Goal: Task Accomplishment & Management: Manage account settings

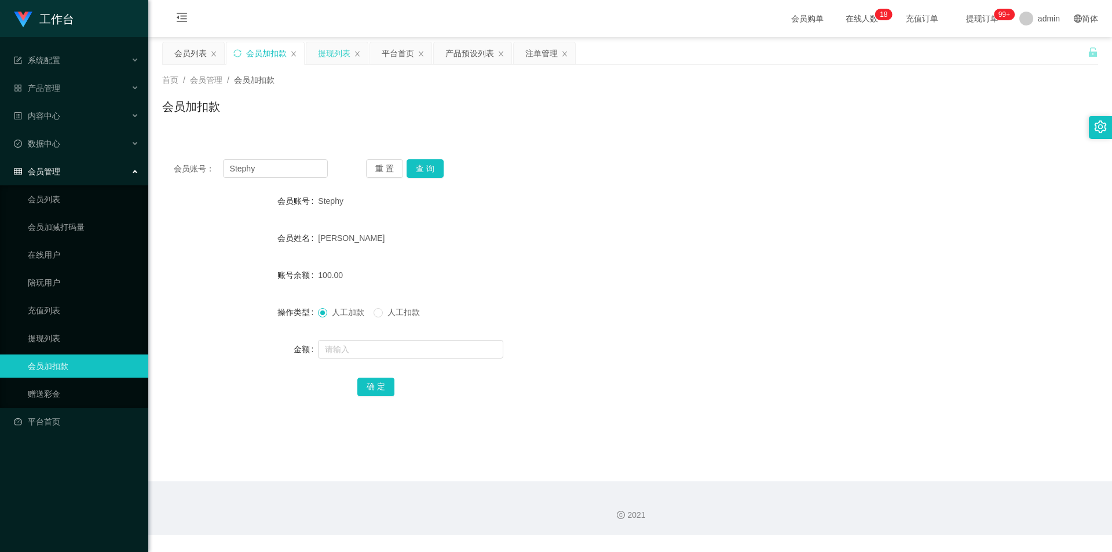
click at [331, 52] on div "提现列表" at bounding box center [334, 53] width 32 height 22
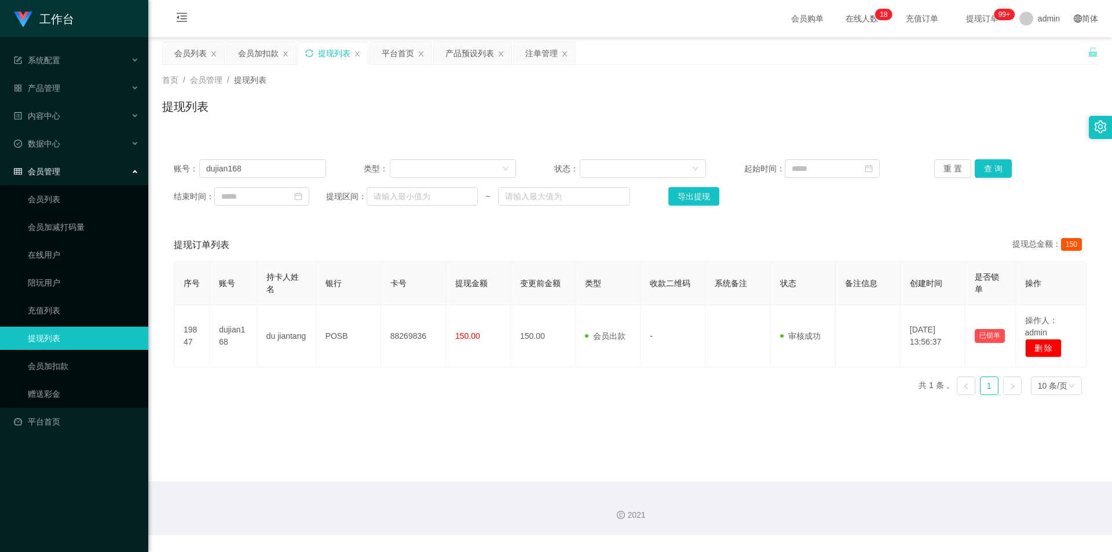
click at [309, 51] on icon "图标: sync" at bounding box center [309, 53] width 8 height 8
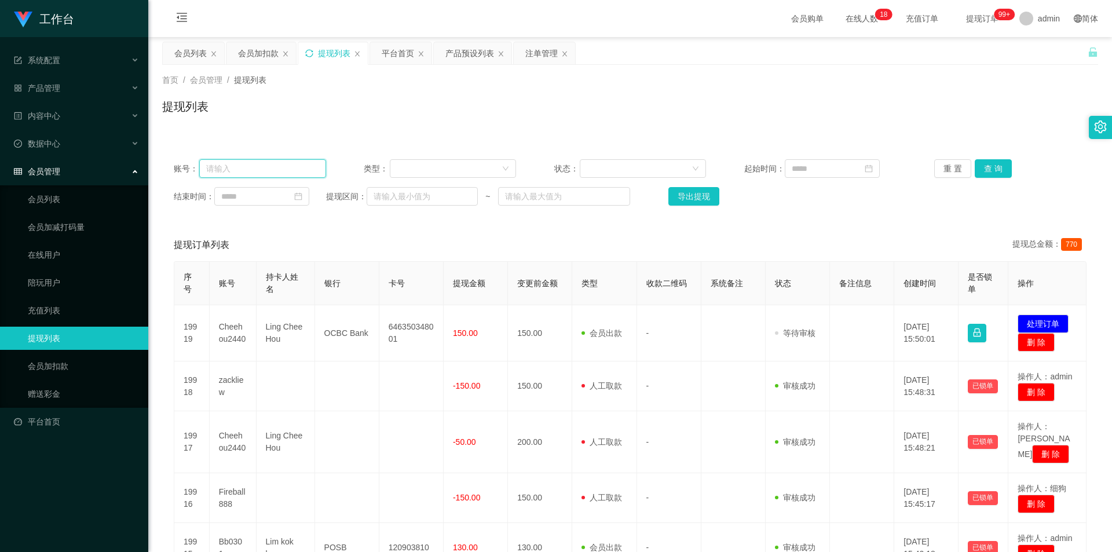
click at [266, 167] on input "text" at bounding box center [262, 168] width 127 height 19
paste input "dujian168"
type input "dujian168"
click at [989, 168] on button "查 询" at bounding box center [992, 168] width 37 height 19
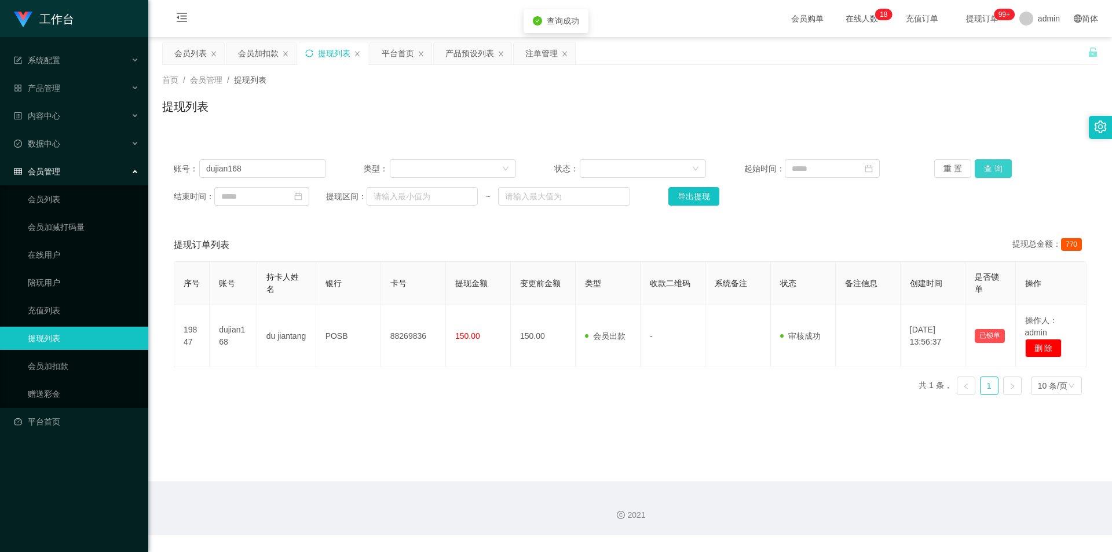
click at [989, 168] on button "查 询" at bounding box center [992, 168] width 37 height 19
drag, startPoint x: 747, startPoint y: 99, endPoint x: 703, endPoint y: 88, distance: 45.4
click at [746, 98] on div "提现列表" at bounding box center [630, 111] width 936 height 27
click at [458, 56] on div "产品预设列表" at bounding box center [469, 53] width 49 height 22
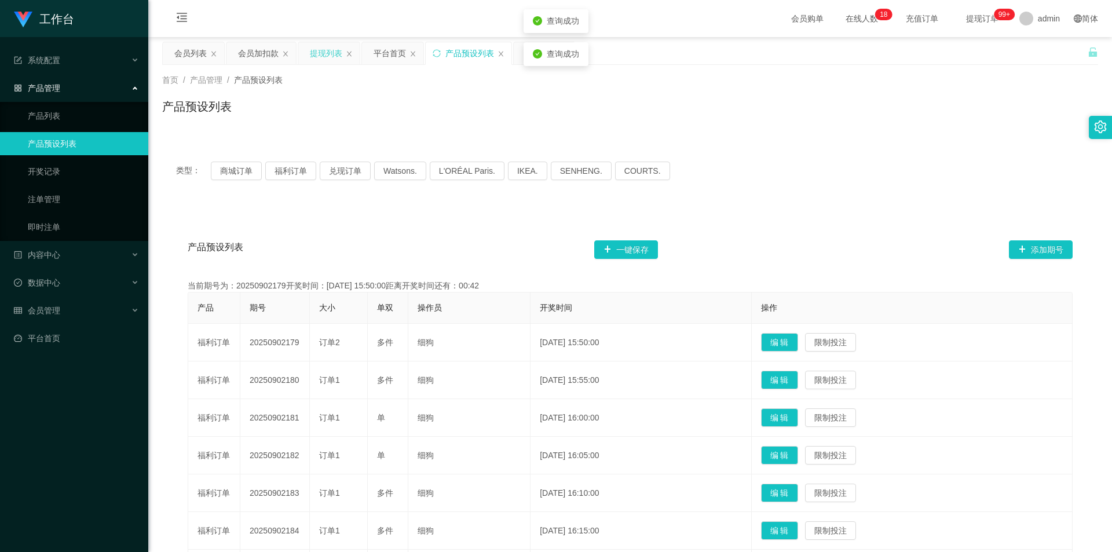
click at [518, 54] on div "注单管理" at bounding box center [544, 53] width 61 height 22
click at [515, 54] on div "注单管理" at bounding box center [544, 53] width 61 height 22
click at [533, 49] on div "注单管理" at bounding box center [541, 53] width 32 height 22
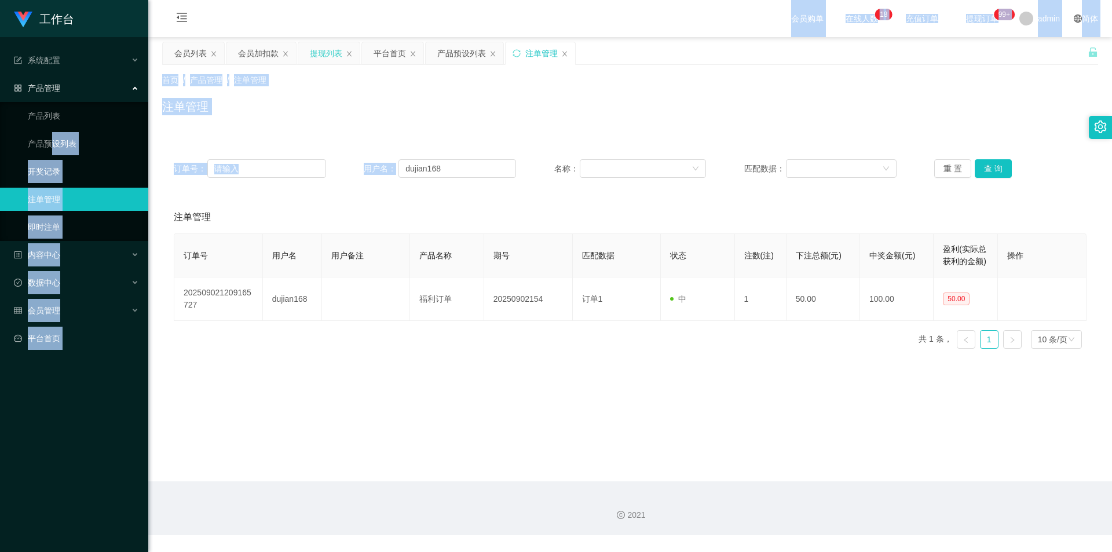
drag, startPoint x: 469, startPoint y: 179, endPoint x: 52, endPoint y: 129, distance: 419.9
click at [52, 129] on section "工作台 系统配置 系统配置列表 管理员列表 管理员分组 支付通道 产品管理 产品列表 产品预设列表 开奖记录 注单管理 即时注单 内容中心 数据中心 会员管理…" at bounding box center [556, 267] width 1112 height 535
click at [456, 172] on input "dujian168" at bounding box center [457, 168] width 118 height 19
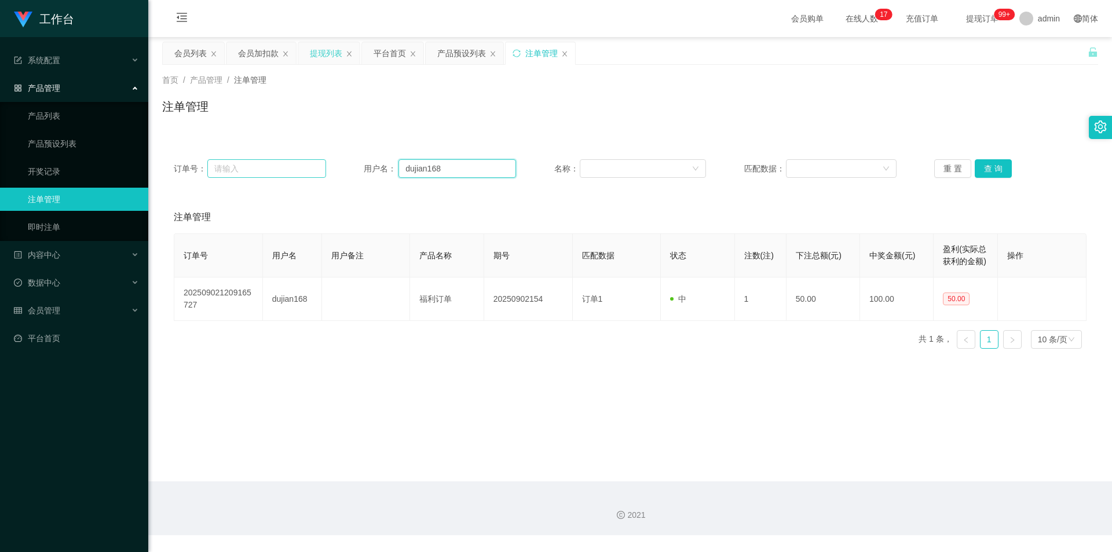
drag, startPoint x: 463, startPoint y: 167, endPoint x: 303, endPoint y: 168, distance: 159.8
click at [303, 168] on div "订单号： 用户名： dujian168 名称： 匹配数据： 重 置 查 询" at bounding box center [630, 168] width 912 height 19
click at [982, 166] on button "查 询" at bounding box center [992, 168] width 37 height 19
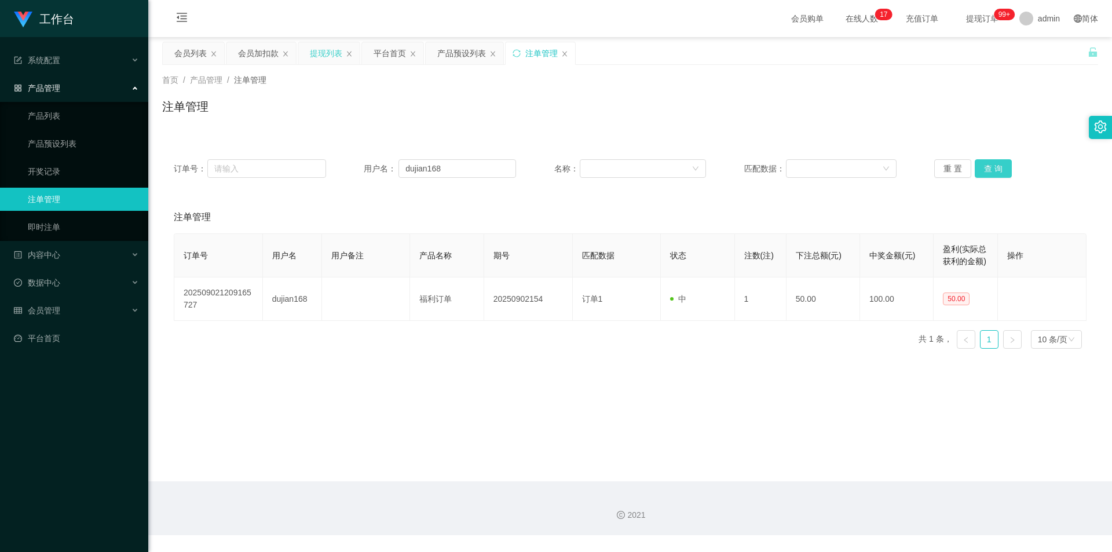
click at [982, 166] on button "查 询" at bounding box center [992, 168] width 37 height 19
click at [982, 122] on div "注单管理" at bounding box center [630, 111] width 936 height 27
drag, startPoint x: 442, startPoint y: 173, endPoint x: 145, endPoint y: 146, distance: 298.2
click at [145, 146] on section "工作台 系统配置 系统配置列表 管理员列表 管理员分组 支付通道 产品管理 产品列表 产品预设列表 开奖记录 注单管理 即时注单 内容中心 数据中心 会员管理…" at bounding box center [556, 267] width 1112 height 535
paste input "88847462"
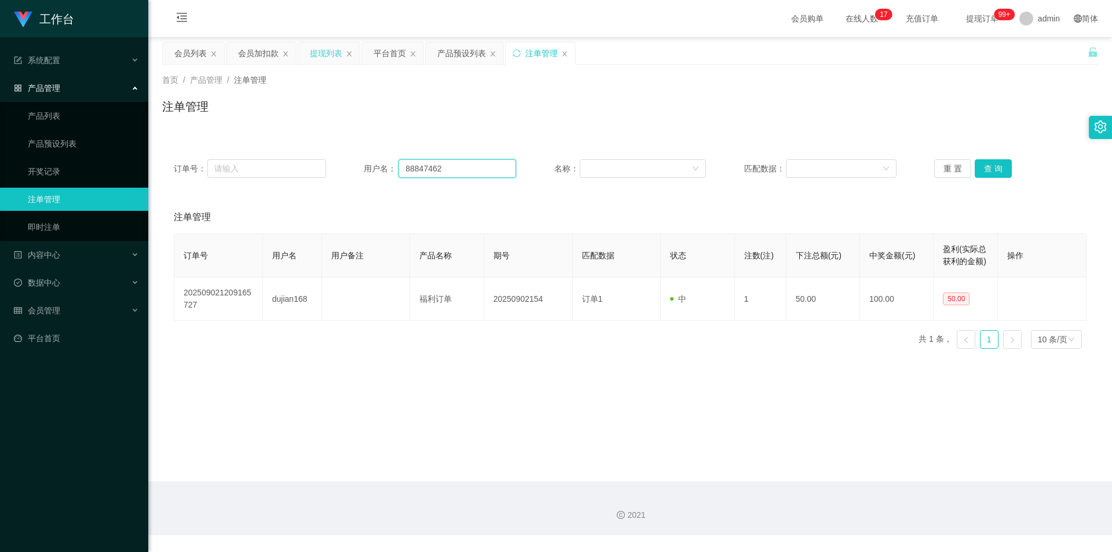
drag, startPoint x: 459, startPoint y: 172, endPoint x: 208, endPoint y: 153, distance: 251.4
click at [208, 153] on div "订单号： 用户名： 88847462 名称： 匹配数据： 重 置 查 询" at bounding box center [630, 169] width 936 height 42
paste input "dujian168"
type input "dujian168"
click at [995, 166] on button "查 询" at bounding box center [992, 168] width 37 height 19
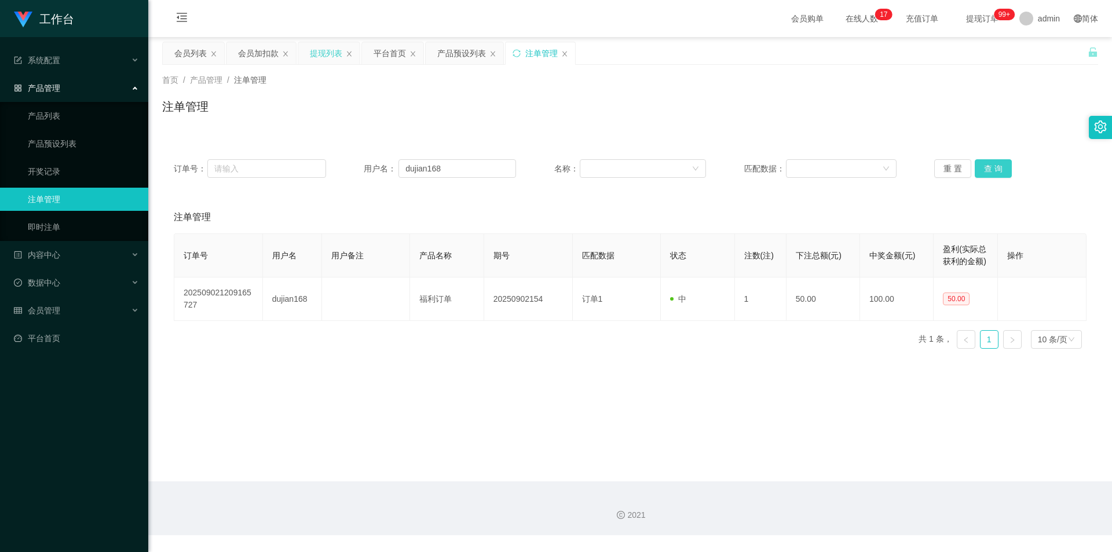
click at [995, 166] on button "查 询" at bounding box center [992, 168] width 37 height 19
click at [967, 123] on div "注单管理" at bounding box center [630, 111] width 936 height 27
click at [512, 45] on div "注单管理" at bounding box center [539, 53] width 69 height 22
click at [513, 53] on icon "图标: sync" at bounding box center [516, 53] width 8 height 8
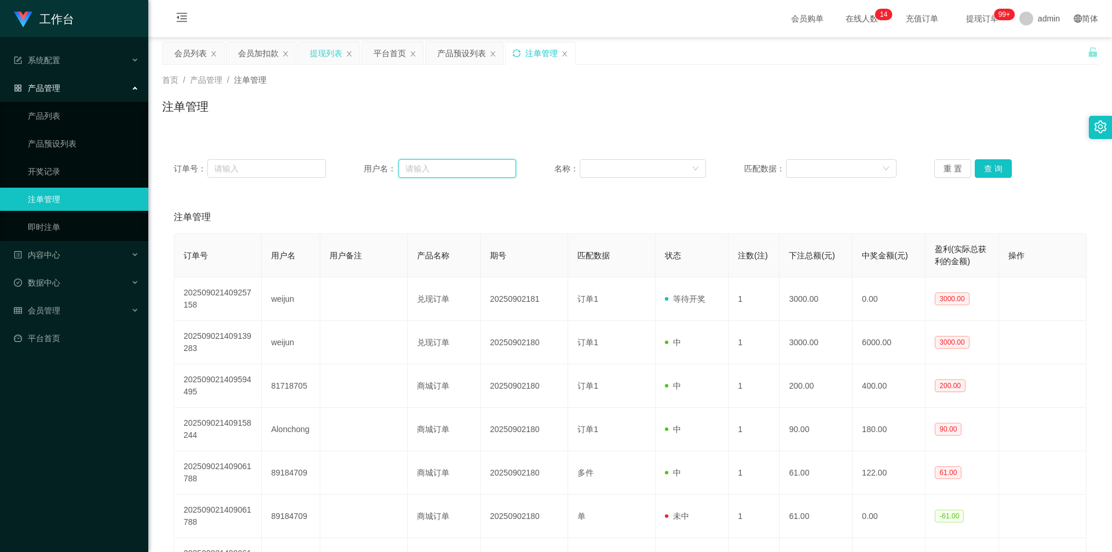
click at [451, 170] on input "text" at bounding box center [457, 168] width 118 height 19
paste input "dujian168"
type input "dujian168"
click at [992, 168] on button "查 询" at bounding box center [992, 168] width 37 height 19
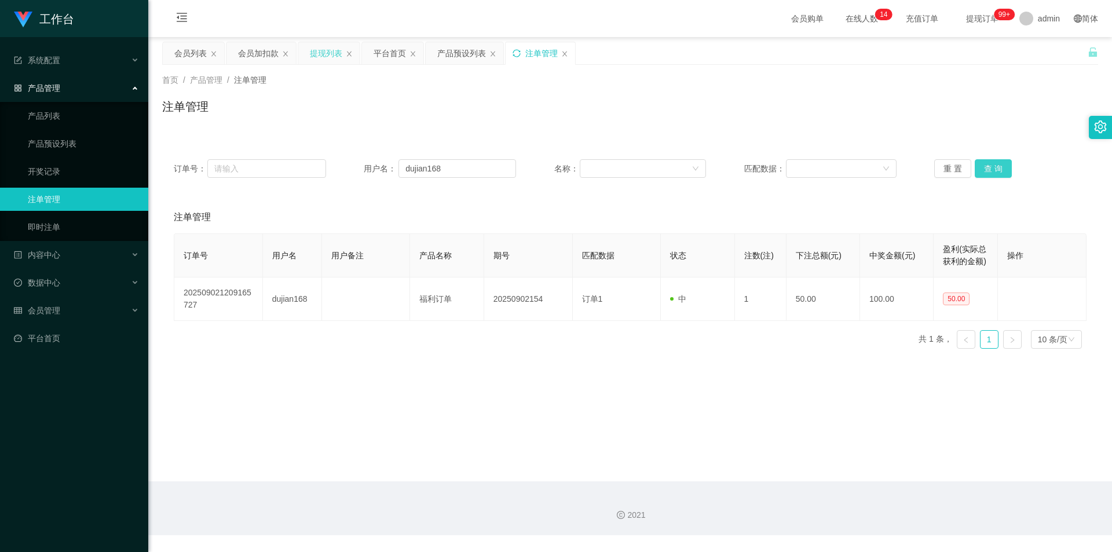
click at [992, 168] on button "查 询" at bounding box center [992, 168] width 37 height 19
drag, startPoint x: 1011, startPoint y: 97, endPoint x: 1028, endPoint y: 9, distance: 89.6
click at [1012, 92] on div "首页 / 产品管理 / 注单管理 / 注单管理" at bounding box center [630, 99] width 936 height 50
click at [987, 167] on button "查 询" at bounding box center [992, 168] width 37 height 19
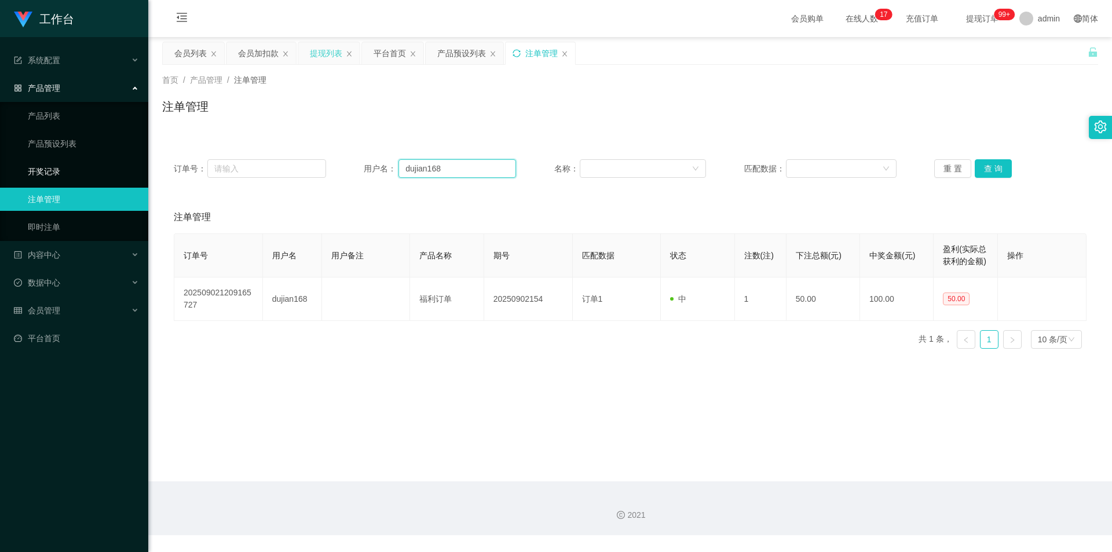
drag, startPoint x: 466, startPoint y: 171, endPoint x: 119, endPoint y: 175, distance: 346.8
click at [124, 175] on section "工作台 系统配置 系统配置列表 管理员列表 管理员分组 支付通道 产品管理 产品列表 产品预设列表 开奖记录 注单管理 即时注单 内容中心 数据中心 会员管理…" at bounding box center [556, 267] width 1112 height 535
click at [318, 52] on div "提现列表" at bounding box center [326, 53] width 32 height 22
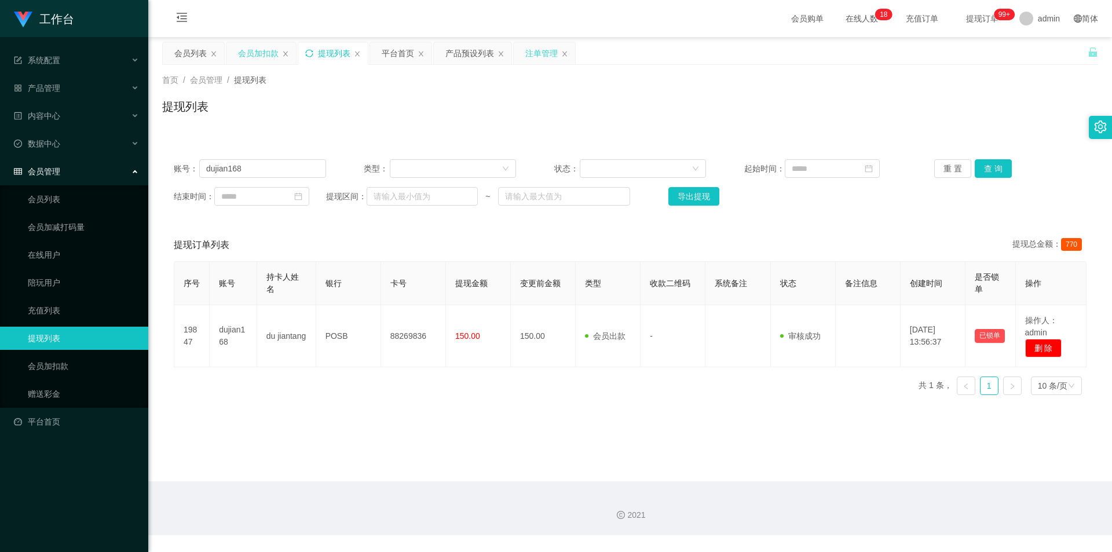
click at [250, 60] on div "会员加扣款" at bounding box center [258, 53] width 41 height 22
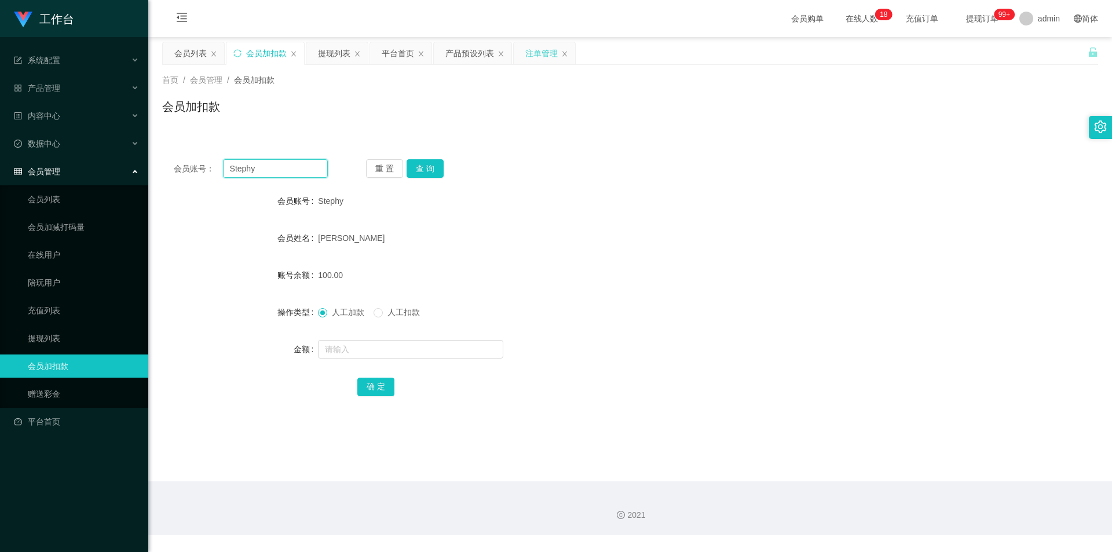
drag, startPoint x: 270, startPoint y: 167, endPoint x: 0, endPoint y: 157, distance: 270.0
click at [0, 158] on section "工作台 系统配置 系统配置列表 管理员列表 管理员分组 支付通道 产品管理 产品列表 产品预设列表 开奖记录 注单管理 即时注单 内容中心 数据中心 会员管理…" at bounding box center [556, 267] width 1112 height 535
paste input "dujian168"
type input "dujian168"
click at [423, 162] on button "查 询" at bounding box center [424, 168] width 37 height 19
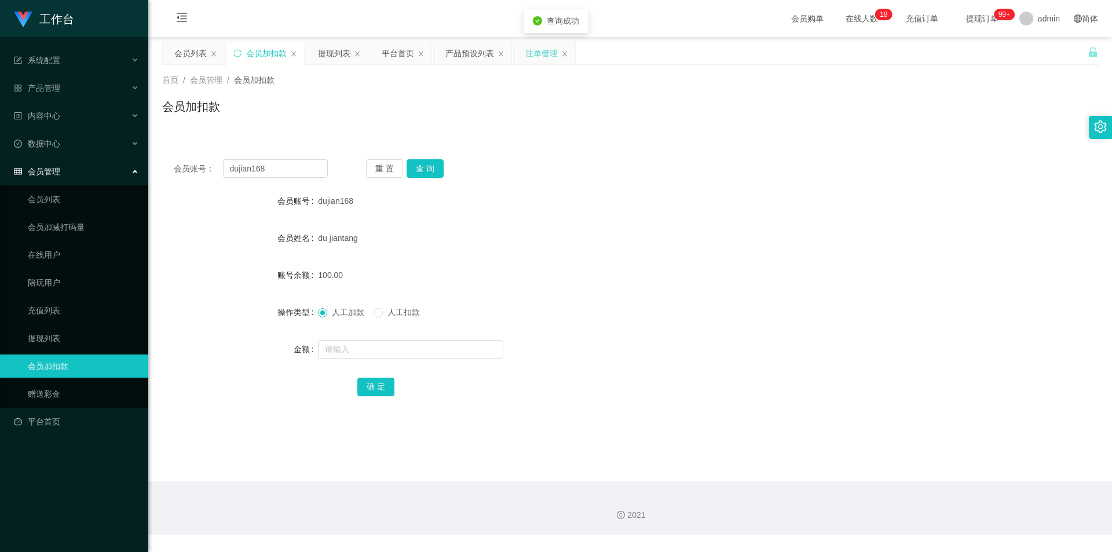
click at [466, 138] on div "会员账号： dujian168 重 置 查 询 会员账号 dujian168 会员姓名 du jiantang 账号余额 100.00 操作类型 人工加款 人…" at bounding box center [630, 278] width 936 height 289
click at [541, 52] on div "注单管理" at bounding box center [541, 53] width 32 height 22
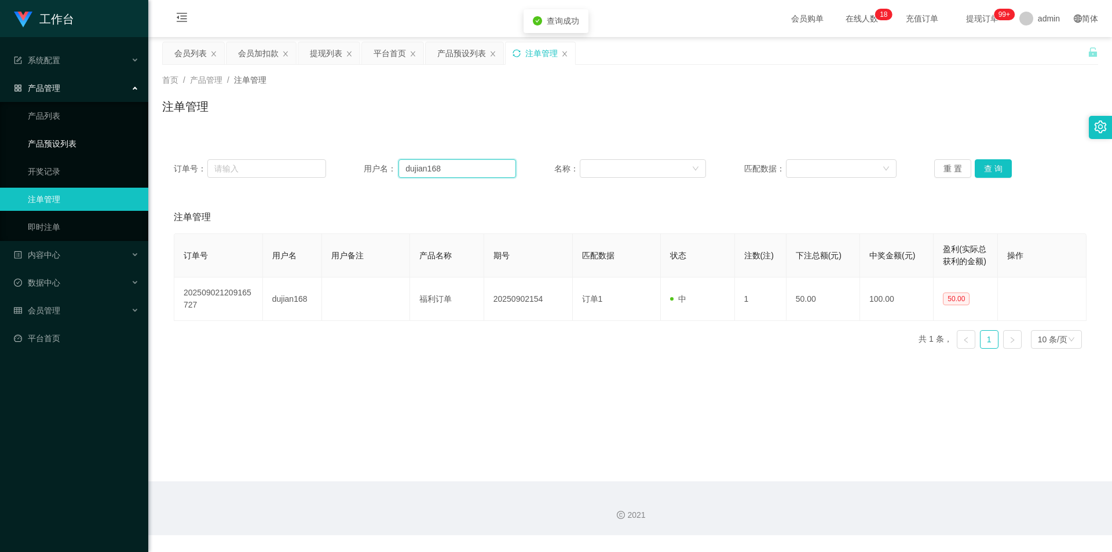
drag, startPoint x: 256, startPoint y: 153, endPoint x: 61, endPoint y: 143, distance: 195.4
click at [61, 143] on section "工作台 系统配置 系统配置列表 管理员列表 管理员分组 支付通道 产品管理 产品列表 产品预设列表 开奖记录 注单管理 即时注单 内容中心 数据中心 会员管理…" at bounding box center [556, 267] width 1112 height 535
click at [981, 168] on button "查 询" at bounding box center [992, 168] width 37 height 19
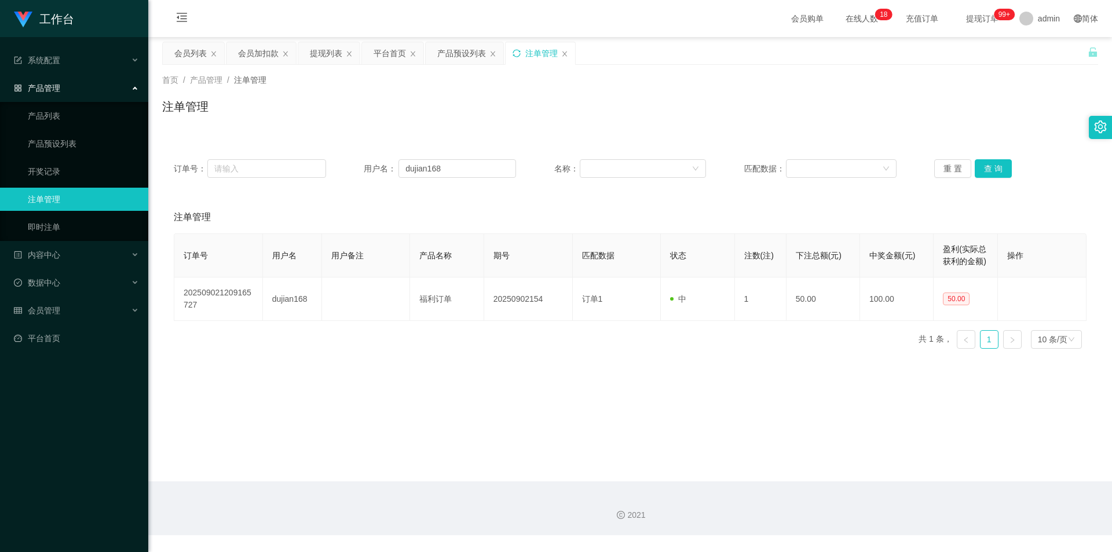
click at [1002, 87] on div "首页 / 产品管理 / 注单管理 / 注单管理" at bounding box center [630, 99] width 936 height 50
drag, startPoint x: 333, startPoint y: 162, endPoint x: 97, endPoint y: 155, distance: 235.7
click at [97, 155] on section "工作台 系统配置 系统配置列表 管理员列表 管理员分组 支付通道 产品管理 产品列表 产品预设列表 开奖记录 注单管理 即时注单 内容中心 数据中心 会员管理…" at bounding box center [556, 267] width 1112 height 535
paste input "johnkhoo8"
click at [990, 168] on button "查 询" at bounding box center [992, 168] width 37 height 19
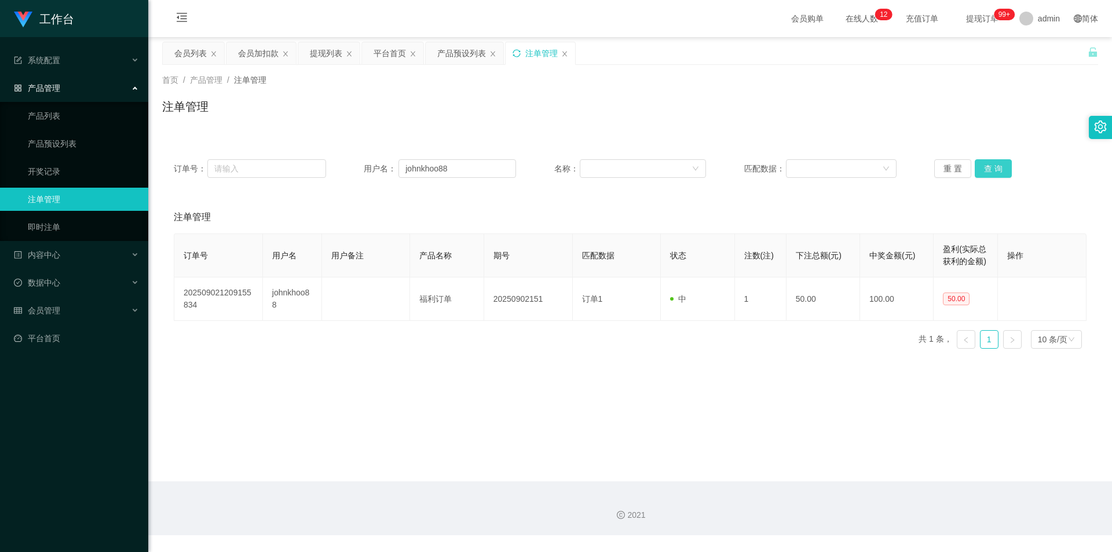
click at [984, 167] on button "查 询" at bounding box center [992, 168] width 37 height 19
click at [980, 107] on div "注单管理" at bounding box center [630, 111] width 936 height 27
click at [984, 171] on button "查 询" at bounding box center [992, 168] width 37 height 19
drag, startPoint x: 998, startPoint y: 110, endPoint x: 1007, endPoint y: 87, distance: 24.6
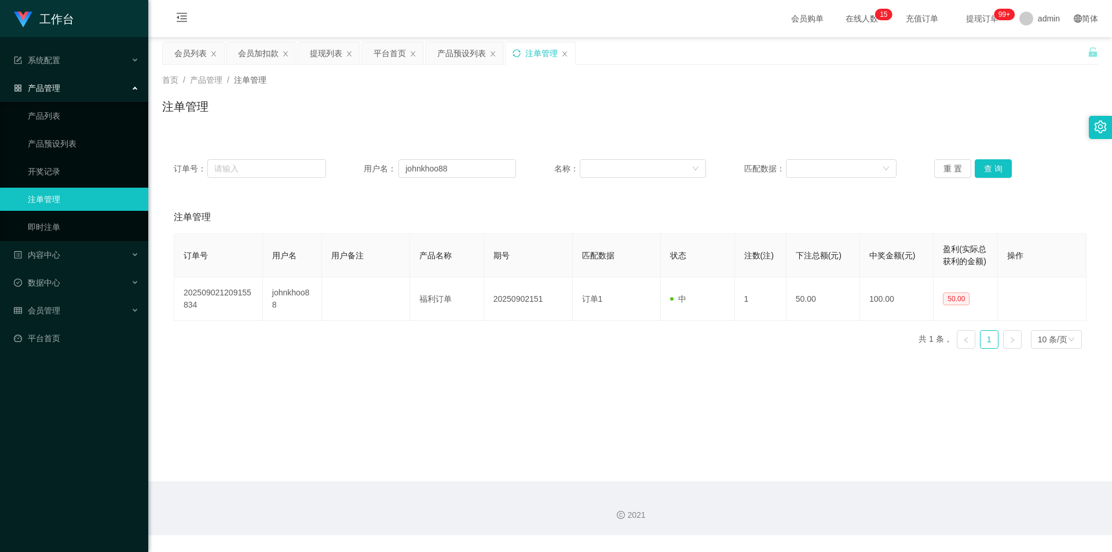
click at [998, 109] on div "注单管理" at bounding box center [630, 111] width 936 height 27
drag, startPoint x: 460, startPoint y: 168, endPoint x: 145, endPoint y: 137, distance: 317.0
click at [87, 137] on section "工作台 系统配置 系统配置列表 管理员列表 管理员分组 支付通道 产品管理 产品列表 产品预设列表 开奖记录 注单管理 即时注单 内容中心 数据中心 会员管理…" at bounding box center [556, 267] width 1112 height 535
paste input "dujian16"
type input "dujian168"
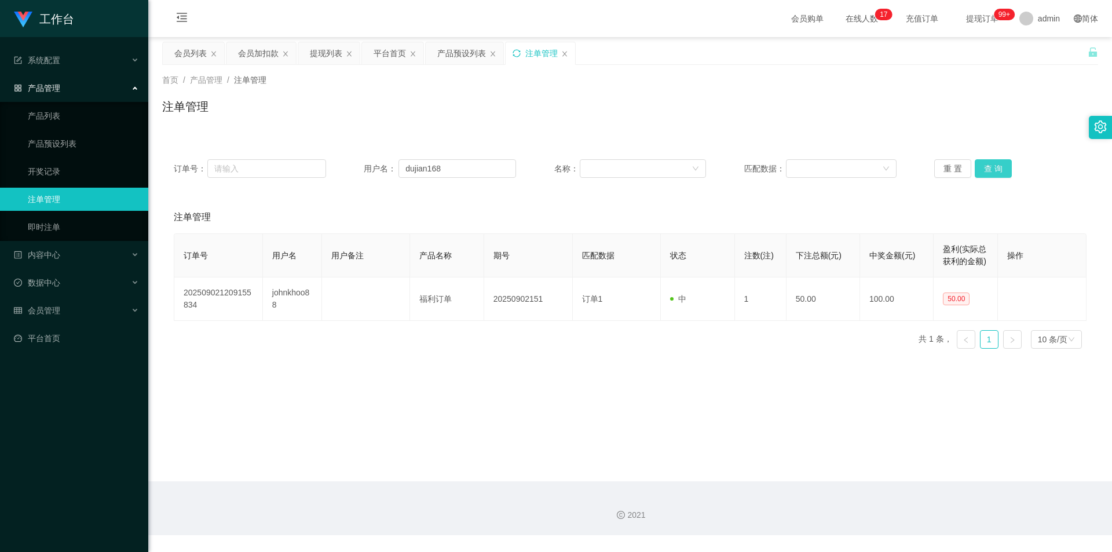
click at [989, 173] on button "查 询" at bounding box center [992, 168] width 37 height 19
click at [991, 111] on div "注单管理" at bounding box center [630, 111] width 936 height 27
click at [515, 53] on icon "图标: sync" at bounding box center [516, 53] width 8 height 8
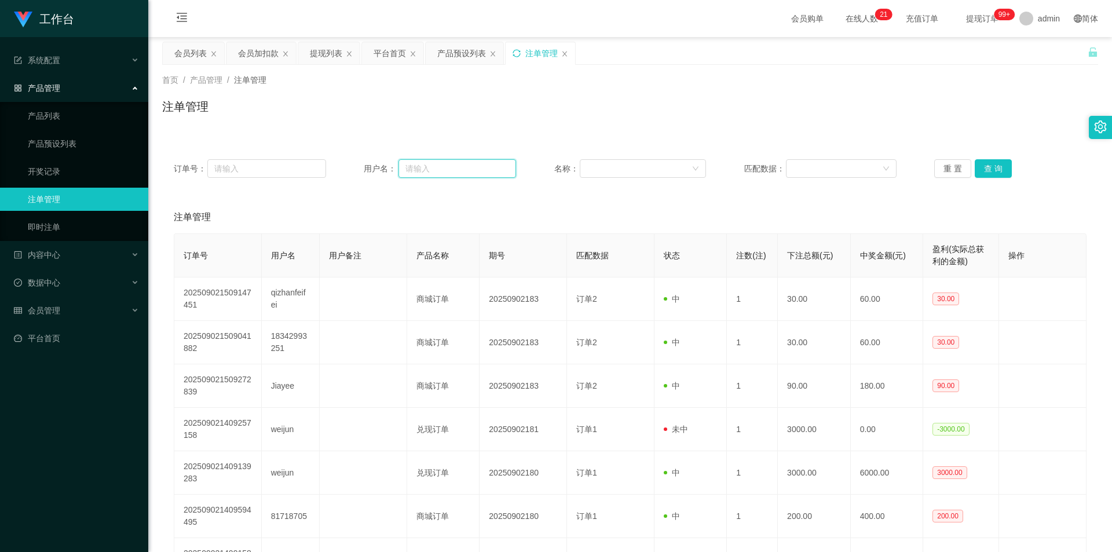
click at [421, 167] on input "text" at bounding box center [457, 168] width 118 height 19
paste input "dujian168"
type input "dujian168"
click at [985, 168] on button "查 询" at bounding box center [992, 168] width 37 height 19
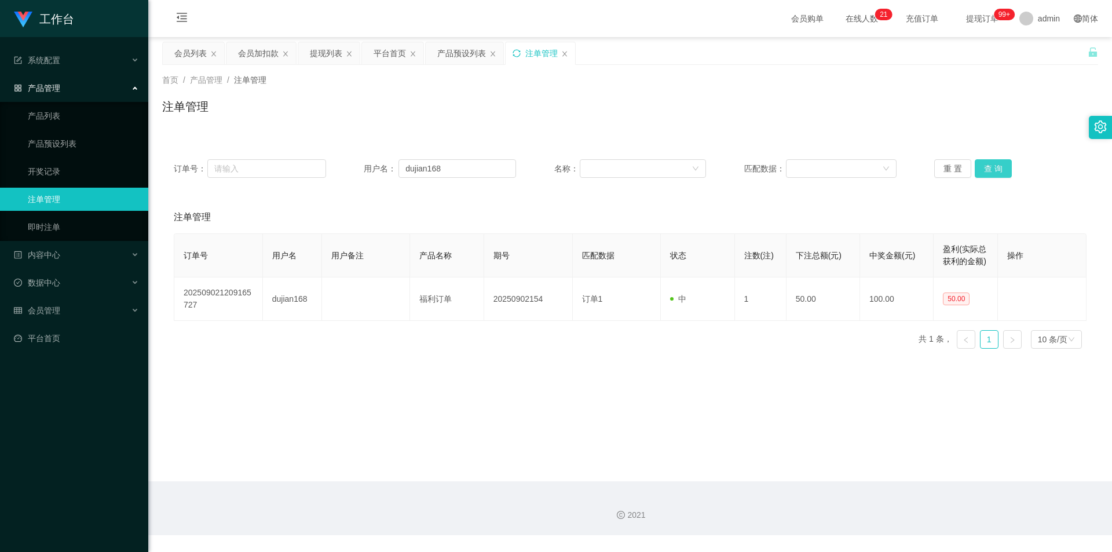
click at [985, 168] on button "查 询" at bounding box center [992, 168] width 37 height 19
click at [991, 116] on div "注单管理" at bounding box center [630, 111] width 936 height 27
click at [981, 163] on button "查 询" at bounding box center [992, 168] width 37 height 19
click at [709, 125] on div "首页 / 产品管理 / 注单管理 / 注单管理" at bounding box center [629, 99] width 963 height 69
click at [665, 102] on div "注单管理" at bounding box center [630, 111] width 936 height 27
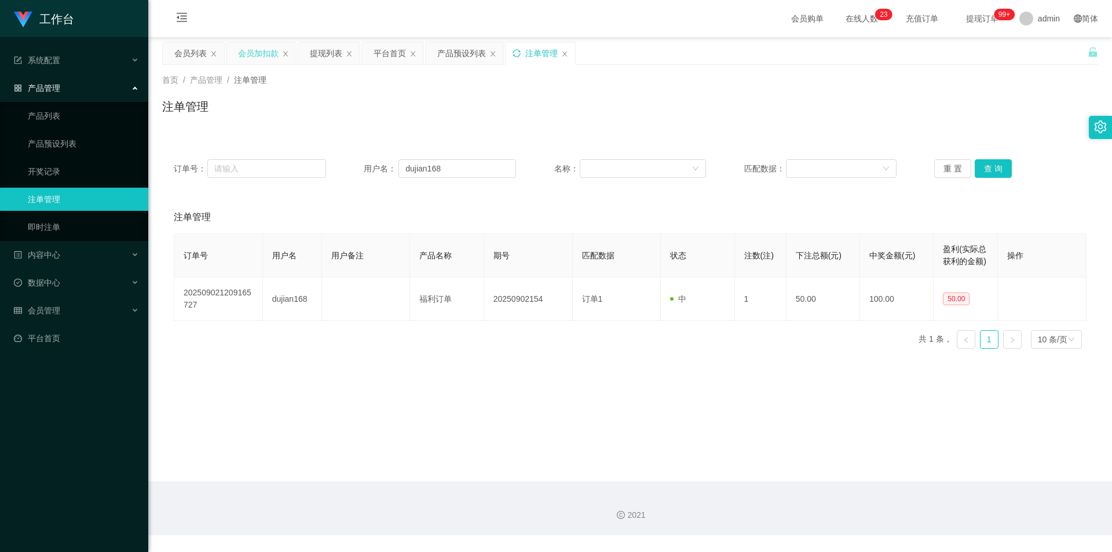
click at [264, 43] on div "会员加扣款" at bounding box center [258, 53] width 41 height 22
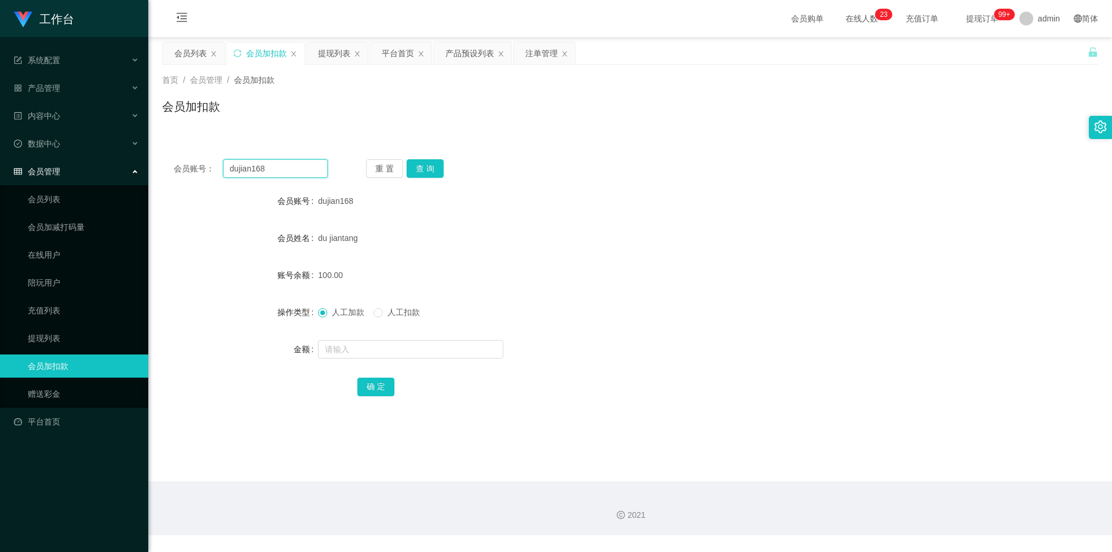
drag, startPoint x: 309, startPoint y: 168, endPoint x: 0, endPoint y: 157, distance: 309.3
click at [0, 157] on section "工作台 系统配置 系统配置列表 管理员列表 管理员分组 支付通道 产品管理 产品列表 产品预设列表 开奖记录 注单管理 即时注单 内容中心 数据中心 会员管理…" at bounding box center [556, 267] width 1112 height 535
click at [423, 170] on button "查 询" at bounding box center [424, 168] width 37 height 19
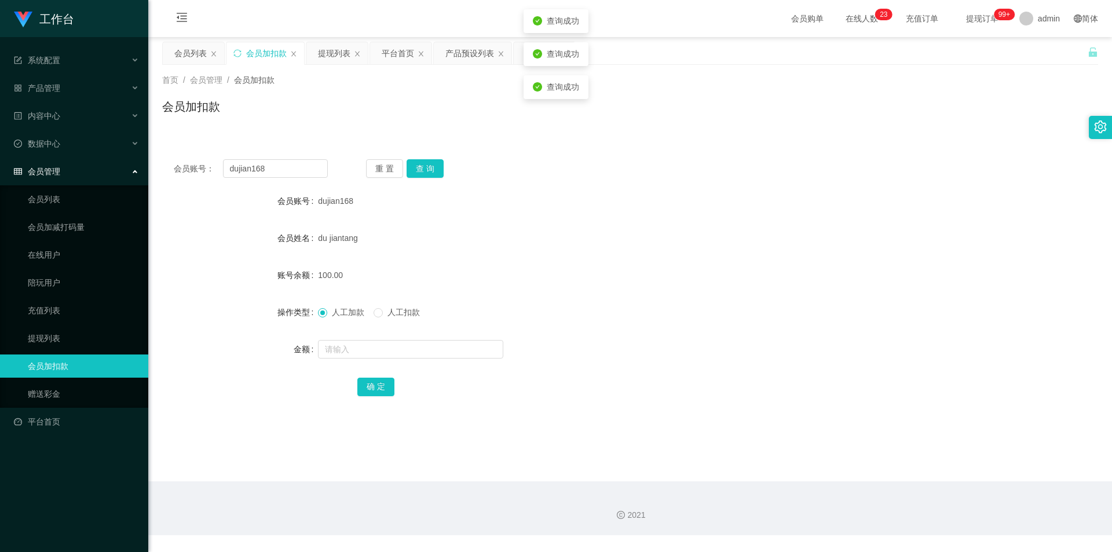
click at [408, 133] on div "首页 / 会员管理 / 会员加扣款 / 会员加扣款" at bounding box center [629, 99] width 963 height 69
click at [419, 164] on button "查 询" at bounding box center [424, 168] width 37 height 19
click at [419, 118] on div "会员加扣款" at bounding box center [630, 111] width 936 height 27
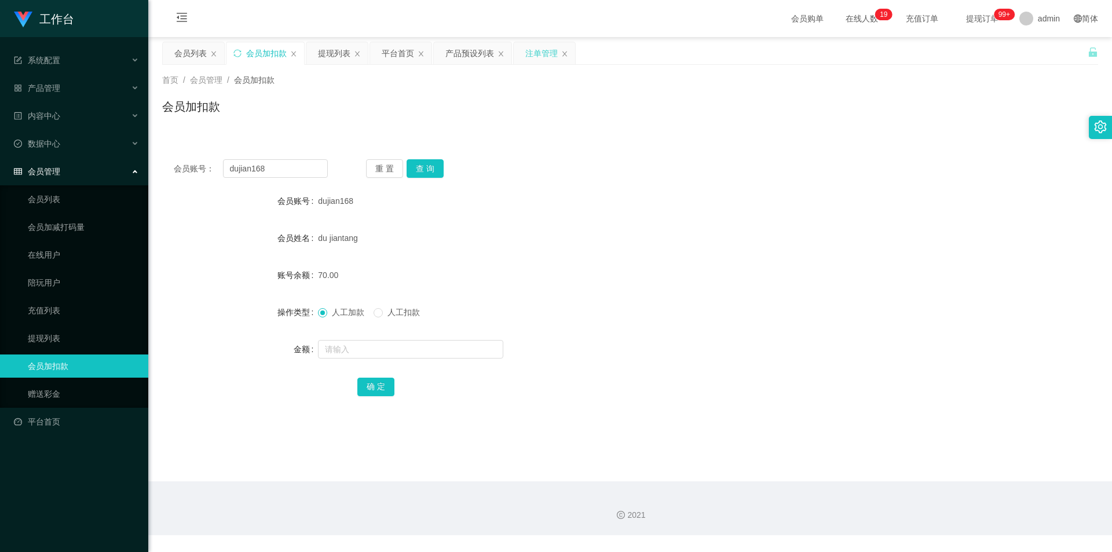
click at [526, 57] on div "注单管理" at bounding box center [541, 53] width 32 height 22
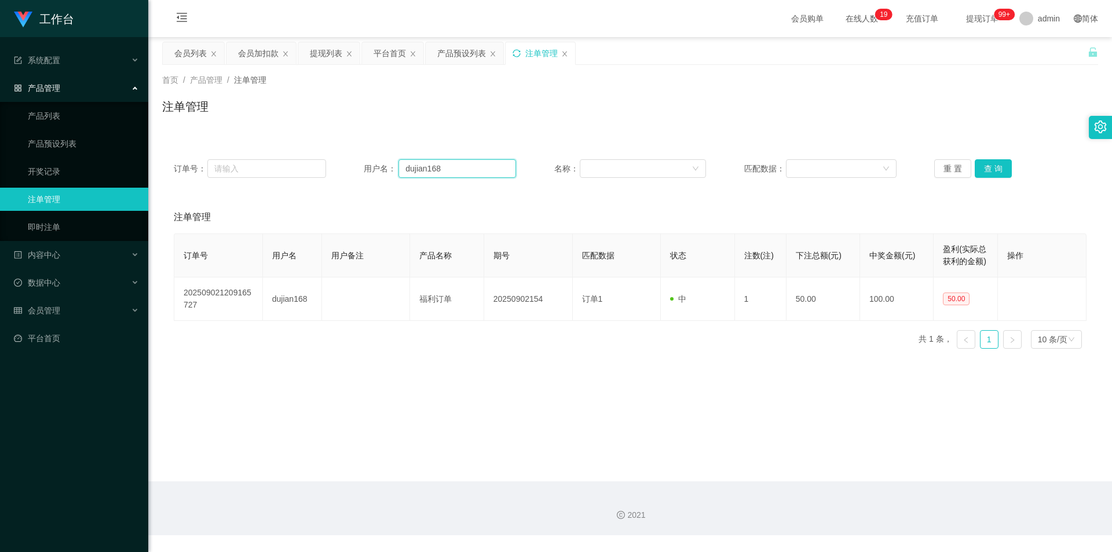
drag, startPoint x: 457, startPoint y: 169, endPoint x: 214, endPoint y: 157, distance: 244.0
click at [214, 157] on div "订单号： 用户名： dujian168 名称： 匹配数据： 重 置 查 询" at bounding box center [630, 169] width 936 height 42
click at [991, 168] on button "查 询" at bounding box center [992, 168] width 37 height 19
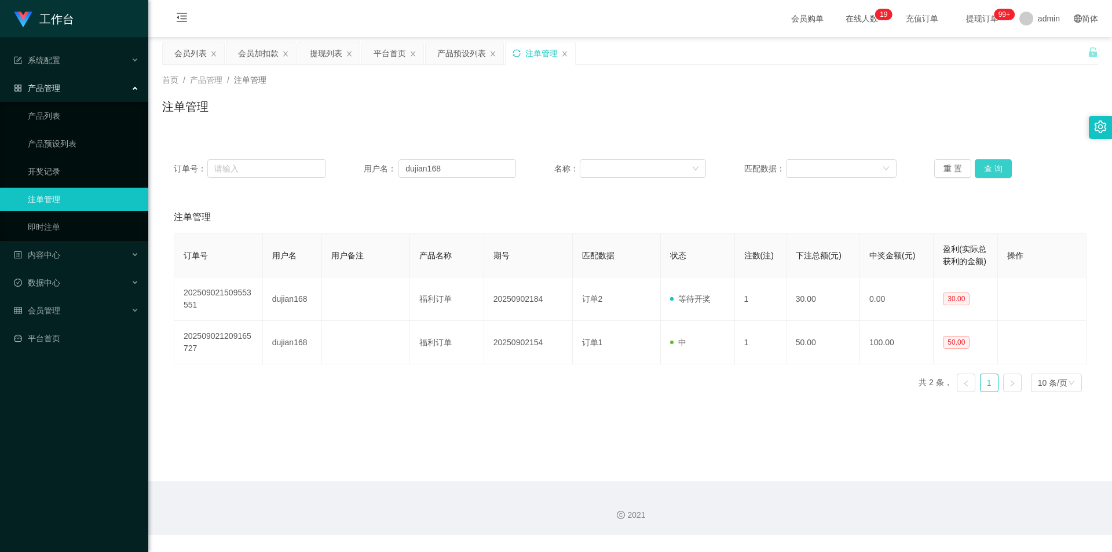
click at [991, 168] on button "查 询" at bounding box center [992, 168] width 37 height 19
click at [985, 120] on div "注单管理" at bounding box center [630, 111] width 936 height 27
click at [986, 100] on div "注单管理" at bounding box center [630, 111] width 936 height 27
click at [986, 99] on div "注单管理" at bounding box center [630, 111] width 936 height 27
drag, startPoint x: 205, startPoint y: 156, endPoint x: 0, endPoint y: 149, distance: 205.1
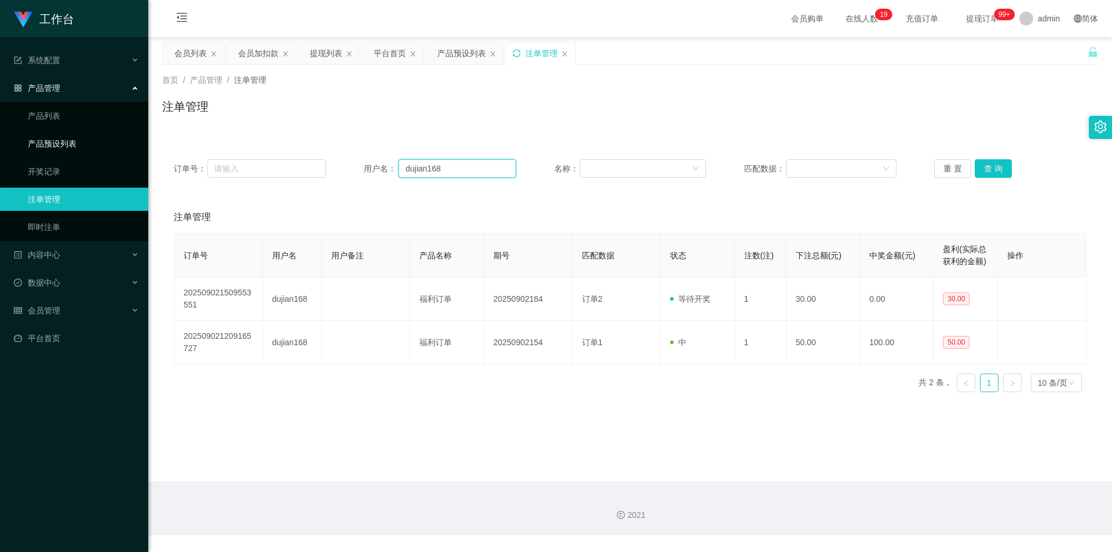
click at [0, 149] on section "工作台 系统配置 系统配置列表 管理员列表 管理员分组 支付通道 产品管理 产品列表 产品预设列表 开奖记录 注单管理 即时注单 内容中心 数据中心 会员管理…" at bounding box center [556, 267] width 1112 height 535
paste input "DL"
click at [985, 163] on button "查 询" at bounding box center [992, 168] width 37 height 19
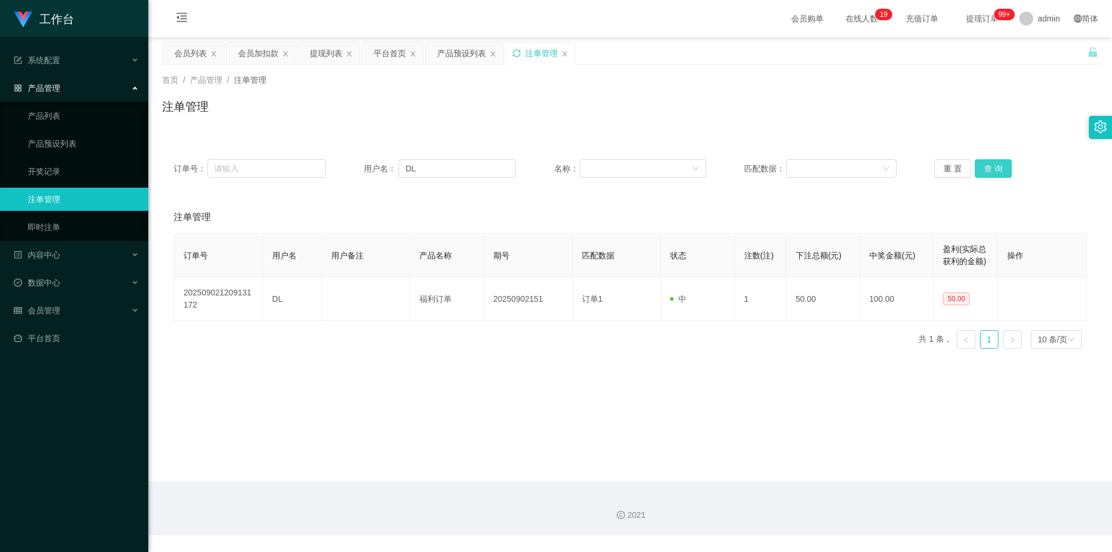
click at [985, 163] on button "查 询" at bounding box center [992, 168] width 37 height 19
drag, startPoint x: 979, startPoint y: 112, endPoint x: 1007, endPoint y: 1, distance: 114.7
click at [979, 108] on div "注单管理" at bounding box center [630, 111] width 936 height 27
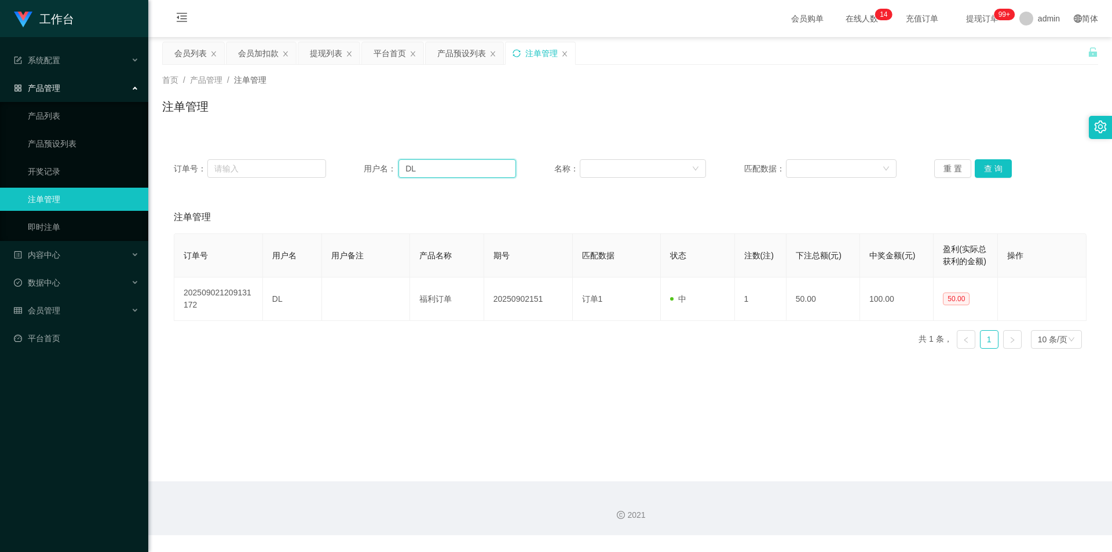
drag, startPoint x: 435, startPoint y: 168, endPoint x: 236, endPoint y: 147, distance: 199.7
click at [174, 152] on div "订单号： 用户名： DL 名称： 匹配数据： 重 置 查 询" at bounding box center [630, 169] width 936 height 42
paste input "johnkhoo88"
click at [990, 168] on button "查 询" at bounding box center [992, 168] width 37 height 19
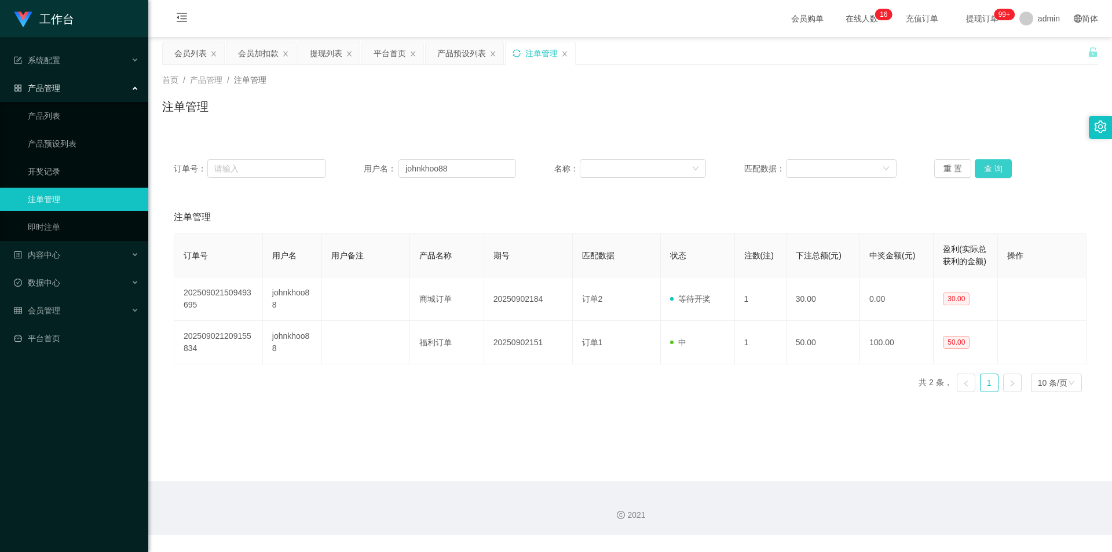
click at [990, 168] on button "查 询" at bounding box center [992, 168] width 37 height 19
click at [992, 96] on div "首页 / 产品管理 / 注单管理 / 注单管理" at bounding box center [630, 99] width 936 height 50
drag, startPoint x: 467, startPoint y: 170, endPoint x: 0, endPoint y: 152, distance: 467.5
click at [0, 152] on section "工作台 系统配置 系统配置列表 管理员列表 管理员分组 支付通道 产品管理 产品列表 产品预设列表 开奖记录 注单管理 即时注单 内容中心 数据中心 会员管理…" at bounding box center [556, 267] width 1112 height 535
paste input "Stephy"
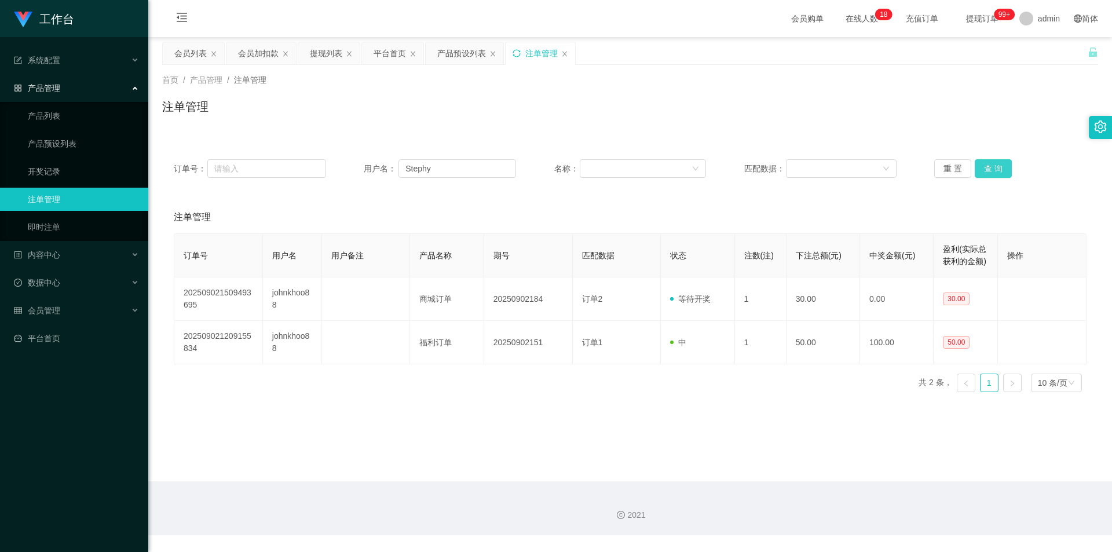
click at [982, 166] on button "查 询" at bounding box center [992, 168] width 37 height 19
drag, startPoint x: 987, startPoint y: 97, endPoint x: 989, endPoint y: 90, distance: 6.8
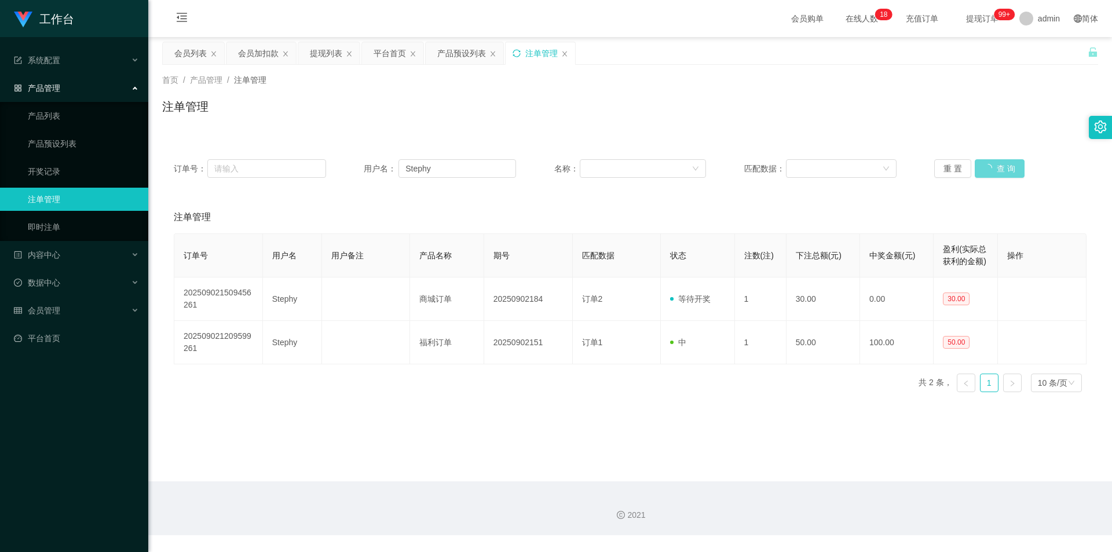
click at [987, 96] on div "首页 / 产品管理 / 注单管理 / 注单管理" at bounding box center [630, 99] width 936 height 50
drag, startPoint x: 449, startPoint y: 164, endPoint x: 14, endPoint y: 156, distance: 434.9
click at [14, 156] on section "工作台 系统配置 系统配置列表 管理员列表 管理员分组 支付通道 产品管理 产品列表 产品预设列表 开奖记录 注单管理 即时注单 内容中心 数据中心 会员管理…" at bounding box center [556, 267] width 1112 height 535
paste input "DL"
type input "DL"
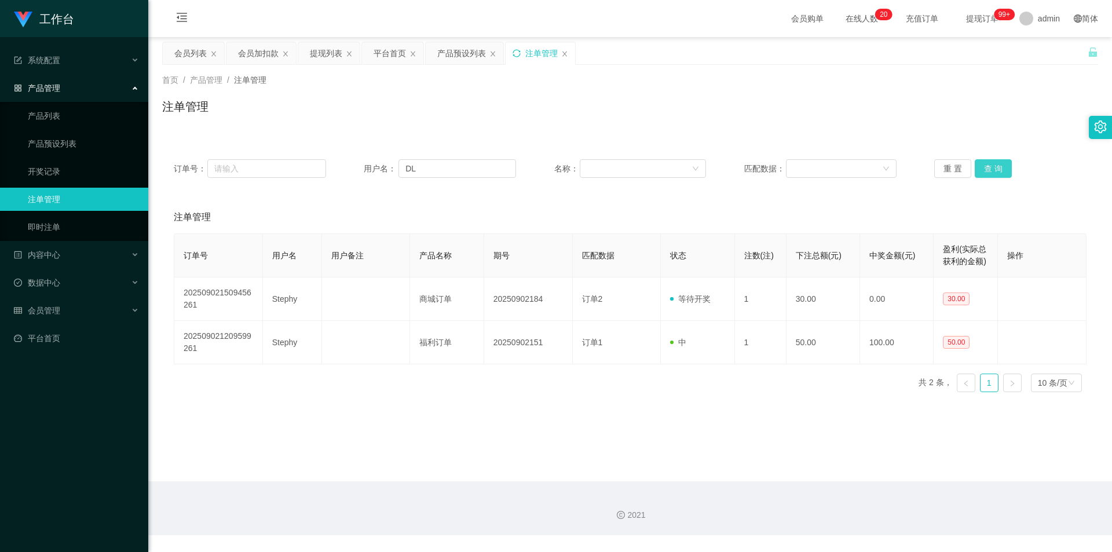
click at [998, 171] on button "查 询" at bounding box center [992, 168] width 37 height 19
click at [984, 162] on button "查 询" at bounding box center [992, 168] width 37 height 19
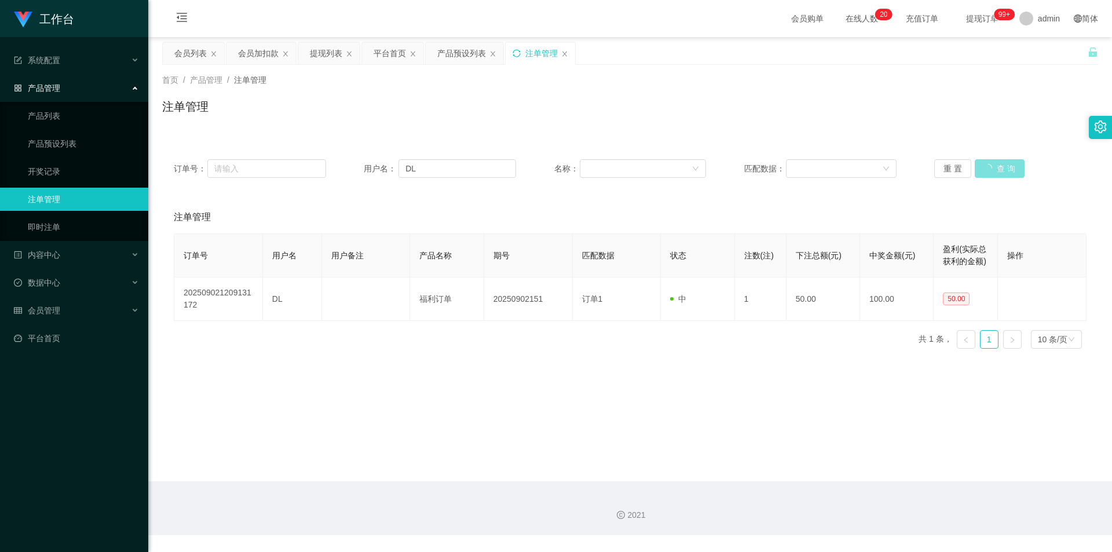
click at [984, 162] on button "查 询" at bounding box center [999, 168] width 50 height 19
click at [984, 162] on button "查 询" at bounding box center [992, 168] width 37 height 19
drag, startPoint x: 1006, startPoint y: 116, endPoint x: 1030, endPoint y: 23, distance: 96.3
click at [1009, 107] on div "注单管理" at bounding box center [630, 111] width 936 height 27
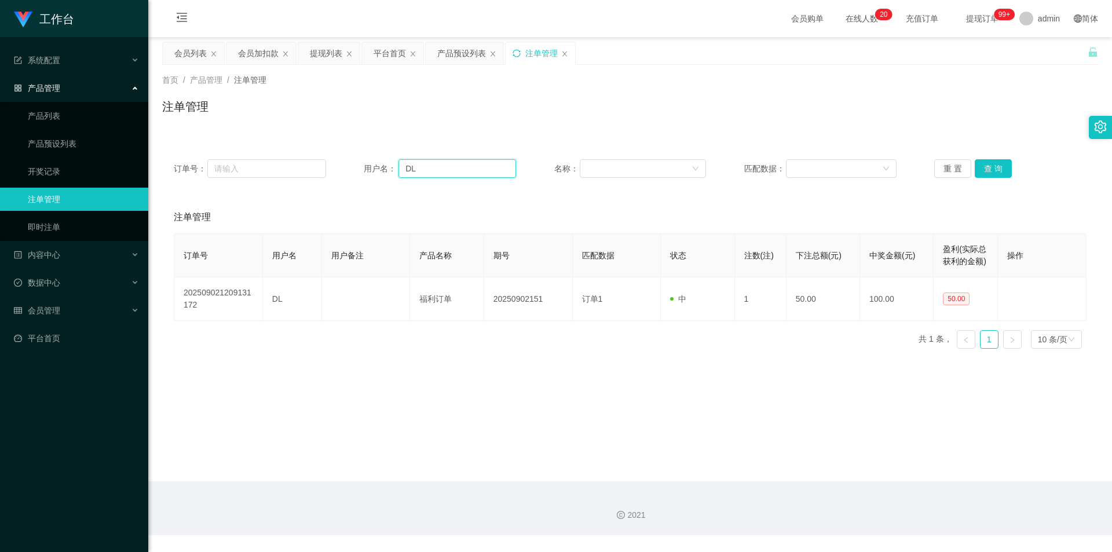
drag, startPoint x: 426, startPoint y: 172, endPoint x: 246, endPoint y: 141, distance: 182.6
click at [0, 156] on section "工作台 系统配置 系统配置列表 管理员列表 管理员分组 支付通道 产品管理 产品列表 产品预设列表 开奖记录 注单管理 即时注单 内容中心 数据中心 会员管理…" at bounding box center [556, 267] width 1112 height 535
click at [989, 173] on button "查 询" at bounding box center [992, 168] width 37 height 19
click at [991, 159] on button "查 询" at bounding box center [992, 168] width 37 height 19
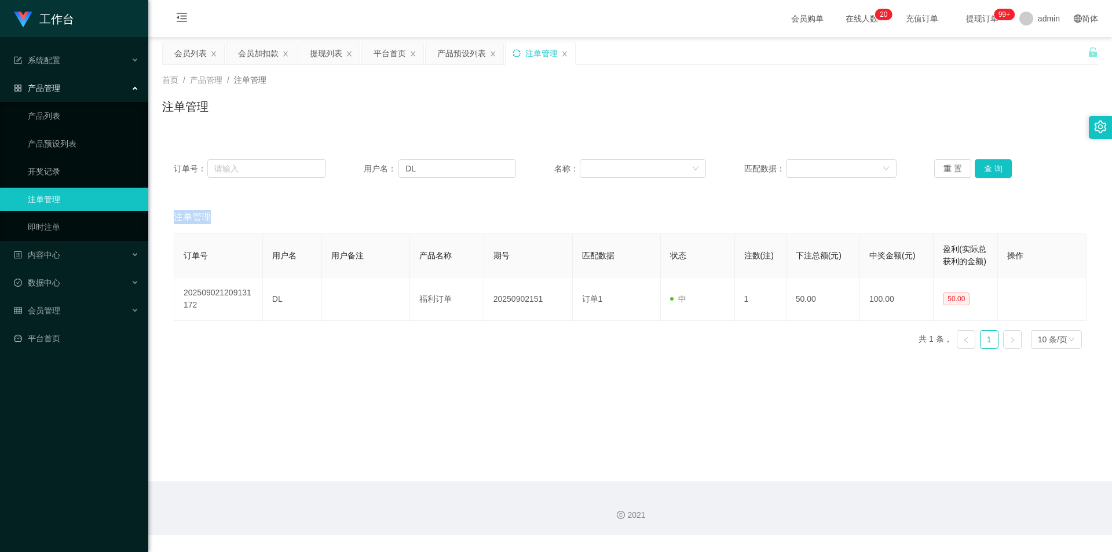
click at [991, 159] on div "重 置 查 询" at bounding box center [1010, 168] width 152 height 19
click at [991, 159] on button "查 询" at bounding box center [992, 168] width 37 height 19
drag, startPoint x: 819, startPoint y: 118, endPoint x: 636, endPoint y: 102, distance: 183.7
click at [809, 118] on div "注单管理" at bounding box center [630, 111] width 936 height 27
click at [519, 54] on icon "图标: sync" at bounding box center [516, 53] width 8 height 8
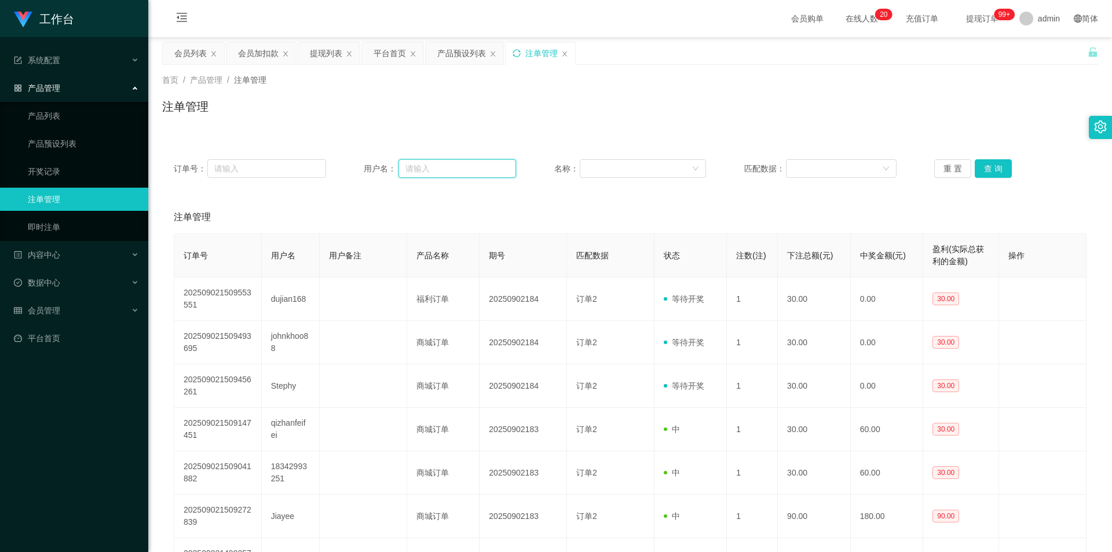
click at [471, 168] on input "text" at bounding box center [457, 168] width 118 height 19
paste input "DL"
type input "DL"
click at [991, 166] on button "查 询" at bounding box center [992, 168] width 37 height 19
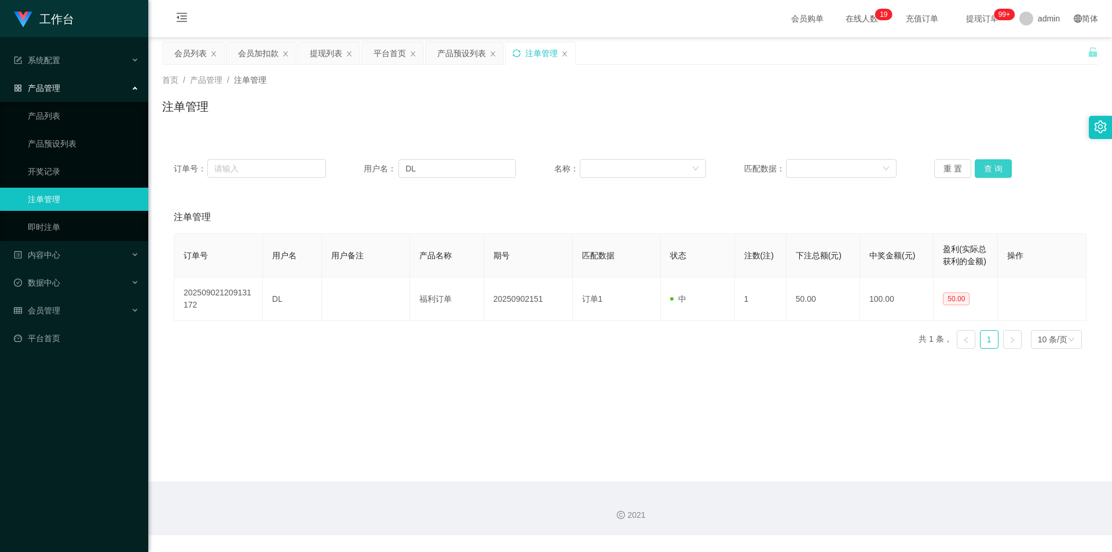
click at [991, 166] on button "查 询" at bounding box center [992, 168] width 37 height 19
drag, startPoint x: 992, startPoint y: 95, endPoint x: 1009, endPoint y: 55, distance: 43.3
click at [992, 93] on div "首页 / 产品管理 / 注单管理 / 注单管理" at bounding box center [630, 99] width 936 height 50
drag, startPoint x: 427, startPoint y: 164, endPoint x: 191, endPoint y: 165, distance: 235.6
click at [179, 166] on div "订单号： 用户名： DL 名称： 匹配数据： 重 置 查 询" at bounding box center [630, 168] width 912 height 19
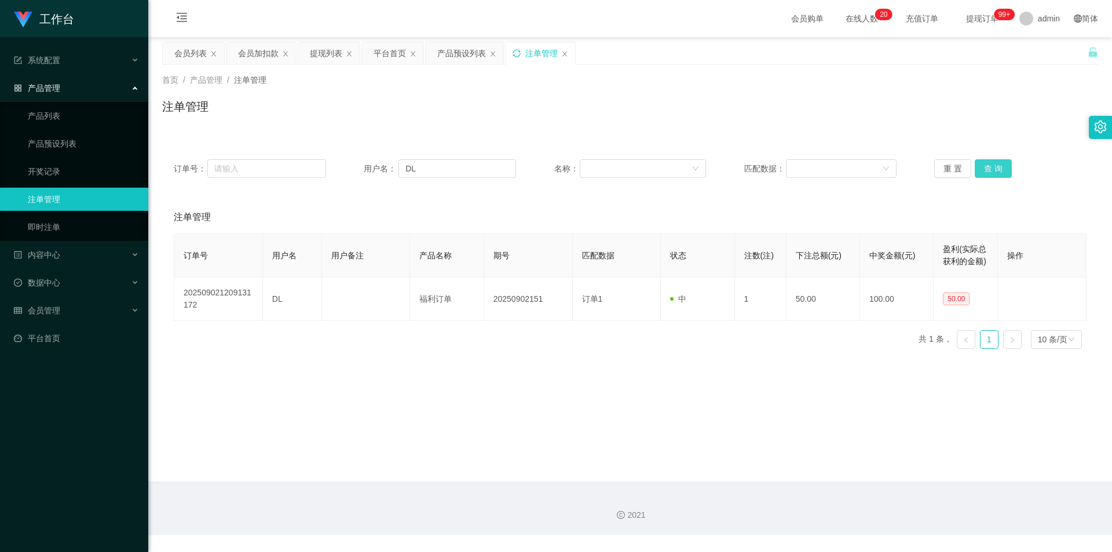
click at [995, 170] on button "查 询" at bounding box center [992, 168] width 37 height 19
click at [991, 162] on button "查 询" at bounding box center [992, 168] width 37 height 19
click at [991, 162] on button "查 询" at bounding box center [999, 168] width 50 height 19
click at [991, 162] on div "重 置 查 询" at bounding box center [1010, 168] width 152 height 19
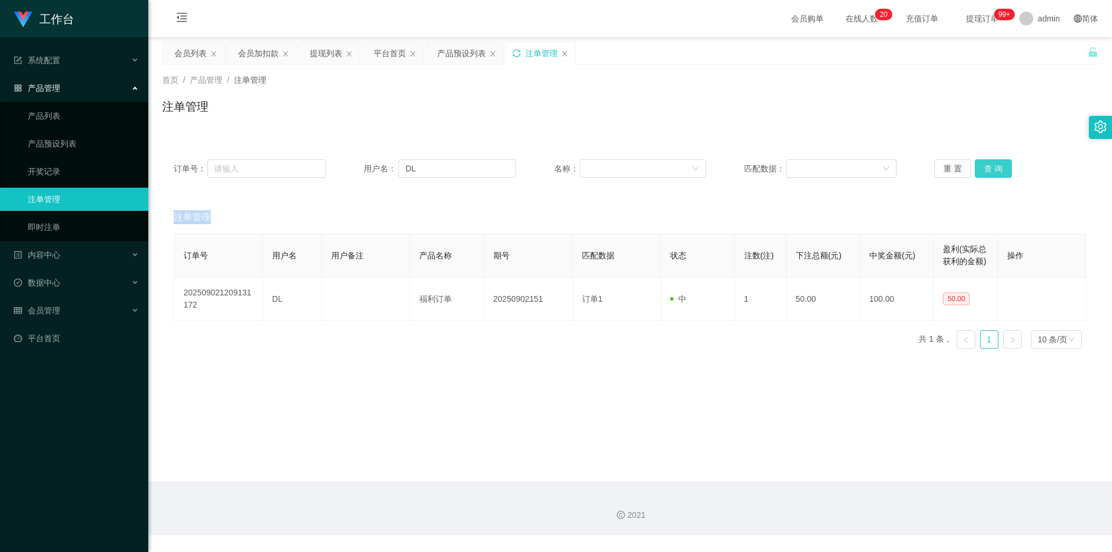
click at [991, 162] on button "查 询" at bounding box center [992, 168] width 37 height 19
click at [991, 162] on div "重 置 查 询" at bounding box center [1010, 168] width 152 height 19
click at [991, 162] on button "查 询" at bounding box center [992, 168] width 37 height 19
click at [991, 162] on div "重 置 查 询" at bounding box center [1010, 168] width 152 height 19
click at [991, 162] on button "查 询" at bounding box center [992, 168] width 37 height 19
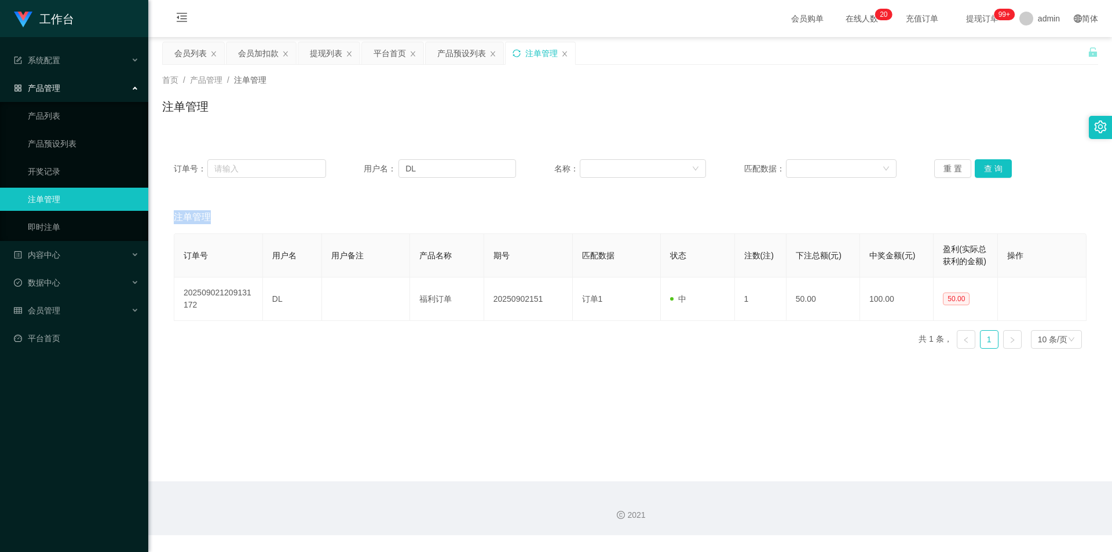
click at [991, 162] on div "重 置 查 询" at bounding box center [1010, 168] width 152 height 19
click at [900, 118] on div "注单管理" at bounding box center [630, 111] width 936 height 27
click at [517, 54] on icon "图标: sync" at bounding box center [516, 53] width 8 height 8
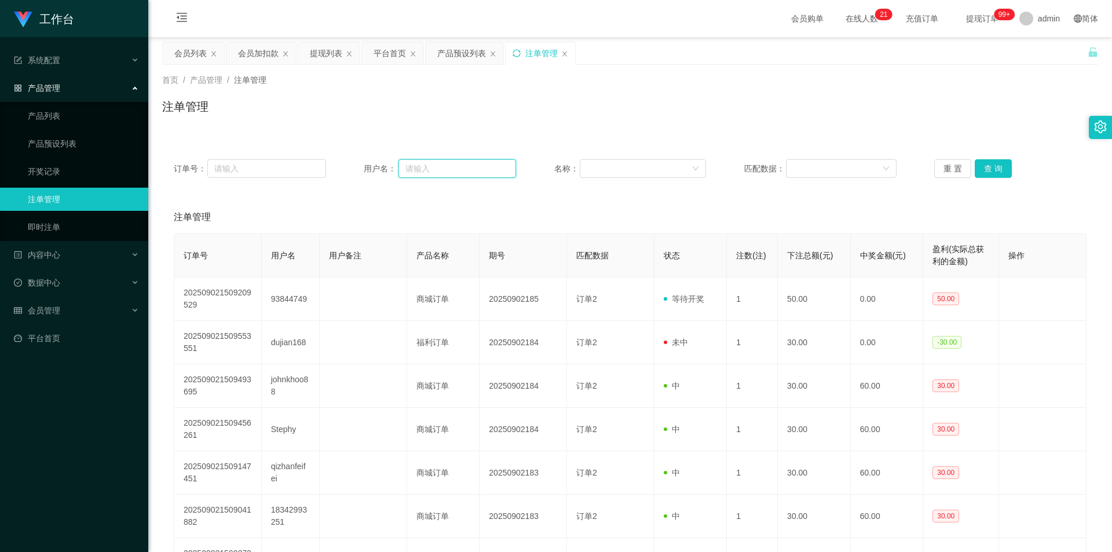
click at [450, 168] on input "text" at bounding box center [457, 168] width 118 height 19
paste input "DL"
type input "DL"
click at [992, 164] on button "查 询" at bounding box center [992, 168] width 37 height 19
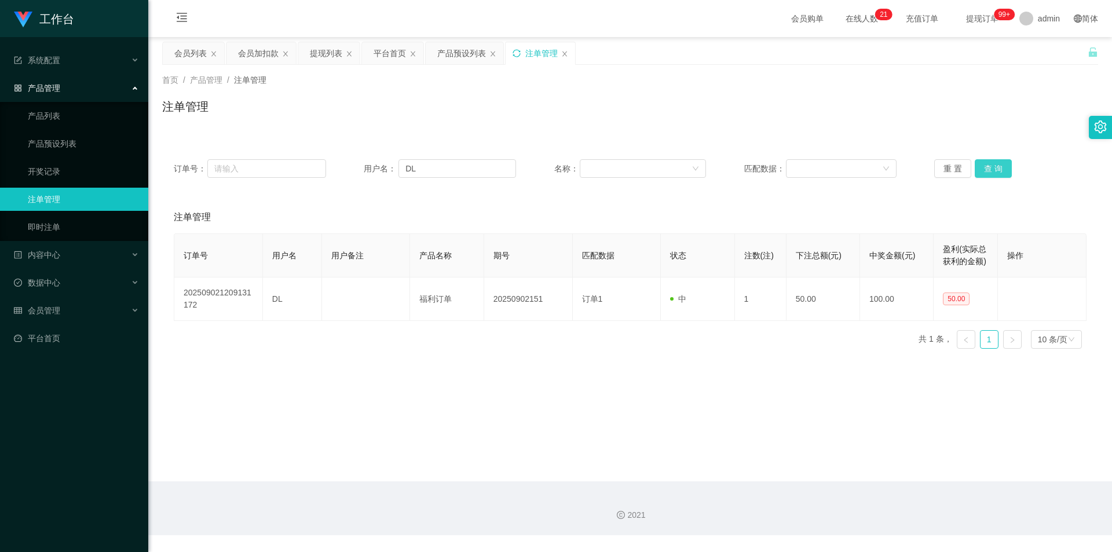
click at [991, 164] on button "查 询" at bounding box center [992, 168] width 37 height 19
click at [1007, 111] on div "注单管理" at bounding box center [630, 111] width 936 height 27
click at [322, 57] on div "提现列表" at bounding box center [326, 53] width 32 height 22
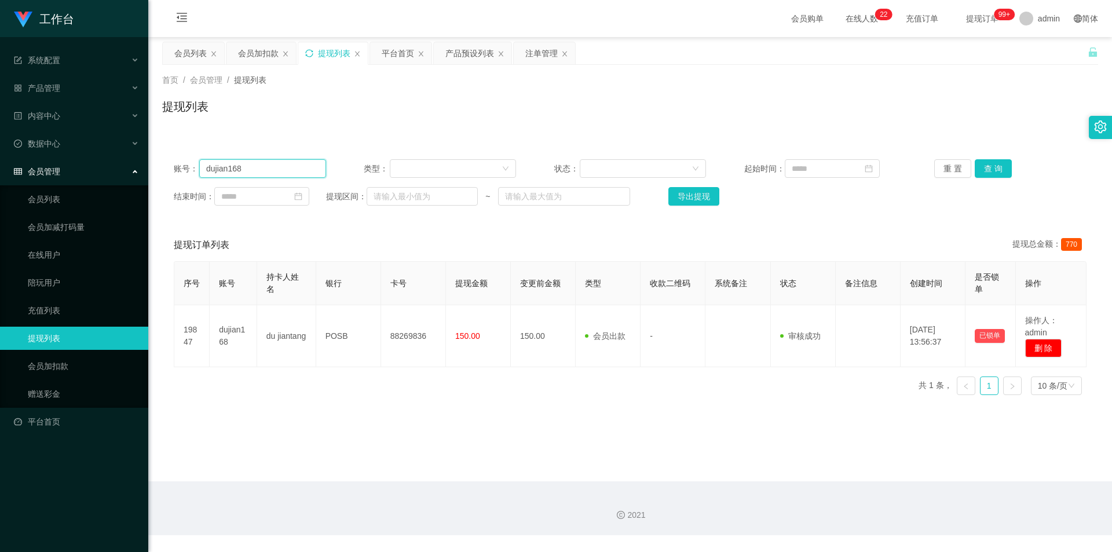
drag, startPoint x: 224, startPoint y: 167, endPoint x: 0, endPoint y: 168, distance: 224.1
click at [0, 168] on section "工作台 系统配置 系统配置列表 管理员列表 管理员分组 支付通道 产品管理 产品列表 产品预设列表 开奖记录 注单管理 即时注单 内容中心 数据中心 会员管理…" at bounding box center [556, 267] width 1112 height 535
paste input "Stephy"
click at [982, 164] on button "查 询" at bounding box center [992, 168] width 37 height 19
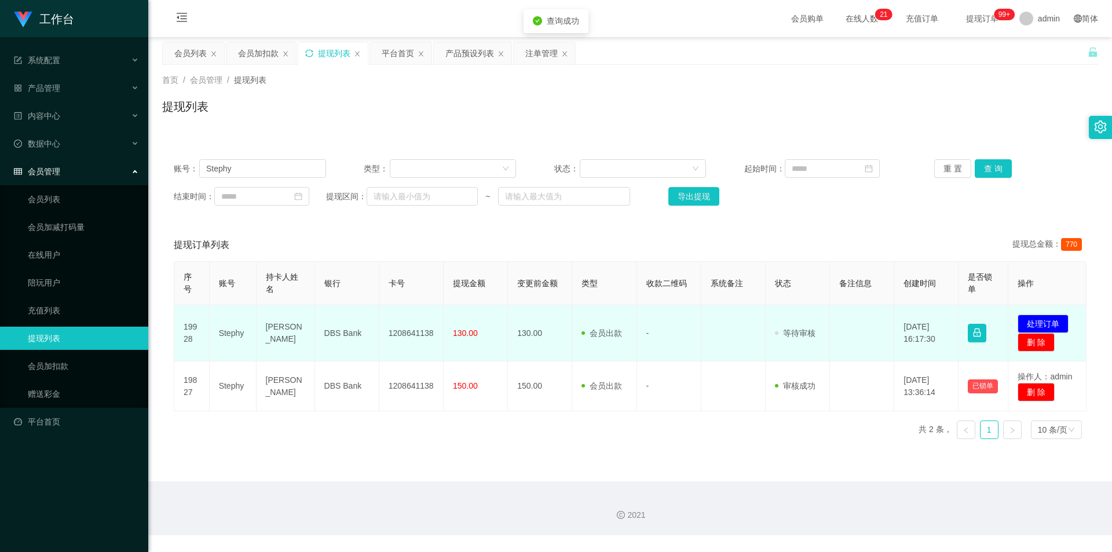
click at [410, 334] on td "1208641138" at bounding box center [411, 333] width 64 height 56
copy td "1208641138"
click at [1034, 322] on button "处理订单" at bounding box center [1042, 323] width 51 height 19
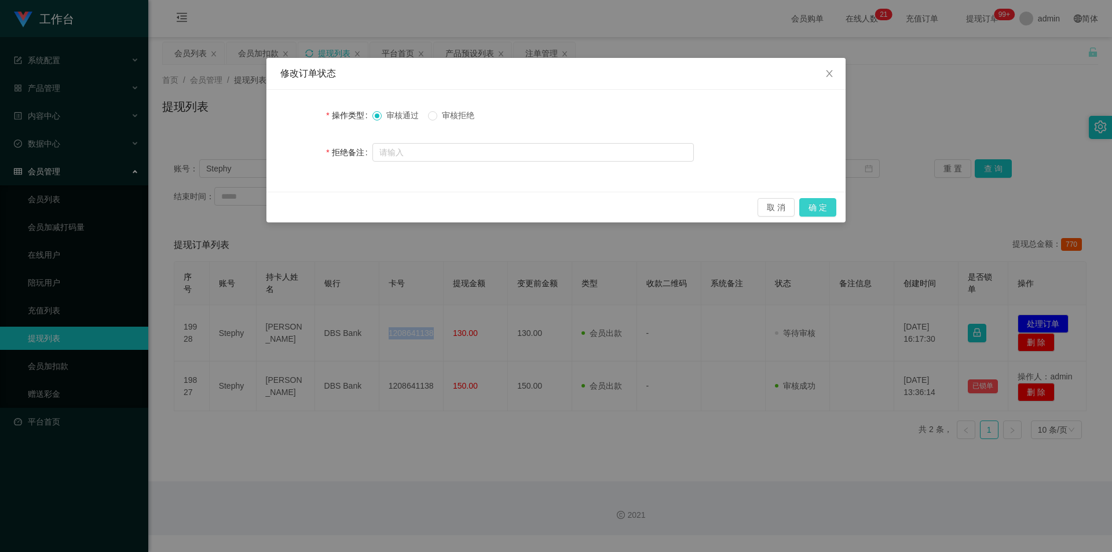
click at [815, 204] on button "确 定" at bounding box center [817, 207] width 37 height 19
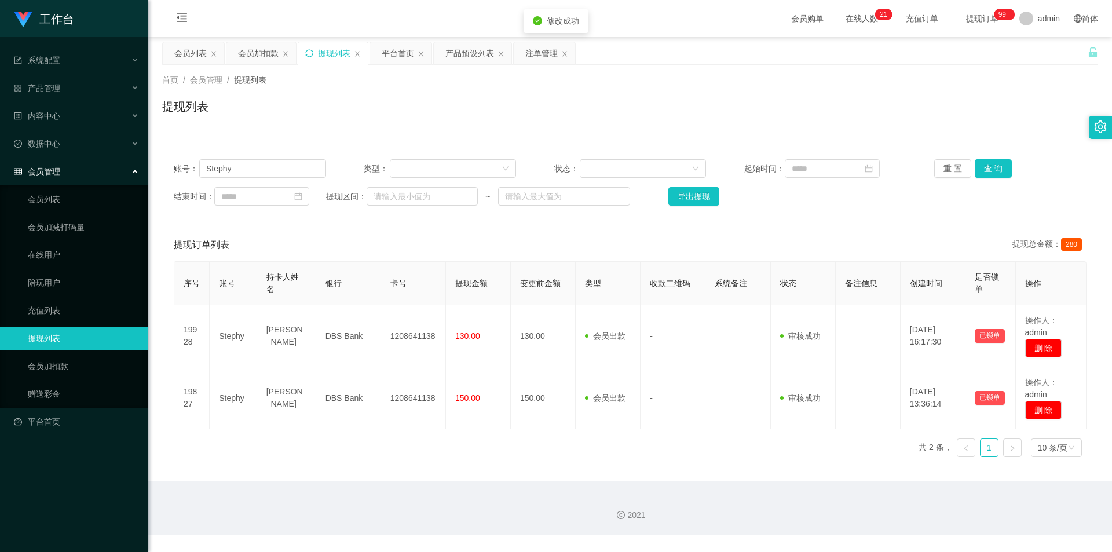
drag, startPoint x: 958, startPoint y: 85, endPoint x: 970, endPoint y: 74, distance: 16.8
click at [959, 84] on div "首页 / 会员管理 / 提现列表 /" at bounding box center [630, 80] width 936 height 12
paste input "DL"
drag, startPoint x: 250, startPoint y: 162, endPoint x: 430, endPoint y: 141, distance: 180.7
click at [0, 135] on section "工作台 系统配置 系统配置列表 管理员列表 管理员分组 支付通道 产品管理 产品列表 产品预设列表 开奖记录 注单管理 即时注单 内容中心 数据中心 会员管理…" at bounding box center [556, 267] width 1112 height 535
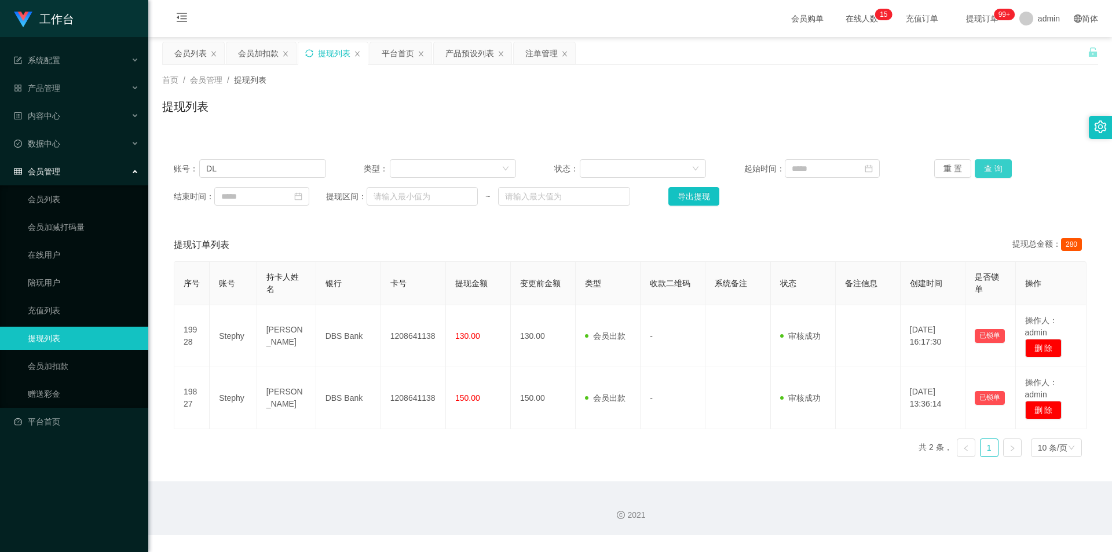
click at [985, 163] on button "查 询" at bounding box center [992, 168] width 37 height 19
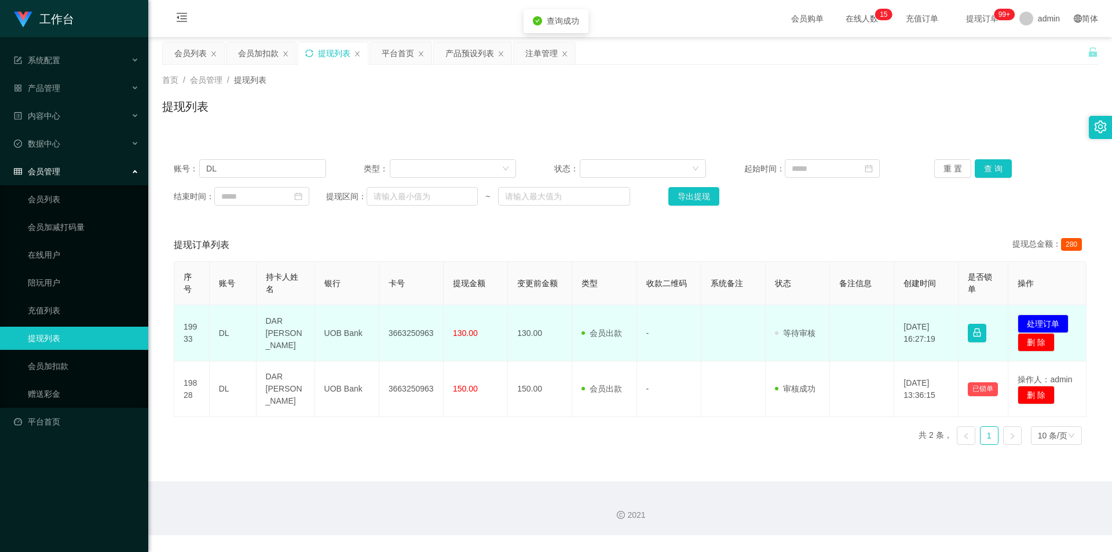
click at [396, 333] on td "3663250963" at bounding box center [411, 333] width 64 height 56
copy td "3663250963"
drag, startPoint x: 1042, startPoint y: 322, endPoint x: 1013, endPoint y: 320, distance: 28.5
click at [1041, 322] on button "处理订单" at bounding box center [1042, 323] width 51 height 19
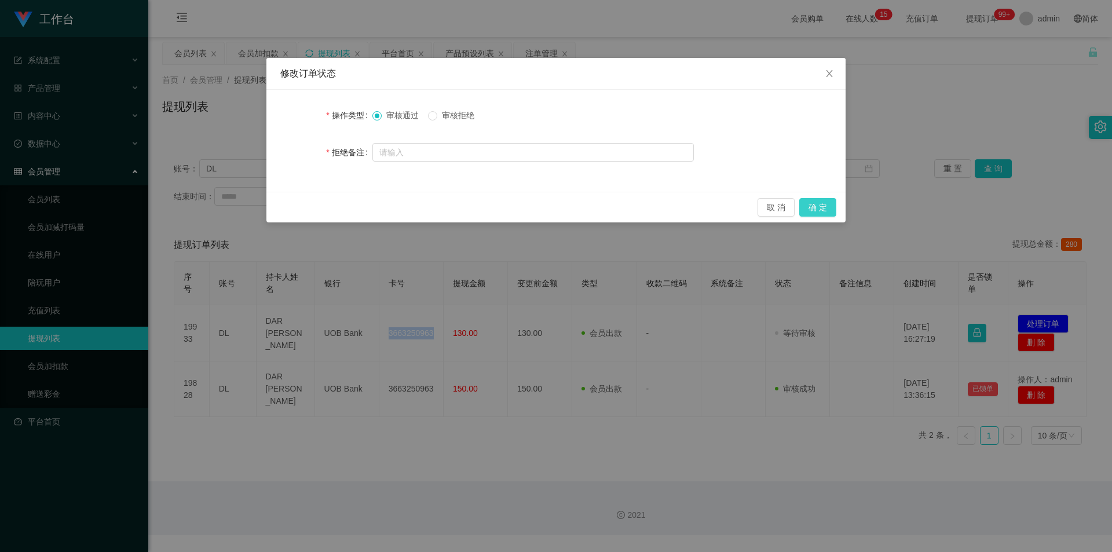
click at [813, 208] on button "确 定" at bounding box center [817, 207] width 37 height 19
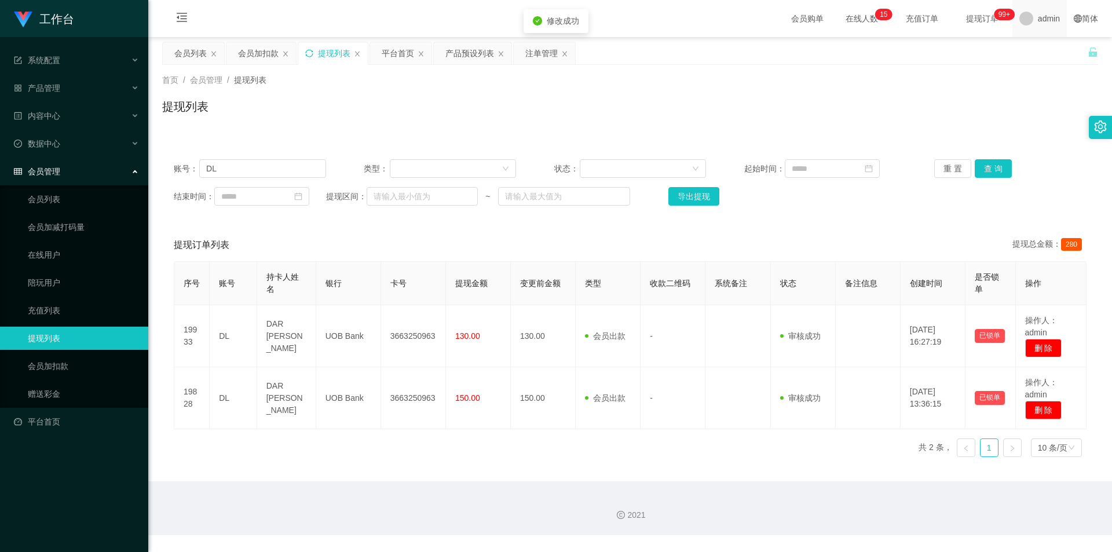
drag, startPoint x: 967, startPoint y: 127, endPoint x: 1031, endPoint y: 17, distance: 127.3
click at [972, 125] on div "首页 / 会员管理 / 提现列表 / 提现列表" at bounding box center [629, 99] width 963 height 69
drag, startPoint x: 239, startPoint y: 170, endPoint x: 0, endPoint y: 157, distance: 238.9
click at [0, 157] on section "工作台 系统配置 系统配置列表 管理员列表 管理员分组 支付通道 产品管理 产品列表 产品预设列表 开奖记录 注单管理 即时注单 内容中心 数据中心 会员管理…" at bounding box center [556, 267] width 1112 height 535
paste input "dujian168"
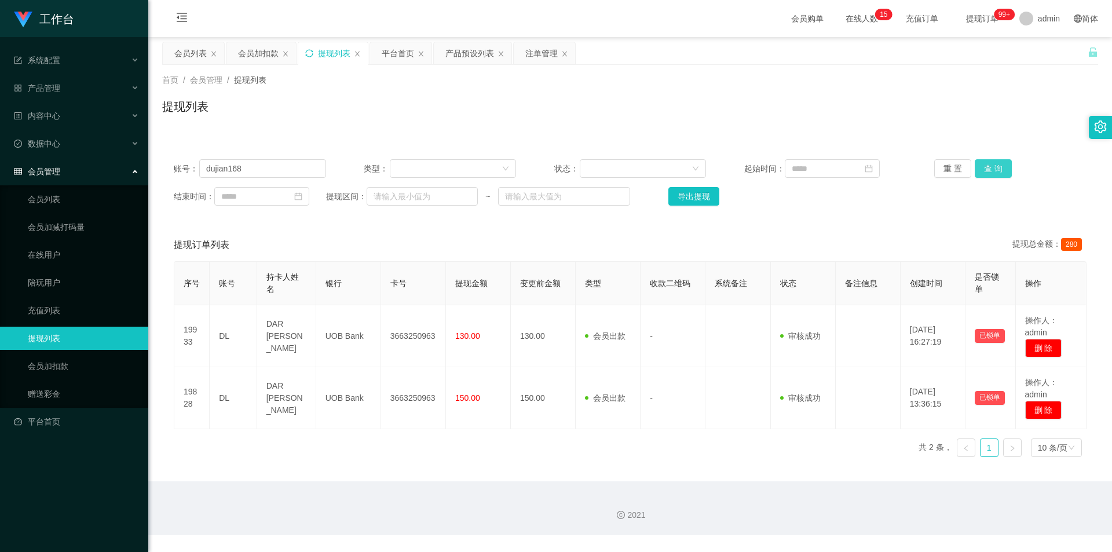
click at [984, 167] on button "查 询" at bounding box center [992, 168] width 37 height 19
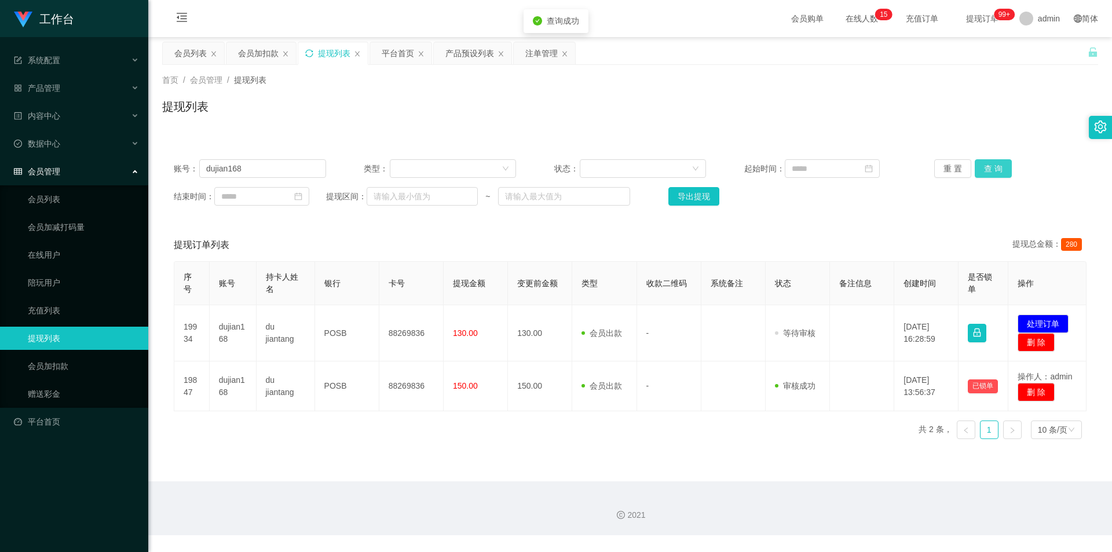
click at [985, 168] on button "查 询" at bounding box center [992, 168] width 37 height 19
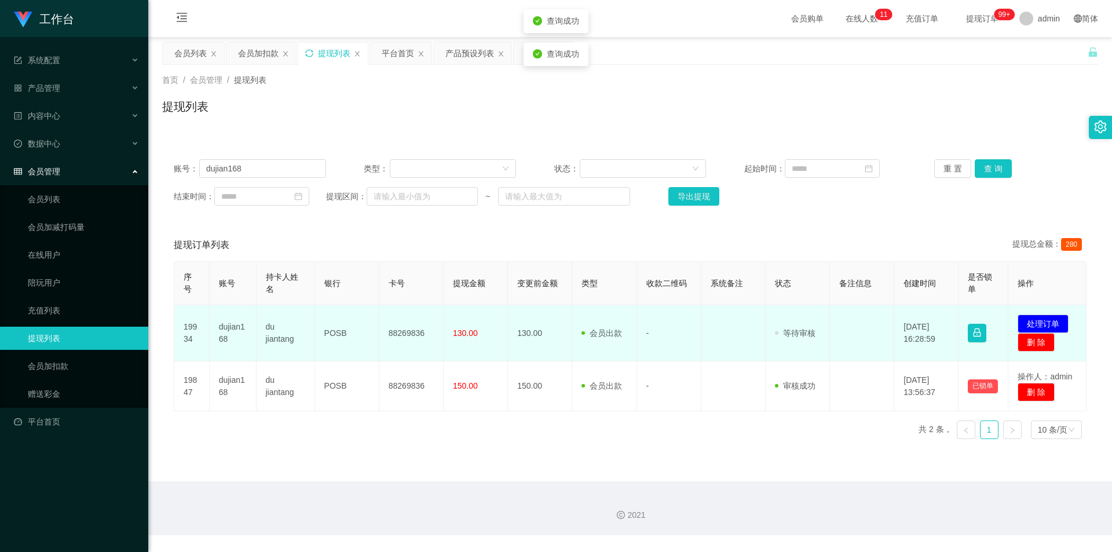
click at [393, 334] on td "88269836" at bounding box center [411, 333] width 64 height 56
copy td "88269836"
click at [1043, 327] on button "处理订单" at bounding box center [1042, 323] width 51 height 19
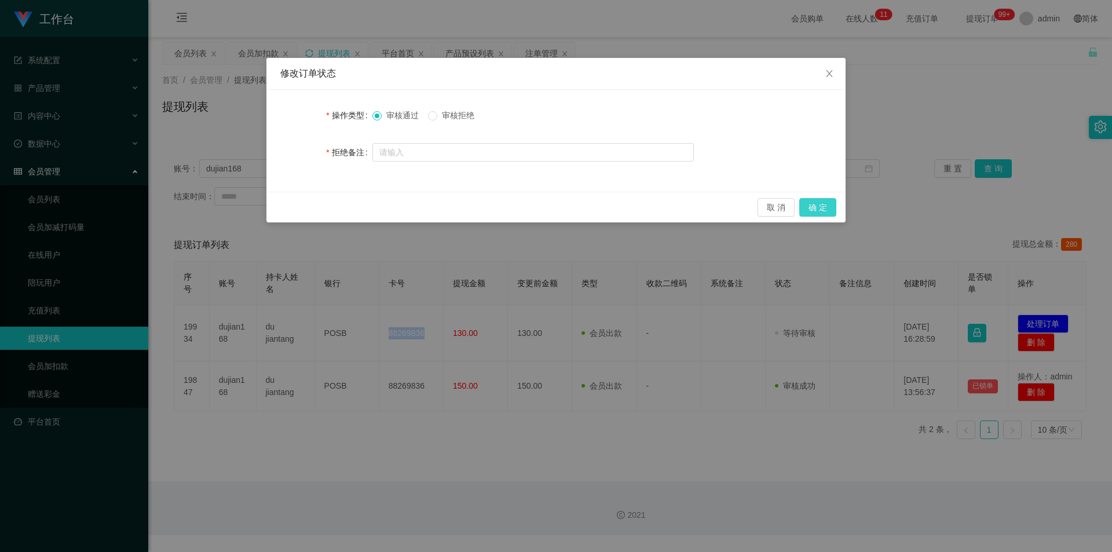
click at [822, 206] on button "确 定" at bounding box center [817, 207] width 37 height 19
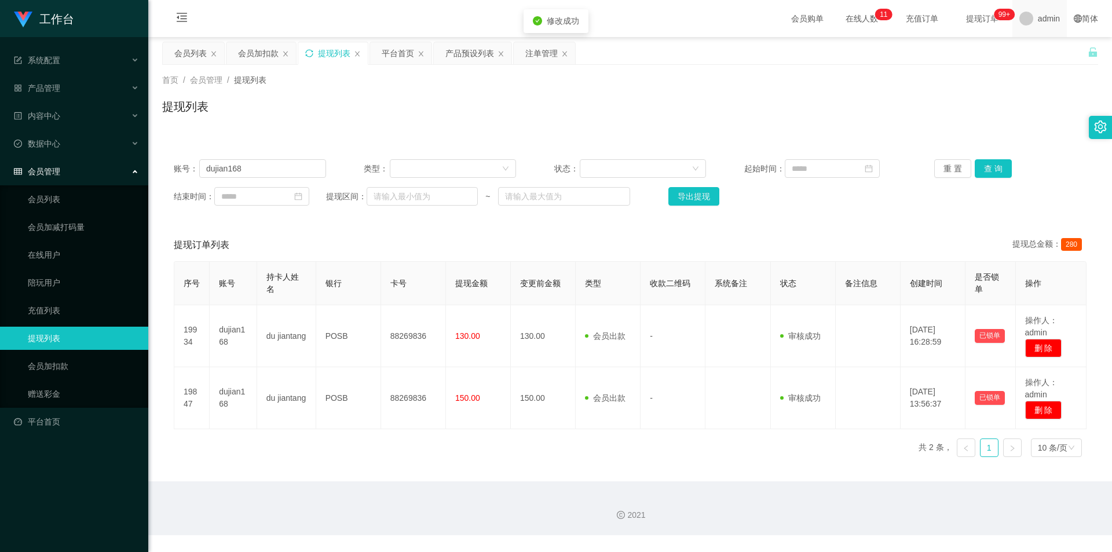
drag, startPoint x: 966, startPoint y: 92, endPoint x: 1058, endPoint y: 1, distance: 129.8
click at [971, 90] on div "首页 / 会员管理 / 提现列表 / 提现列表" at bounding box center [630, 99] width 936 height 50
paste input "johnkhoo8"
drag, startPoint x: 257, startPoint y: 173, endPoint x: 0, endPoint y: 155, distance: 257.6
click at [0, 155] on section "工作台 系统配置 系统配置列表 管理员列表 管理员分组 支付通道 产品管理 产品列表 产品预设列表 开奖记录 注单管理 即时注单 内容中心 数据中心 会员管理…" at bounding box center [556, 267] width 1112 height 535
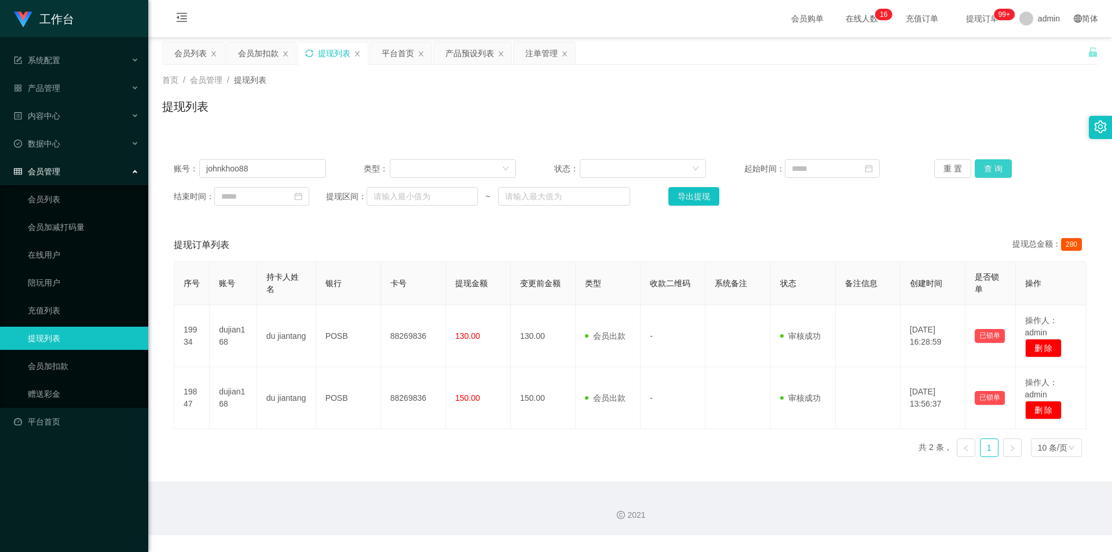
click at [982, 166] on button "查 询" at bounding box center [992, 168] width 37 height 19
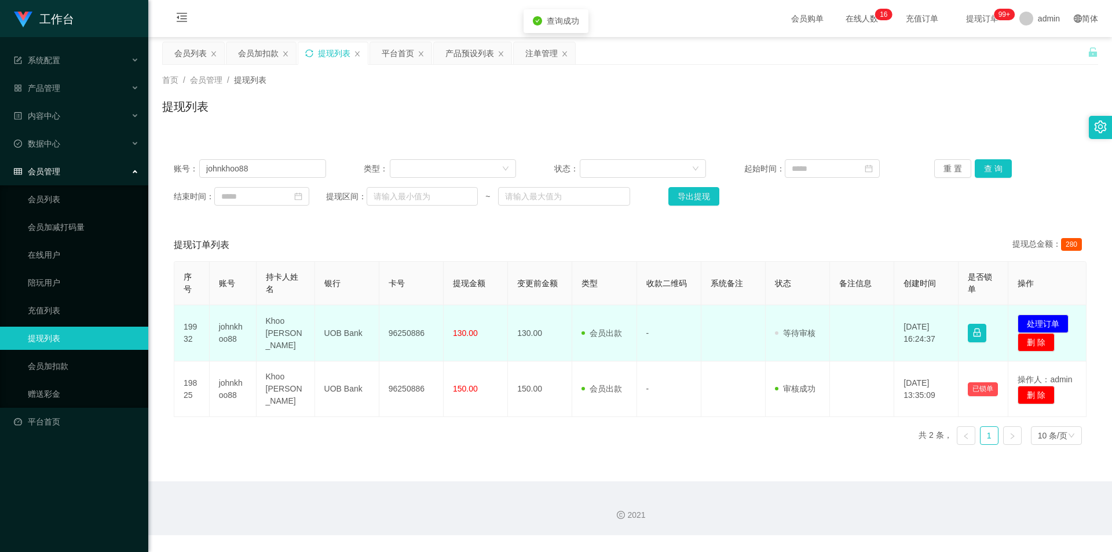
click at [395, 328] on td "96250886" at bounding box center [411, 333] width 64 height 56
copy td "96250886"
click at [1030, 315] on button "处理订单" at bounding box center [1042, 323] width 51 height 19
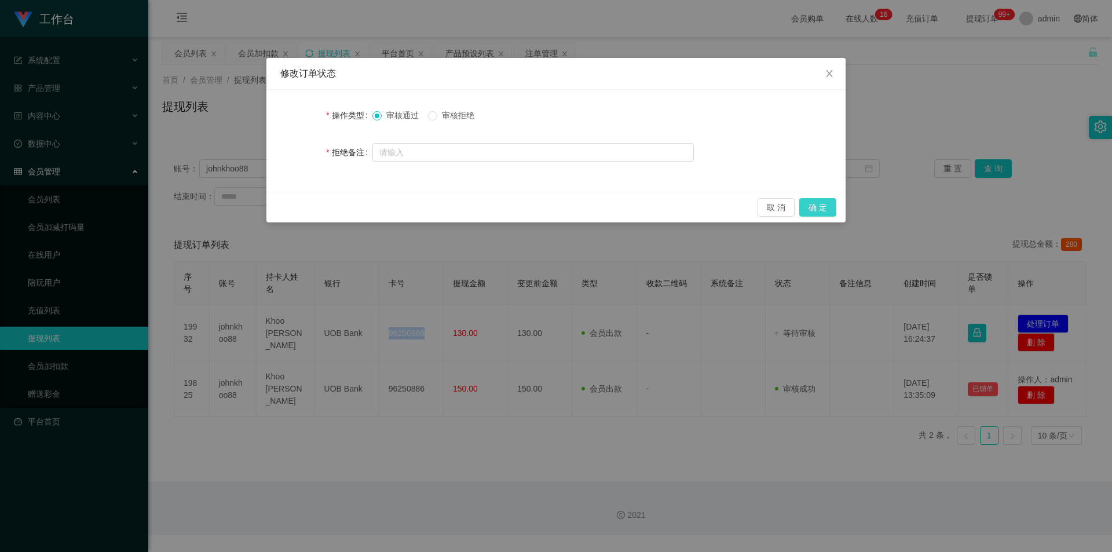
click at [812, 213] on button "确 定" at bounding box center [817, 207] width 37 height 19
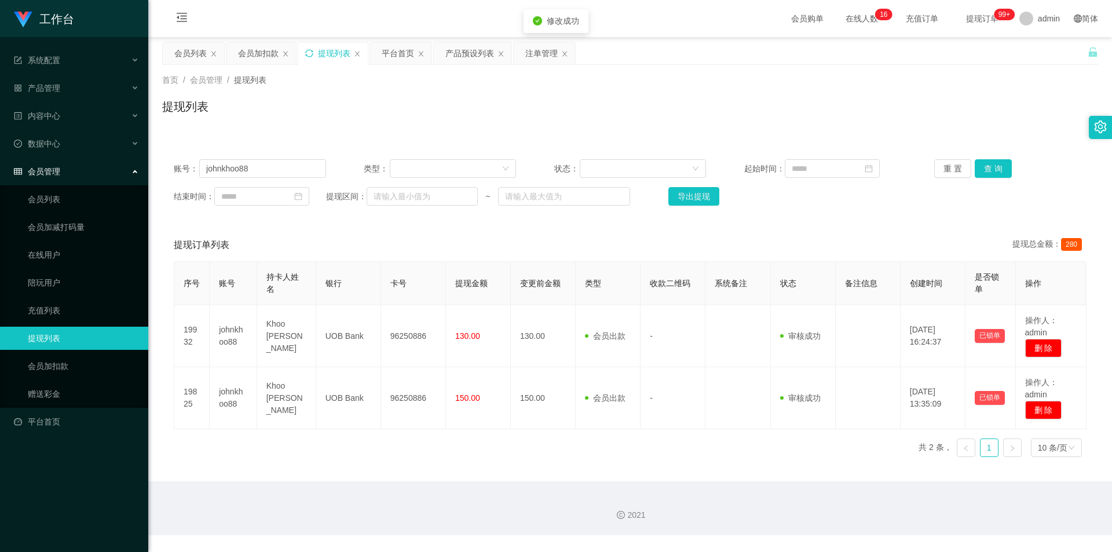
drag, startPoint x: 952, startPoint y: 137, endPoint x: 1003, endPoint y: 2, distance: 144.5
click at [952, 137] on div "账号： johnkhoo88 类型： 状态： 起始时间： 重 置 查 询 结束时间： 提现区间： ~ 导出提现 提现订单列表 提现总金额： 280 序号 账号…" at bounding box center [630, 300] width 936 height 332
drag, startPoint x: 0, startPoint y: 152, endPoint x: 0, endPoint y: 144, distance: 8.1
click at [0, 144] on section "工作台 系统配置 系统配置列表 管理员列表 管理员分组 支付通道 产品管理 产品列表 产品预设列表 开奖记录 注单管理 即时注单 内容中心 数据中心 会员管理…" at bounding box center [556, 267] width 1112 height 535
click at [995, 167] on button "查 询" at bounding box center [992, 168] width 37 height 19
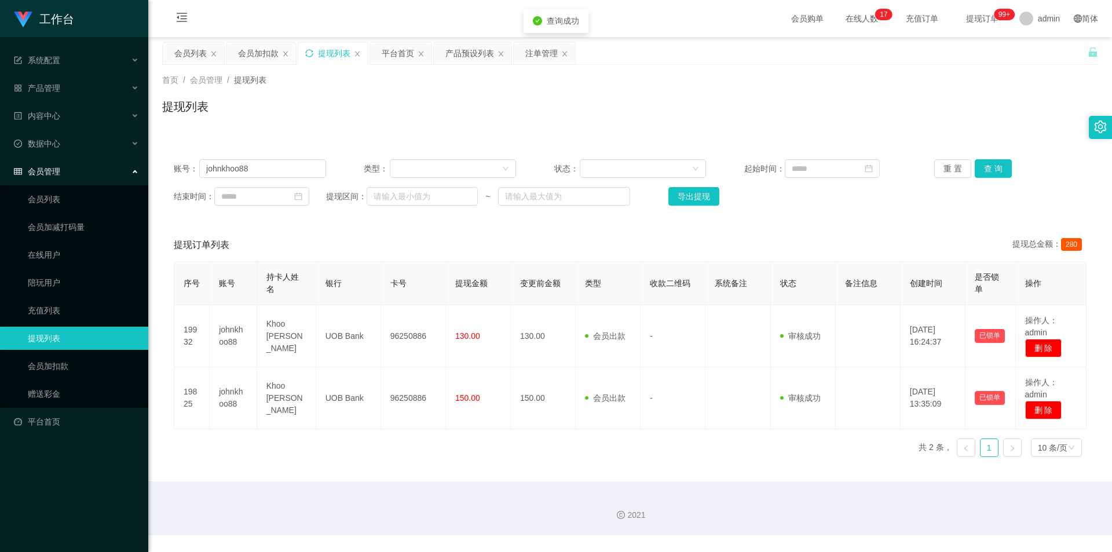
click at [1020, 112] on div "提现列表" at bounding box center [630, 111] width 936 height 27
drag, startPoint x: 265, startPoint y: 169, endPoint x: 200, endPoint y: 126, distance: 77.6
click at [4, 154] on section "工作台 系统配置 系统配置列表 管理员列表 管理员分组 支付通道 产品管理 产品列表 产品预设列表 开奖记录 注单管理 即时注单 内容中心 数据中心 会员管理…" at bounding box center [556, 267] width 1112 height 535
paste input "DL"
click at [980, 162] on button "查 询" at bounding box center [992, 168] width 37 height 19
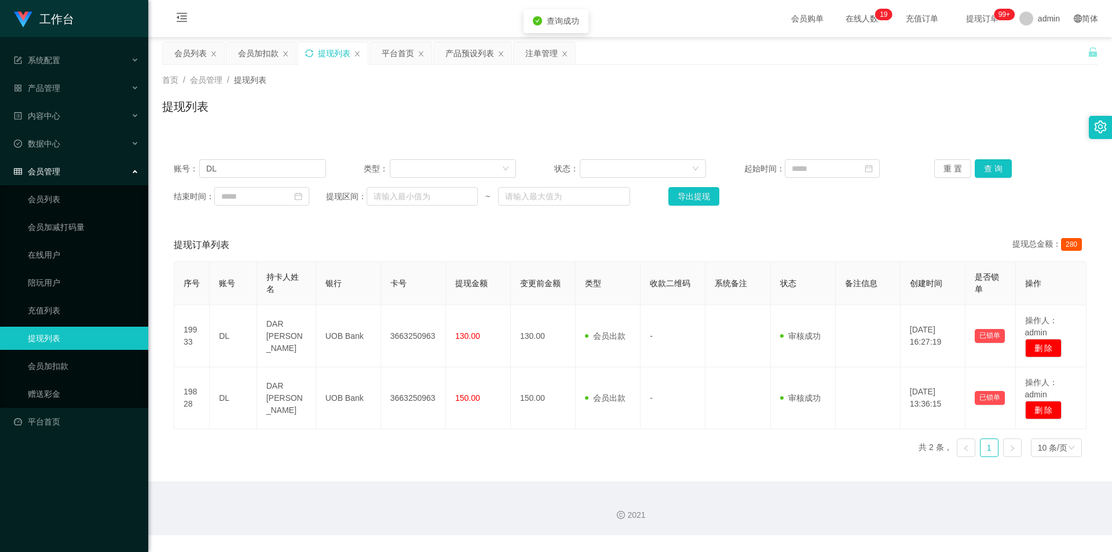
click at [1015, 103] on div "提现列表" at bounding box center [630, 111] width 936 height 27
drag, startPoint x: 233, startPoint y: 173, endPoint x: 7, endPoint y: 148, distance: 227.7
click at [0, 152] on section "工作台 系统配置 系统配置列表 管理员列表 管理员分组 支付通道 产品管理 产品列表 产品预设列表 开奖记录 注单管理 即时注单 内容中心 数据中心 会员管理…" at bounding box center [556, 267] width 1112 height 535
paste input "Stephy"
click at [994, 170] on button "查 询" at bounding box center [992, 168] width 37 height 19
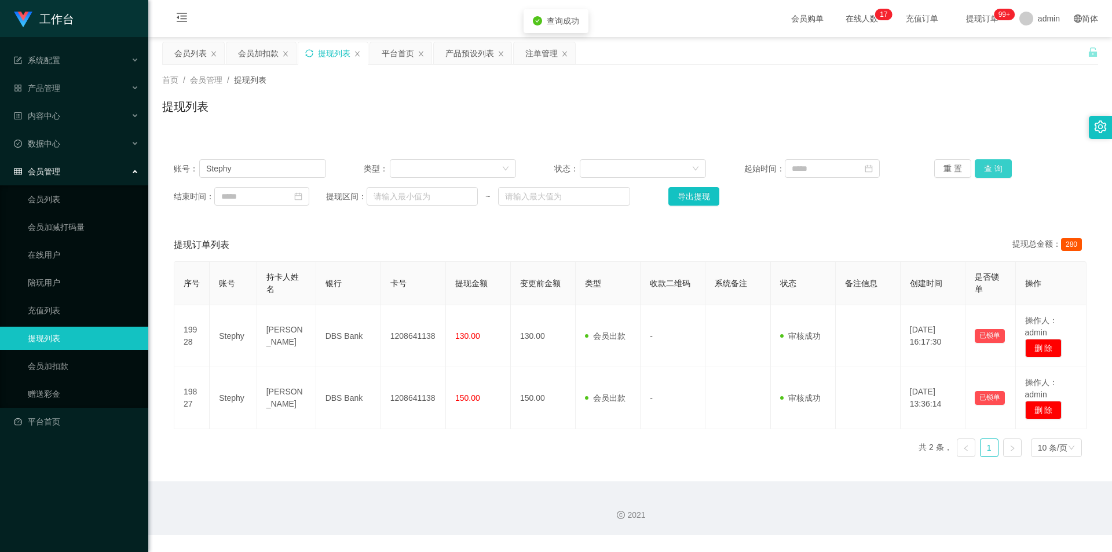
click at [994, 170] on button "查 询" at bounding box center [992, 168] width 37 height 19
drag, startPoint x: 1004, startPoint y: 101, endPoint x: 1037, endPoint y: 2, distance: 104.9
click at [1005, 100] on div "提现列表" at bounding box center [630, 111] width 936 height 27
drag, startPoint x: 257, startPoint y: 173, endPoint x: 0, endPoint y: 145, distance: 258.5
click at [0, 145] on section "工作台 系统配置 系统配置列表 管理员列表 管理员分组 支付通道 产品管理 产品列表 产品预设列表 开奖记录 注单管理 即时注单 内容中心 数据中心 会员管理…" at bounding box center [556, 267] width 1112 height 535
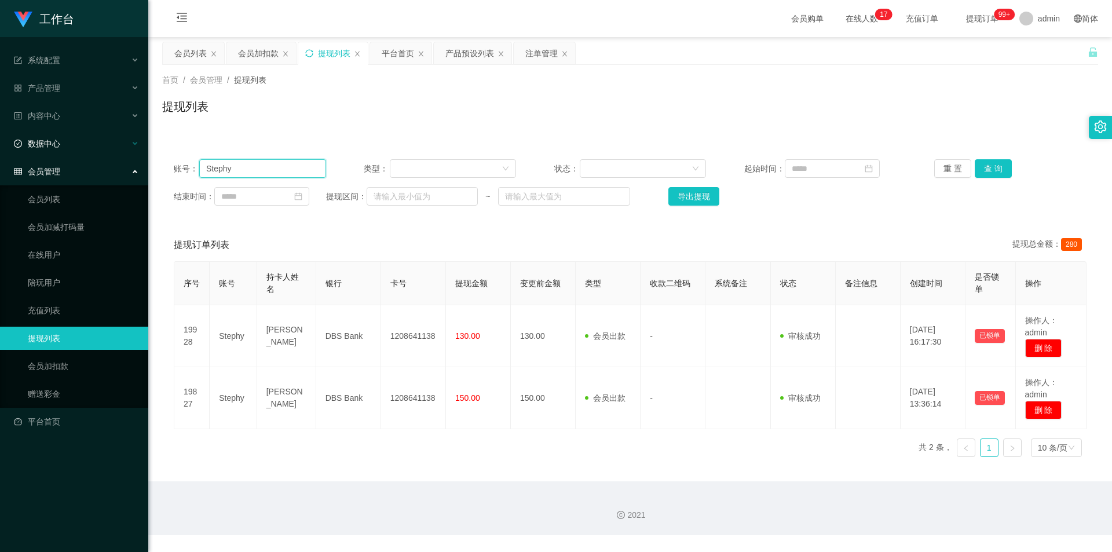
paste input "dujian168"
type input "dujian168"
click at [977, 167] on button "查 询" at bounding box center [992, 168] width 37 height 19
drag, startPoint x: 999, startPoint y: 121, endPoint x: 1032, endPoint y: 2, distance: 123.9
click at [999, 121] on div "提现列表" at bounding box center [630, 111] width 936 height 27
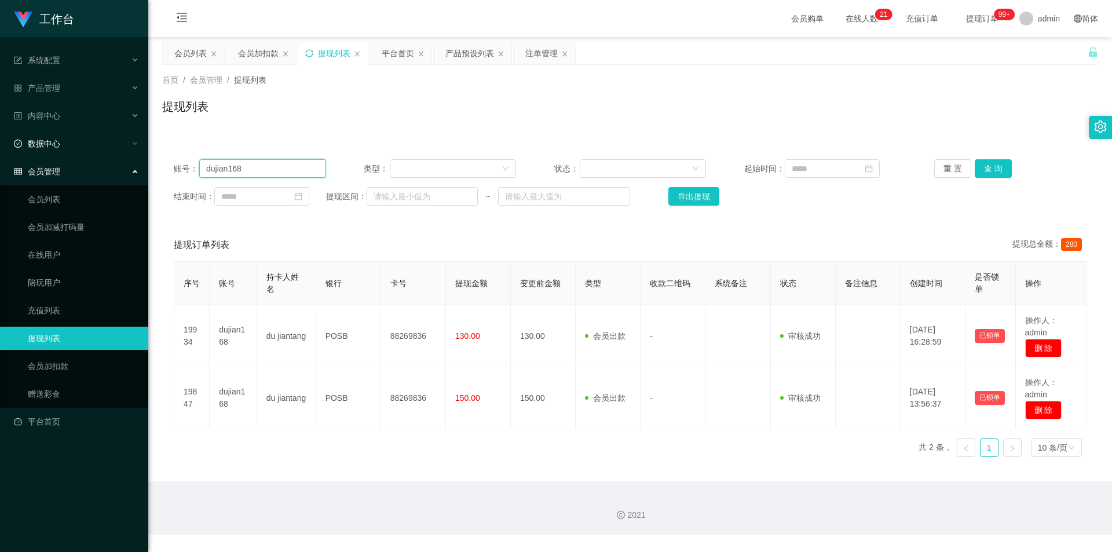
drag, startPoint x: 261, startPoint y: 171, endPoint x: 47, endPoint y: 138, distance: 215.6
click at [0, 136] on section "工作台 系统配置 系统配置列表 管理员列表 管理员分组 支付通道 产品管理 产品列表 产品预设列表 开奖记录 注单管理 即时注单 内容中心 数据中心 会员管理…" at bounding box center [556, 267] width 1112 height 535
click at [987, 159] on button "查 询" at bounding box center [992, 168] width 37 height 19
click at [1001, 93] on div "首页 / 会员管理 / 提现列表 / 提现列表" at bounding box center [630, 99] width 936 height 50
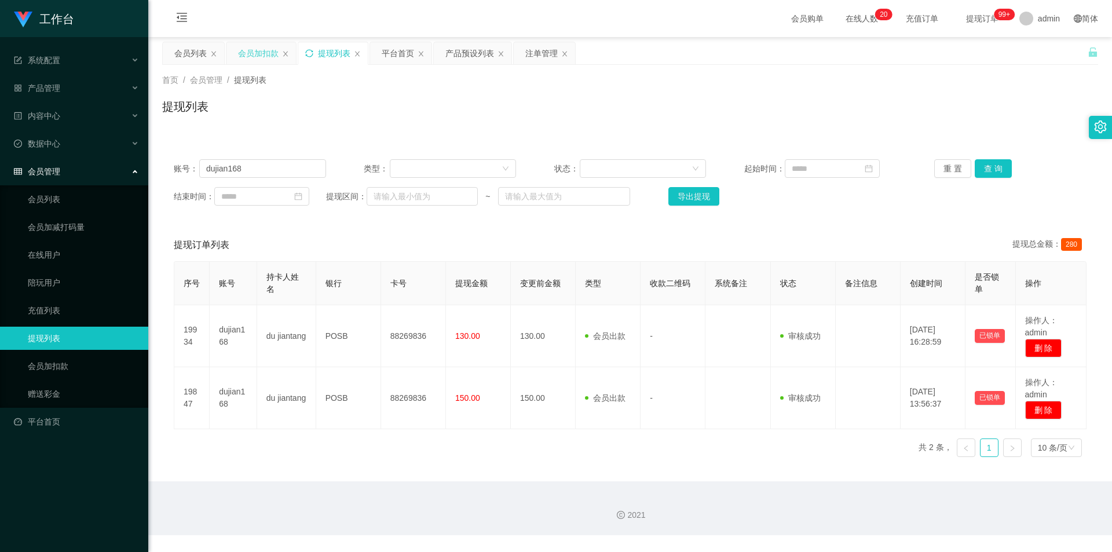
drag, startPoint x: 265, startPoint y: 42, endPoint x: 264, endPoint y: 48, distance: 5.8
click at [264, 48] on div "会员加扣款" at bounding box center [258, 53] width 41 height 22
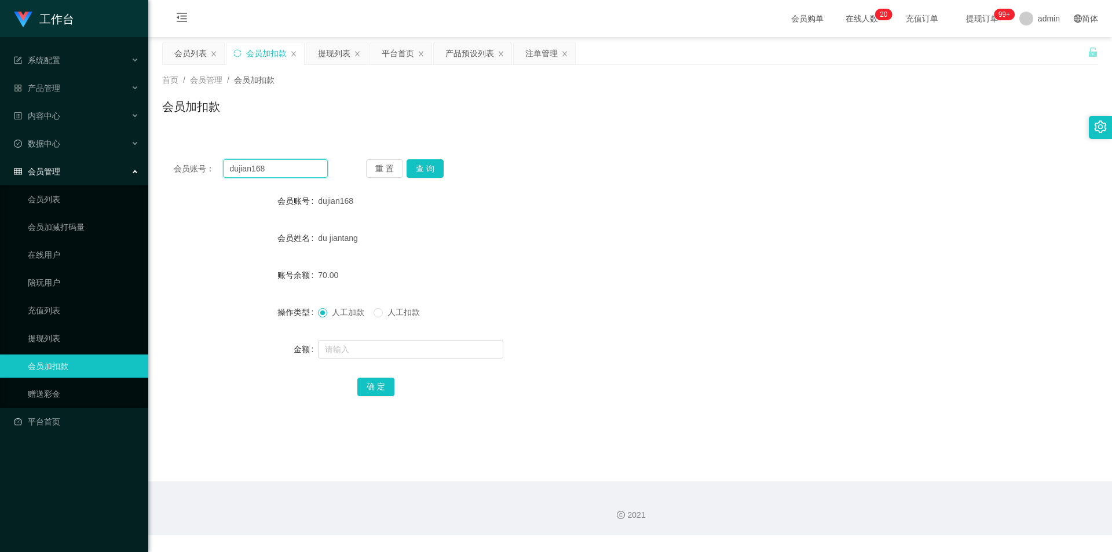
click at [270, 163] on input "dujian168" at bounding box center [275, 168] width 105 height 19
drag, startPoint x: 186, startPoint y: 173, endPoint x: 0, endPoint y: 159, distance: 187.0
click at [0, 159] on section "工作台 系统配置 系统配置列表 管理员列表 管理员分组 支付通道 产品管理 产品列表 产品预设列表 开奖记录 注单管理 即时注单 内容中心 数据中心 会员管理…" at bounding box center [556, 267] width 1112 height 535
paste input "junyuan"
type input "junyuan"
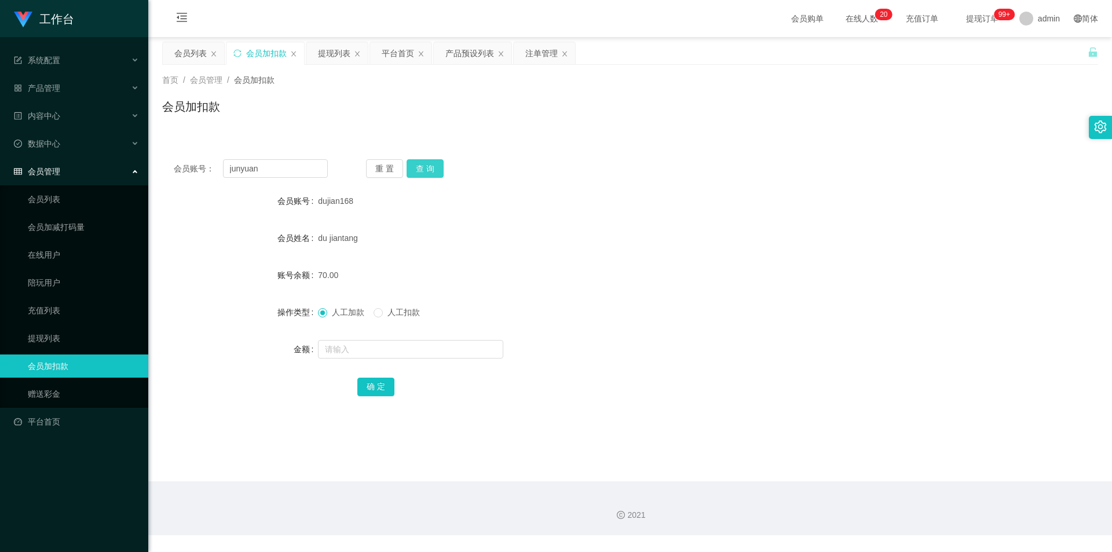
click at [435, 166] on button "查 询" at bounding box center [424, 168] width 37 height 19
click at [348, 350] on input "text" at bounding box center [410, 349] width 185 height 19
type input "100"
click at [360, 387] on button "确 定" at bounding box center [375, 386] width 37 height 19
click at [710, 311] on div "人工加款 人工扣款" at bounding box center [591, 311] width 546 height 23
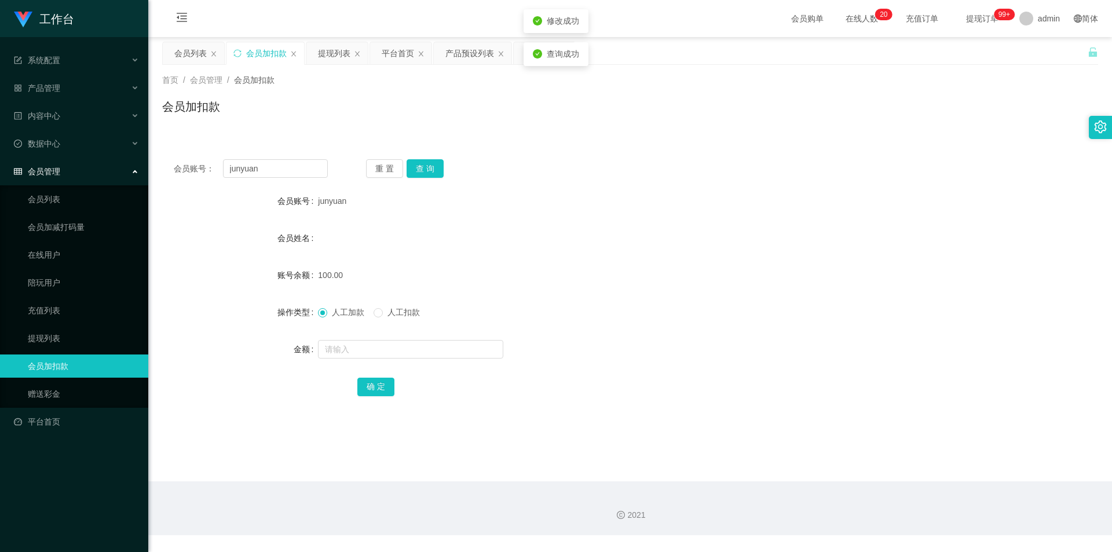
drag, startPoint x: 815, startPoint y: 325, endPoint x: 914, endPoint y: 211, distance: 151.1
click at [815, 325] on form "会员账号 junyuan 会员姓名 账号余额 100.00 操作类型 人工加款 人工扣款 金额 确 定" at bounding box center [630, 293] width 936 height 208
click at [468, 53] on div "产品预设列表" at bounding box center [469, 53] width 49 height 22
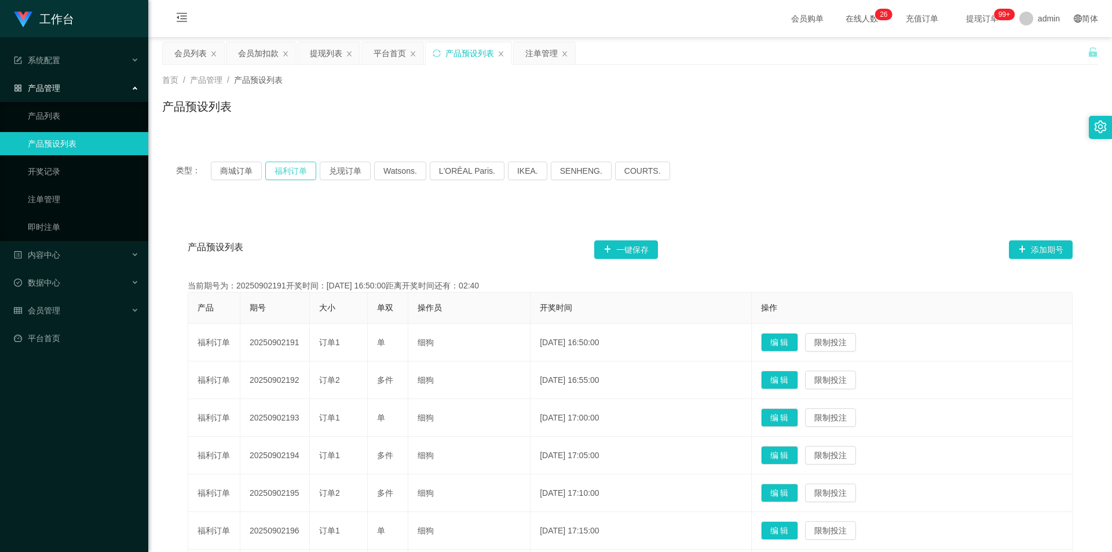
click at [289, 171] on button "福利订单" at bounding box center [290, 171] width 51 height 19
click at [309, 172] on button "福利订单" at bounding box center [290, 171] width 51 height 19
click at [767, 157] on div "类型： 商城订单 福利订单 兑现订单 Watsons. L'ORÉAL Paris. IKEA. [GEOGRAPHIC_DATA]. COURTS." at bounding box center [630, 171] width 936 height 46
click at [530, 52] on div "注单管理" at bounding box center [541, 53] width 32 height 22
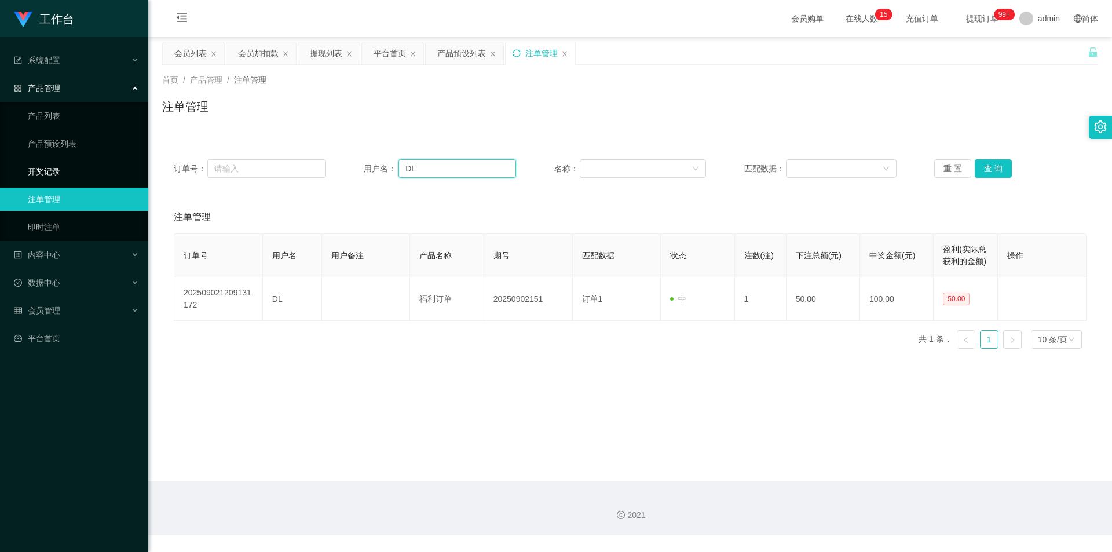
drag, startPoint x: 473, startPoint y: 170, endPoint x: 113, endPoint y: 164, distance: 359.6
click at [115, 164] on section "工作台 系统配置 系统配置列表 管理员列表 管理员分组 支付通道 产品管理 产品列表 产品预设列表 开奖记录 注单管理 即时注单 内容中心 数据中心 会员管理…" at bounding box center [556, 267] width 1112 height 535
paste input "junyuan"
type input "junyuan"
click at [981, 169] on button "查 询" at bounding box center [992, 168] width 37 height 19
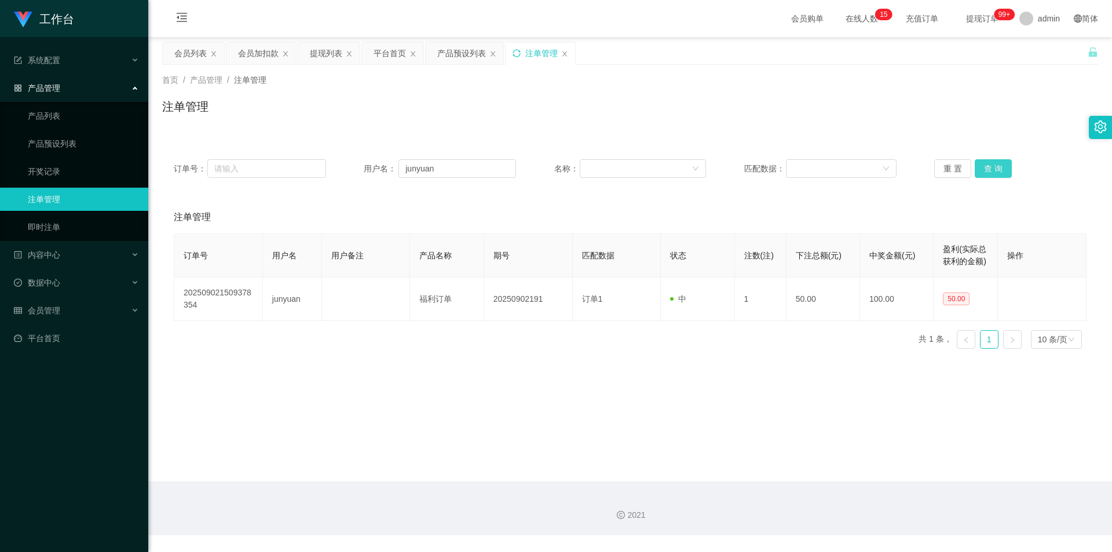
click at [982, 164] on button "查 询" at bounding box center [992, 168] width 37 height 19
click at [978, 100] on div "注单管理" at bounding box center [630, 111] width 936 height 27
click at [263, 53] on div "会员加扣款" at bounding box center [258, 53] width 41 height 22
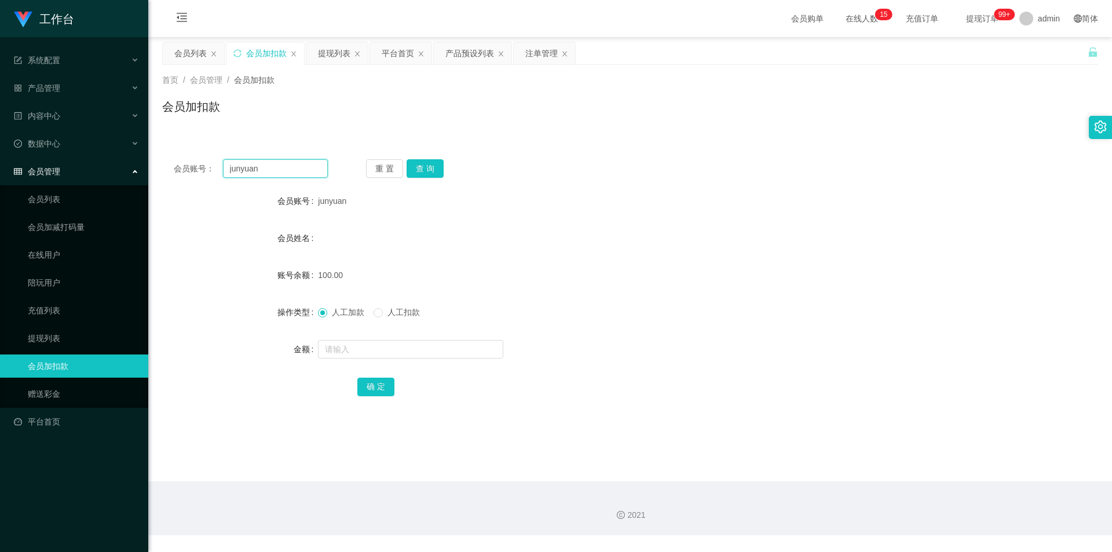
drag, startPoint x: 231, startPoint y: 174, endPoint x: 34, endPoint y: 168, distance: 197.5
click at [34, 168] on section "工作台 系统配置 系统配置列表 管理员列表 管理员分组 支付通道 产品管理 产品列表 产品预设列表 开奖记录 注单管理 即时注单 内容中心 数据中心 会员管理…" at bounding box center [556, 267] width 1112 height 535
drag, startPoint x: 445, startPoint y: 166, endPoint x: 421, endPoint y: 170, distance: 24.7
click at [441, 166] on div "重 置 查 询" at bounding box center [443, 168] width 154 height 19
click at [421, 170] on button "查 询" at bounding box center [424, 168] width 37 height 19
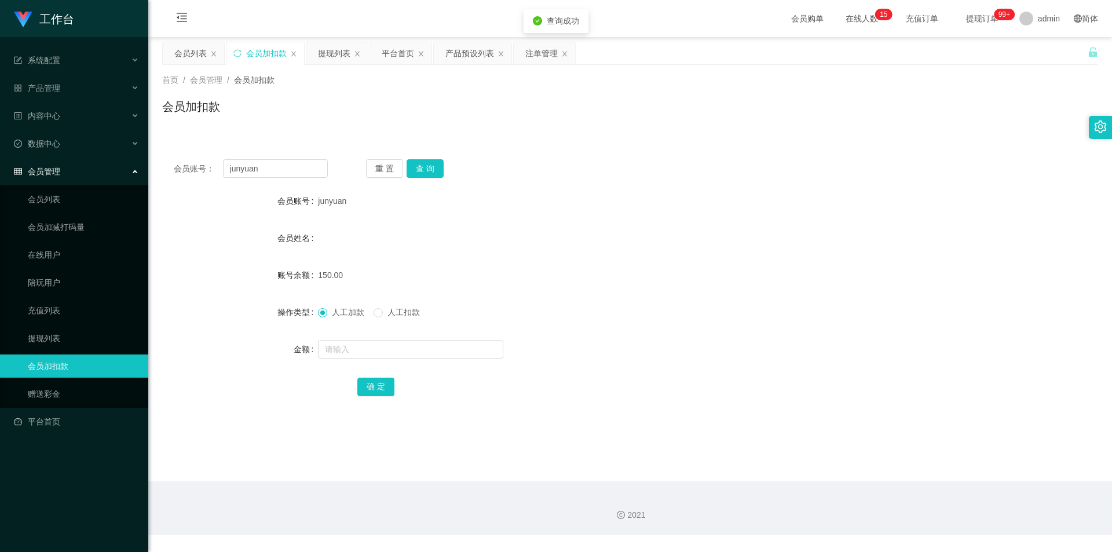
drag, startPoint x: 761, startPoint y: 160, endPoint x: 977, endPoint y: 35, distance: 250.3
click at [800, 151] on div "会员账号： junyuan 重 置 查 询 会员账号 junyuan 会员姓名 账号余额 150.00 操作类型 人工加款 人工扣款 金额 确 定" at bounding box center [630, 286] width 936 height 276
click at [331, 56] on div "提现列表" at bounding box center [334, 53] width 32 height 22
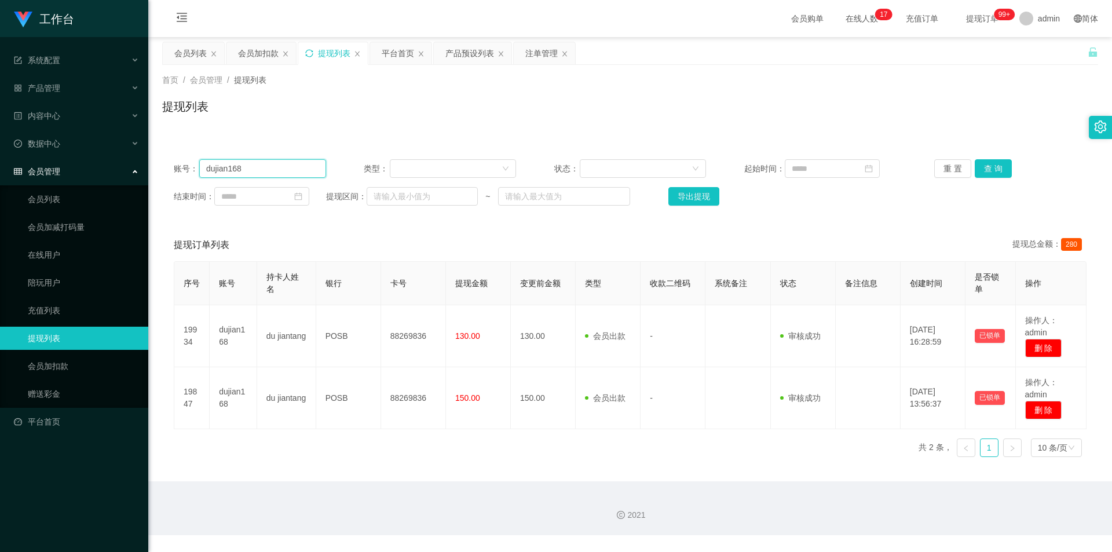
drag, startPoint x: 139, startPoint y: 170, endPoint x: 0, endPoint y: 160, distance: 139.3
click at [0, 160] on section "工作台 系统配置 系统配置列表 管理员列表 管理员分组 支付通道 产品管理 产品列表 产品预设列表 开奖记录 注单管理 即时注单 内容中心 数据中心 会员管理…" at bounding box center [556, 267] width 1112 height 535
paste input "junyuan"
type input "junyuan"
click at [988, 166] on button "查 询" at bounding box center [992, 168] width 37 height 19
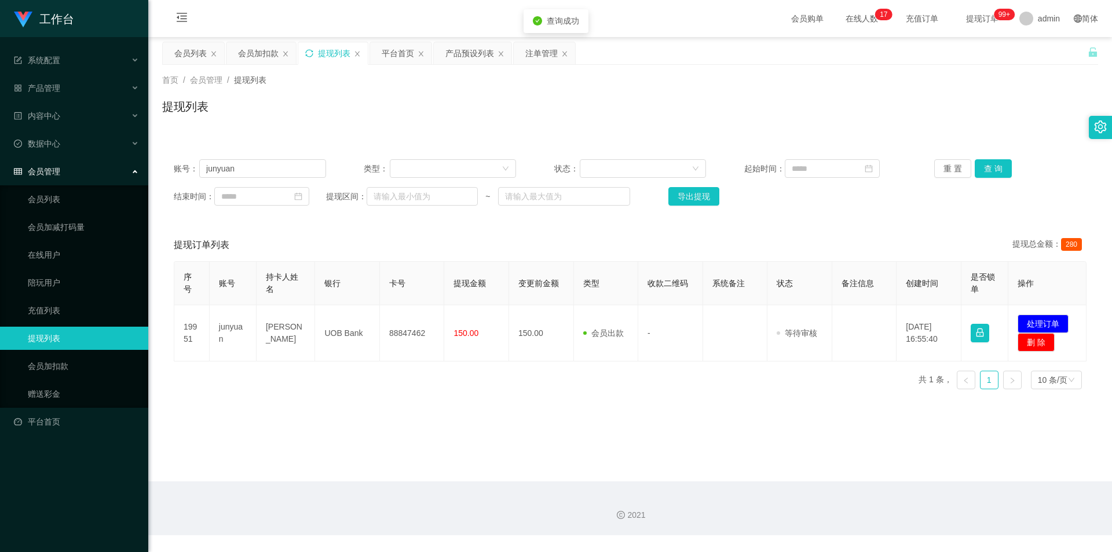
click at [879, 100] on div "提现列表" at bounding box center [630, 111] width 936 height 27
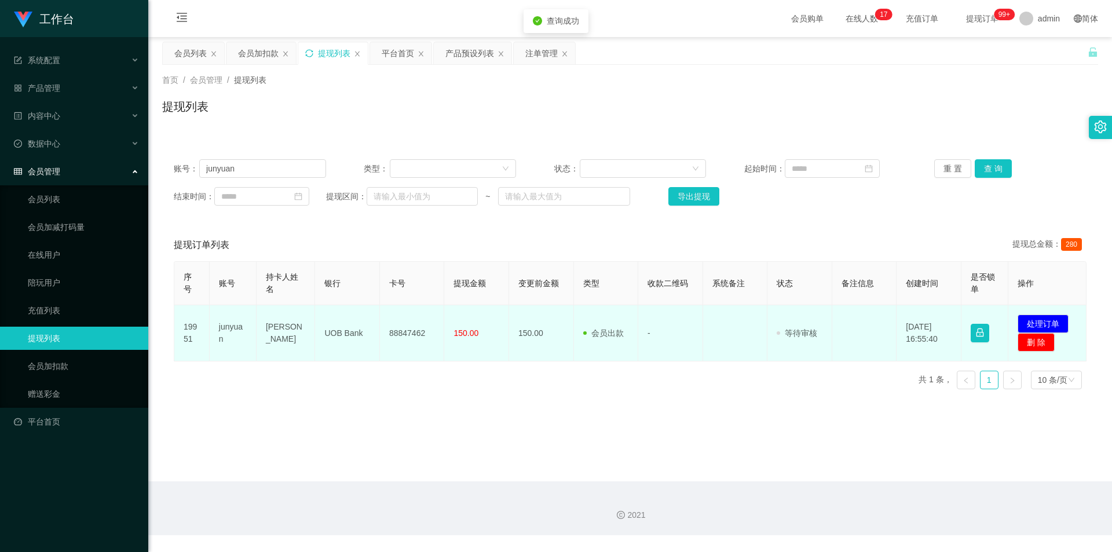
click at [402, 333] on td "88847462" at bounding box center [412, 333] width 65 height 56
copy td "88847462"
click at [1032, 325] on button "处理订单" at bounding box center [1042, 323] width 51 height 19
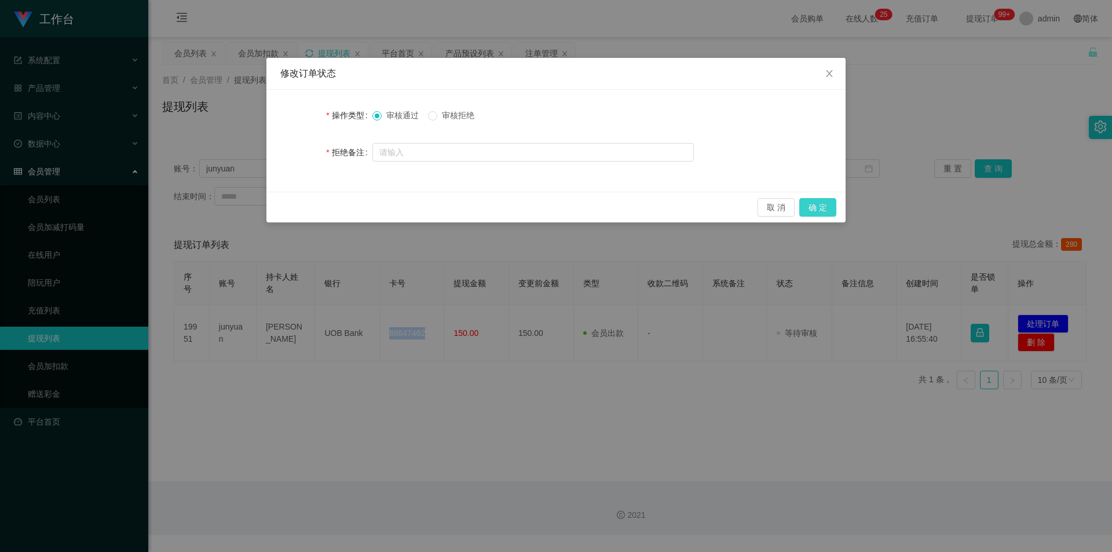
click at [817, 210] on button "确 定" at bounding box center [817, 207] width 37 height 19
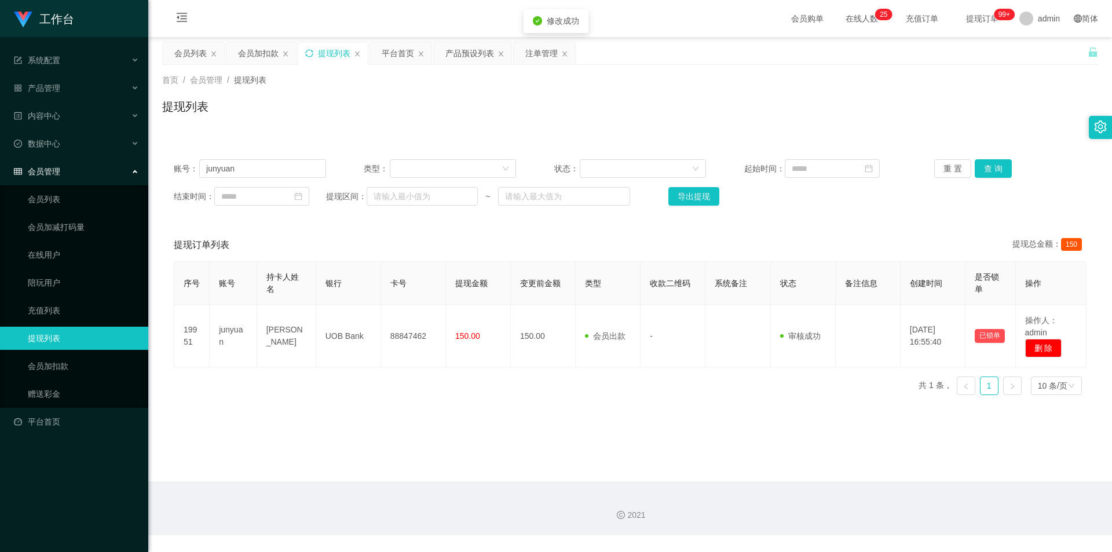
drag, startPoint x: 956, startPoint y: 127, endPoint x: 964, endPoint y: 113, distance: 16.3
click at [961, 120] on div "首页 / 会员管理 / 提现列表 / 提现列表" at bounding box center [629, 99] width 963 height 69
click at [262, 56] on div "会员加扣款" at bounding box center [258, 53] width 41 height 22
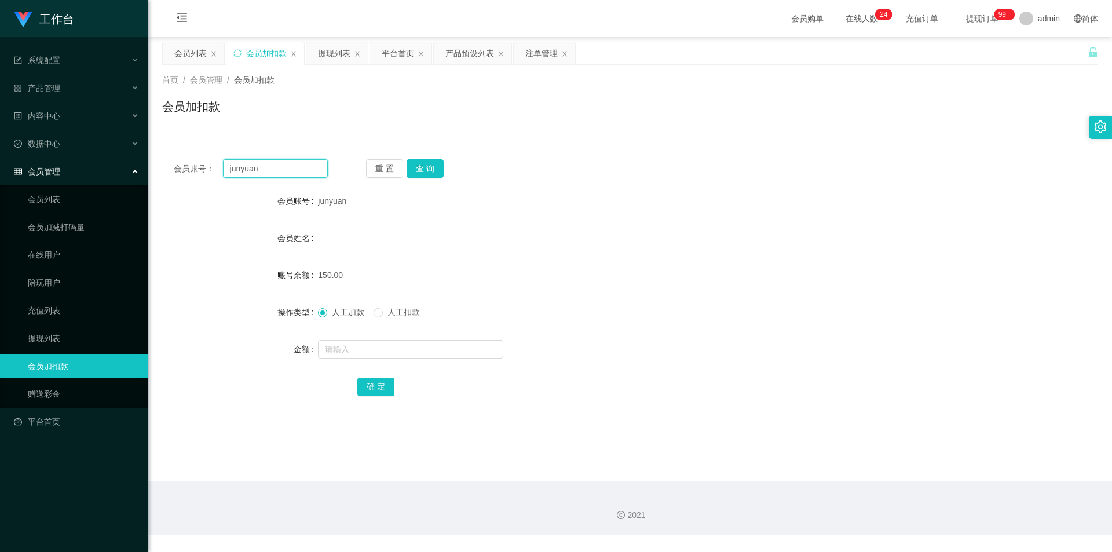
drag, startPoint x: 288, startPoint y: 170, endPoint x: 7, endPoint y: 156, distance: 281.7
click at [0, 159] on section "工作台 系统配置 系统配置列表 管理员列表 管理员分组 支付通道 产品管理 产品列表 产品预设列表 开奖记录 注单管理 即时注单 内容中心 数据中心 会员管理…" at bounding box center [556, 267] width 1112 height 535
paste input "94764641"
type input "94764641"
click at [431, 169] on button "查 询" at bounding box center [424, 168] width 37 height 19
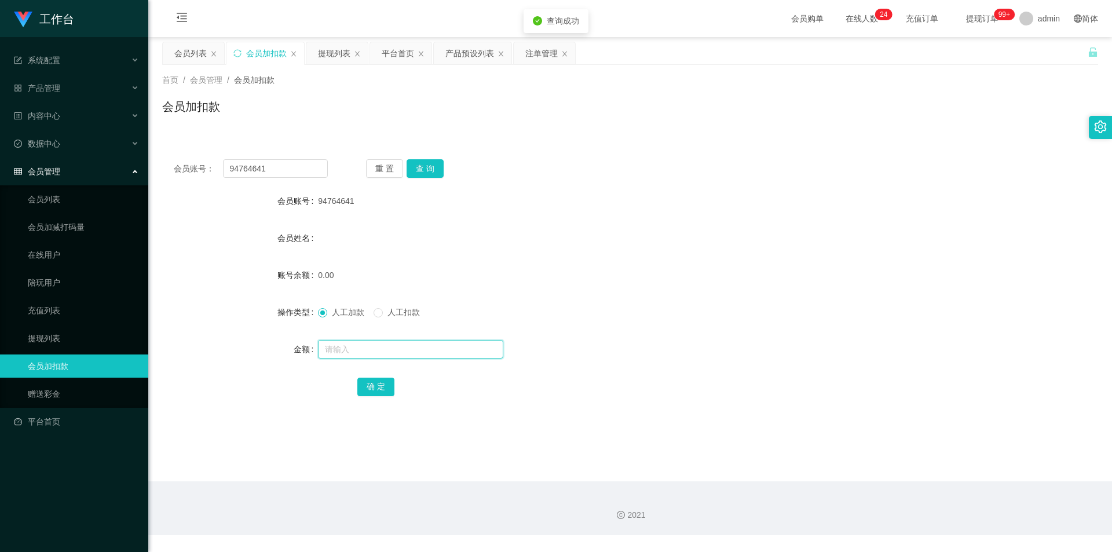
click at [344, 350] on input "text" at bounding box center [410, 349] width 185 height 19
type input "100"
click at [361, 393] on button "确 定" at bounding box center [375, 386] width 37 height 19
click at [706, 268] on div "100.00" at bounding box center [591, 274] width 546 height 23
click at [423, 169] on button "查 询" at bounding box center [424, 168] width 37 height 19
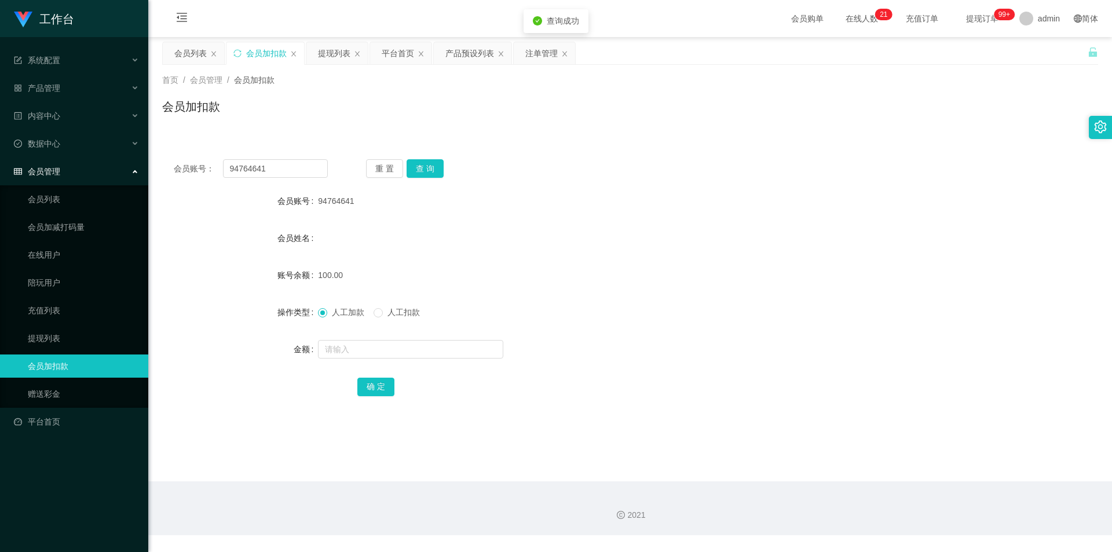
drag, startPoint x: 769, startPoint y: 197, endPoint x: 938, endPoint y: 3, distance: 258.1
click at [771, 197] on div "94764641" at bounding box center [591, 200] width 546 height 23
click at [471, 53] on div "产品预设列表" at bounding box center [469, 53] width 49 height 22
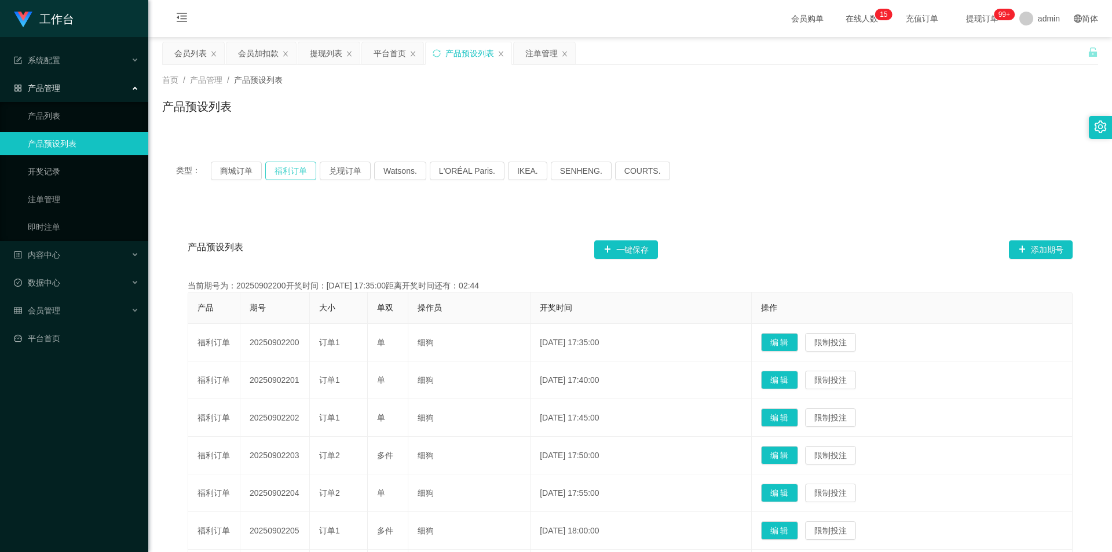
click at [288, 171] on button "福利订单" at bounding box center [290, 171] width 51 height 19
click at [883, 157] on div "类型： 商城订单 福利订单 兑现订单 Watsons. L'ORÉAL Paris. IKEA. [GEOGRAPHIC_DATA]. COURTS." at bounding box center [630, 171] width 936 height 46
click at [257, 52] on div "会员加扣款" at bounding box center [258, 53] width 41 height 22
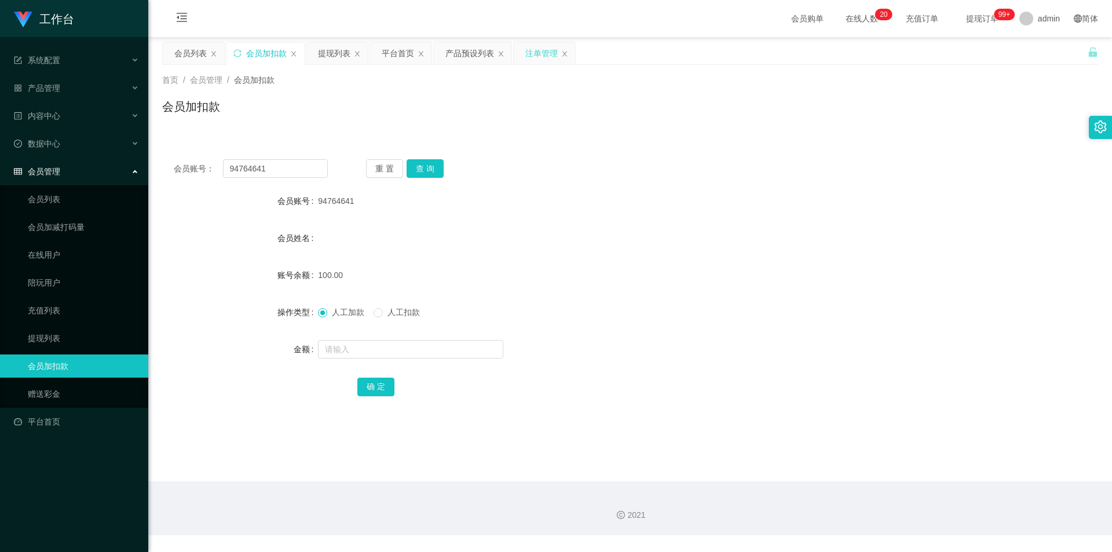
click at [529, 53] on div "注单管理" at bounding box center [541, 53] width 32 height 22
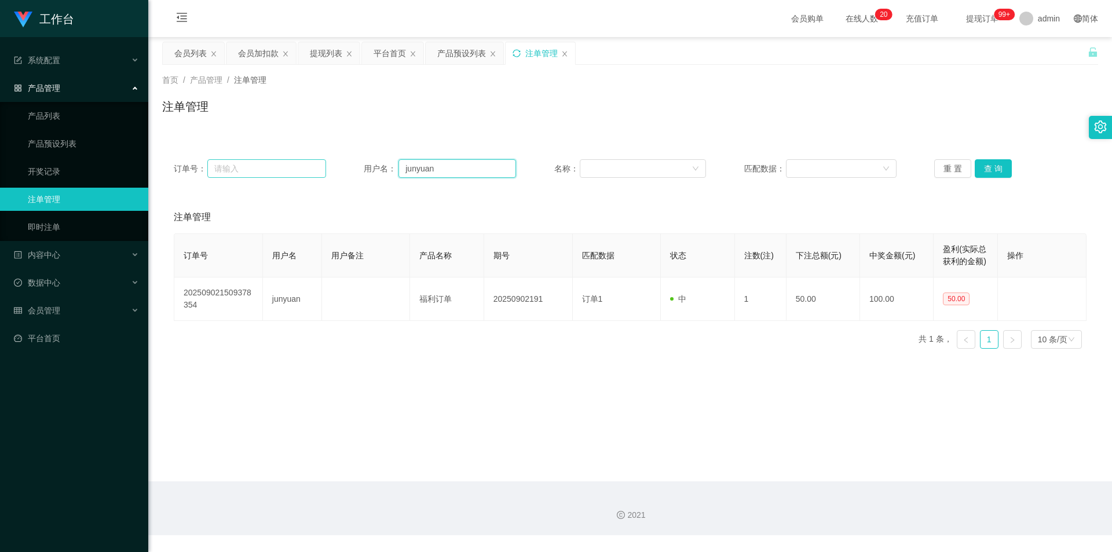
drag, startPoint x: 439, startPoint y: 167, endPoint x: 288, endPoint y: 165, distance: 151.1
click at [288, 165] on div "订单号： 用户名： junyuan 名称： 匹配数据： 重 置 查 询" at bounding box center [630, 168] width 912 height 19
paste input "94764641"
type input "94764641"
click at [991, 167] on button "查 询" at bounding box center [992, 168] width 37 height 19
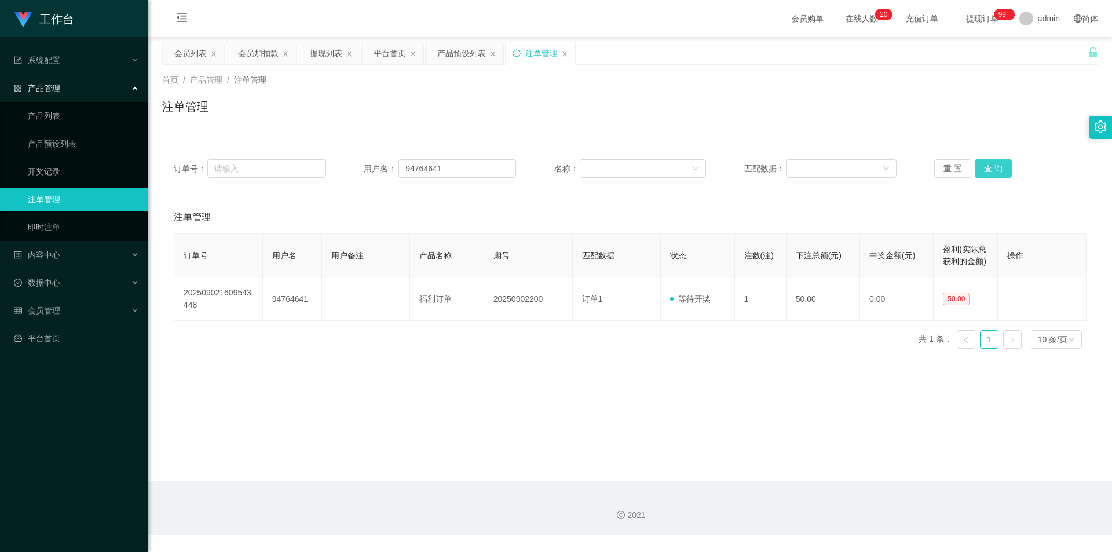
click at [991, 167] on button "查 询" at bounding box center [992, 168] width 37 height 19
click at [958, 115] on div "注单管理" at bounding box center [630, 111] width 936 height 27
drag, startPoint x: 463, startPoint y: 164, endPoint x: 4, endPoint y: 157, distance: 458.6
click at [4, 157] on section "工作台 系统配置 系统配置列表 管理员列表 管理员分组 支付通道 产品管理 产品列表 产品预设列表 开奖记录 注单管理 即时注单 内容中心 数据中心 会员管理…" at bounding box center [556, 267] width 1112 height 535
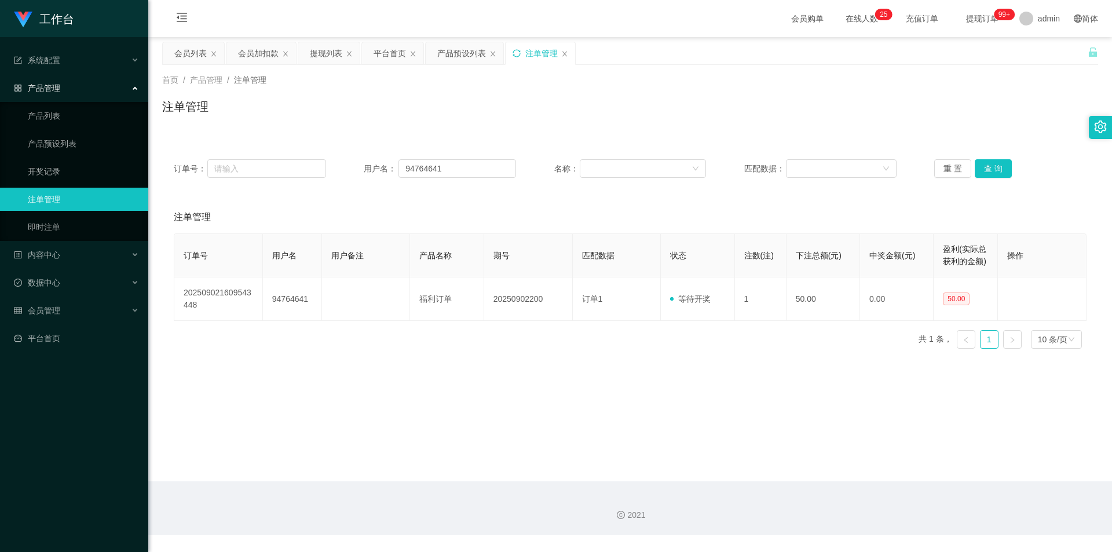
click at [523, 52] on div "注单管理" at bounding box center [539, 53] width 69 height 22
click at [518, 52] on icon "图标: sync" at bounding box center [516, 53] width 8 height 8
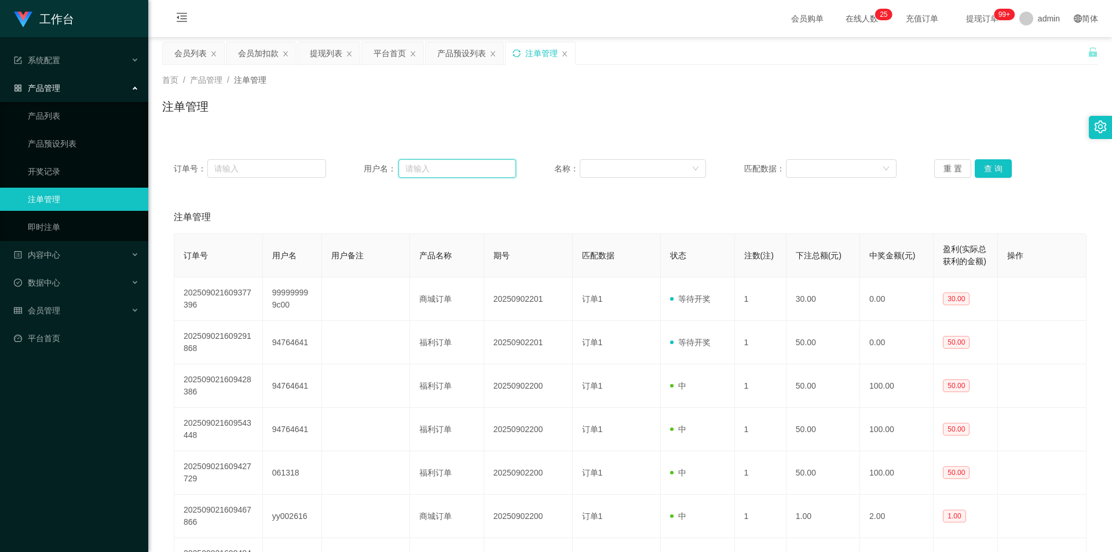
click at [435, 170] on input "text" at bounding box center [457, 168] width 118 height 19
paste input "94764641"
type input "94764641"
click at [991, 166] on button "查 询" at bounding box center [992, 168] width 37 height 19
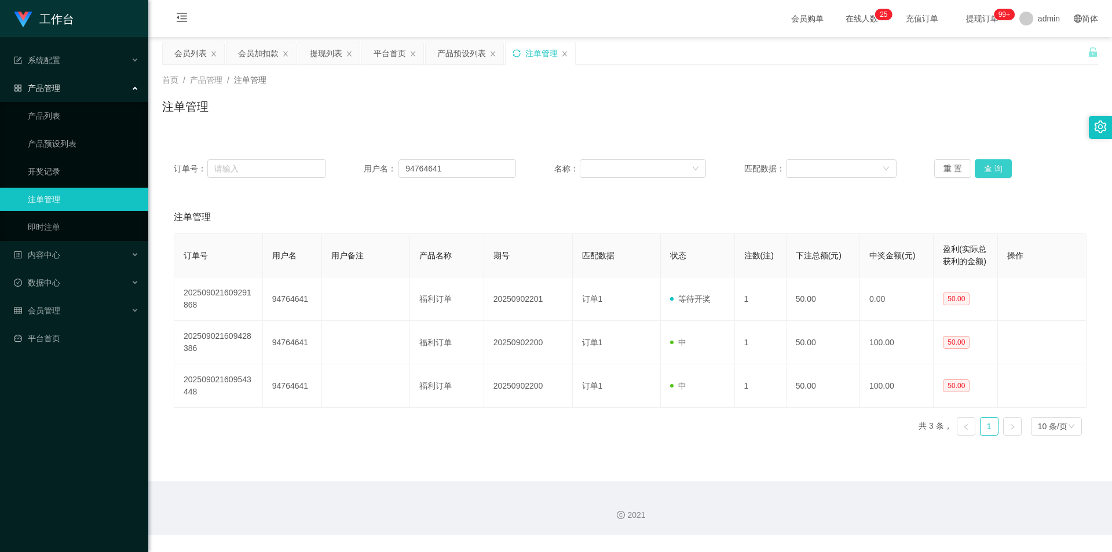
click at [991, 166] on button "查 询" at bounding box center [992, 168] width 37 height 19
click at [991, 166] on div "重 置 查 询" at bounding box center [1010, 168] width 152 height 19
click at [991, 166] on button "查 询" at bounding box center [992, 168] width 37 height 19
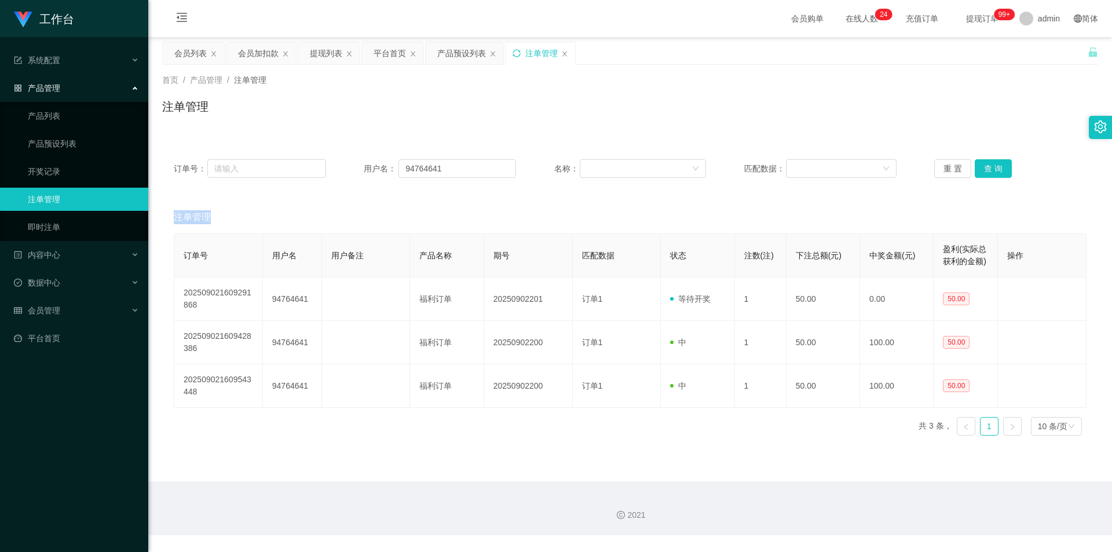
click at [991, 166] on div "重 置 查 询" at bounding box center [1010, 168] width 152 height 19
click at [991, 166] on button "查 询" at bounding box center [992, 168] width 37 height 19
click at [991, 166] on div "重 置 查 询" at bounding box center [1010, 168] width 152 height 19
click at [991, 166] on button "查 询" at bounding box center [992, 168] width 37 height 19
click at [902, 132] on div "首页 / 产品管理 / 注单管理 / 注单管理" at bounding box center [629, 99] width 963 height 69
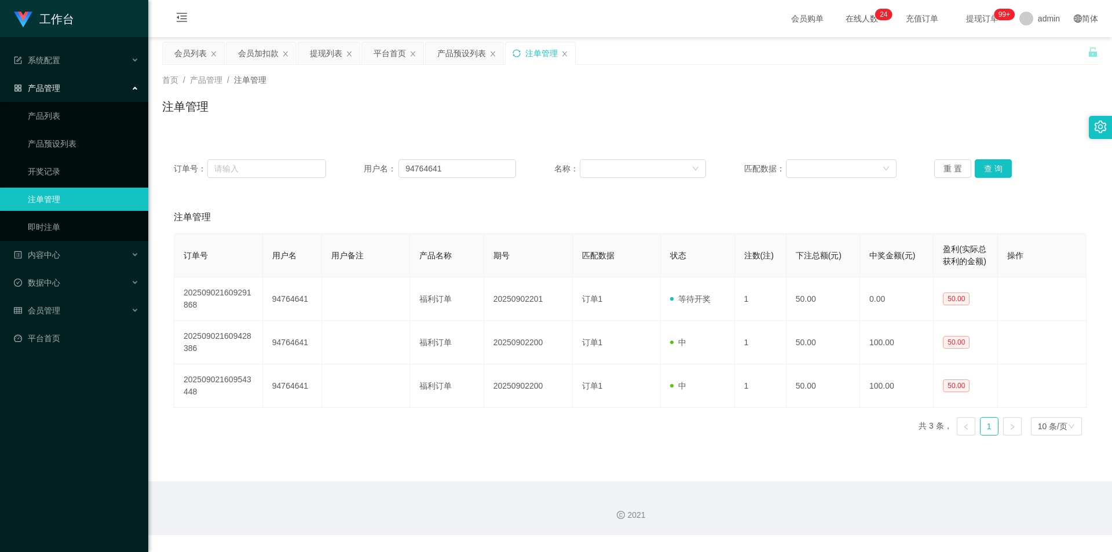
click at [892, 122] on div "注单管理" at bounding box center [630, 111] width 936 height 27
click at [986, 170] on button "查 询" at bounding box center [992, 168] width 37 height 19
click at [986, 170] on div "重 置 查 询" at bounding box center [1010, 168] width 152 height 19
click at [986, 170] on button "查 询" at bounding box center [992, 168] width 37 height 19
click at [961, 114] on div "注单管理" at bounding box center [630, 111] width 936 height 27
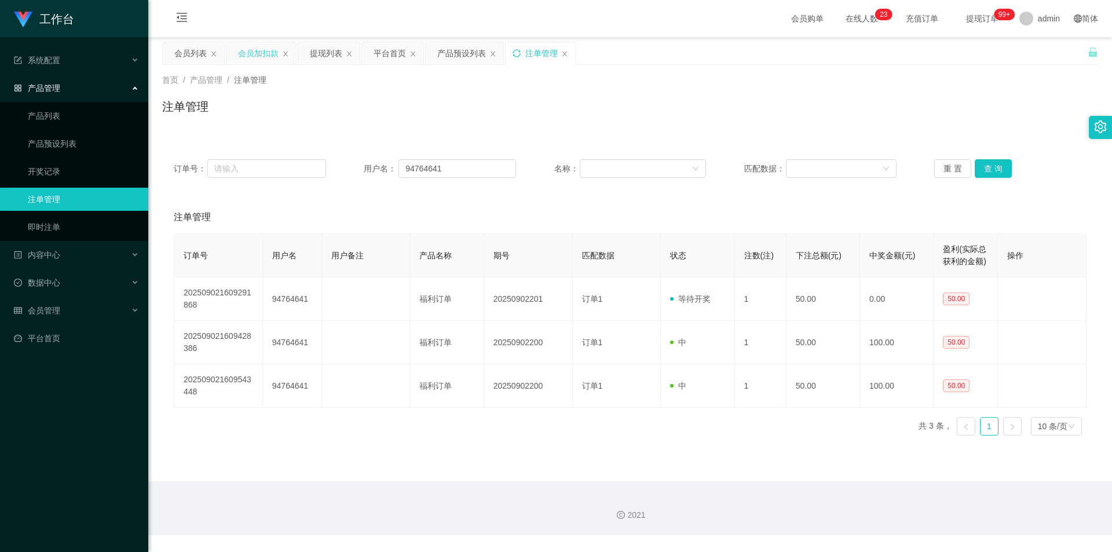
click at [266, 53] on div "会员加扣款" at bounding box center [258, 53] width 41 height 22
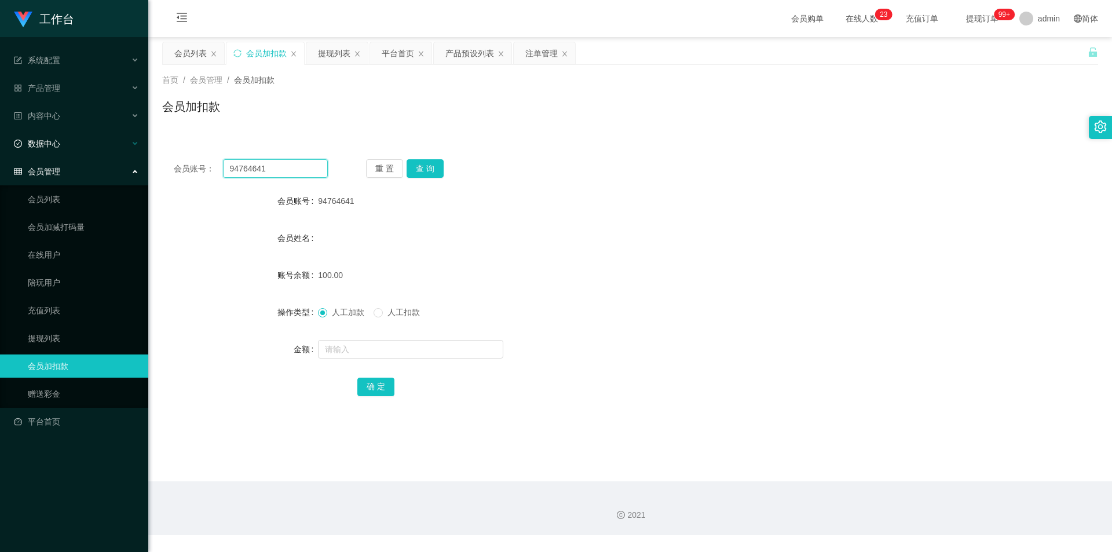
drag, startPoint x: 86, startPoint y: 164, endPoint x: 0, endPoint y: 153, distance: 86.4
click at [0, 153] on section "工作台 系统配置 系统配置列表 管理员列表 管理员分组 支付通道 产品管理 产品列表 产品预设列表 开奖记录 注单管理 即时注单 内容中心 数据中心 会员管理…" at bounding box center [556, 267] width 1112 height 535
click at [421, 164] on button "查 询" at bounding box center [424, 168] width 37 height 19
click at [548, 176] on div "会员账号： 94764641 重 置 查 询" at bounding box center [630, 168] width 936 height 19
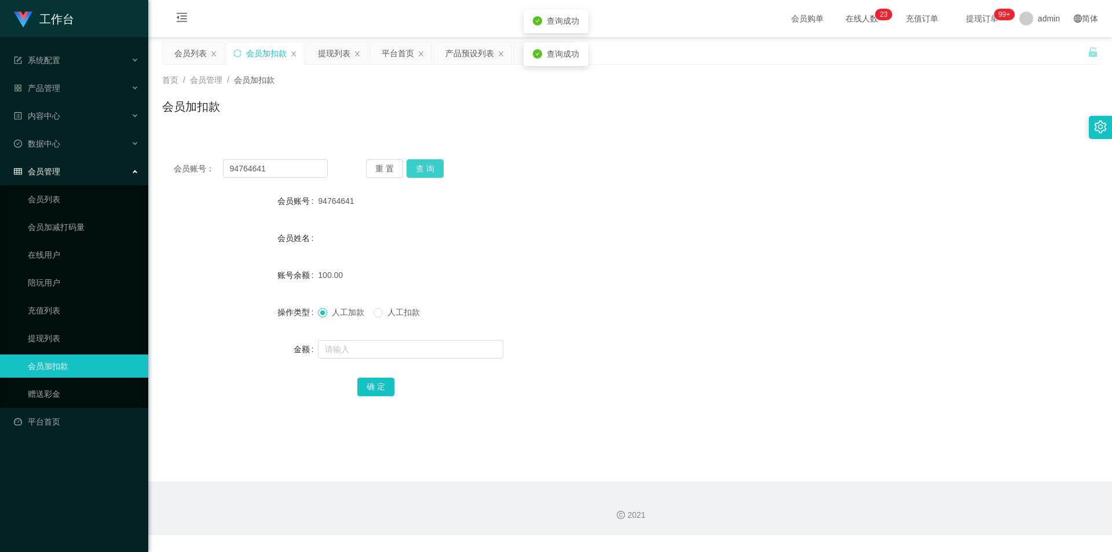
drag, startPoint x: 433, startPoint y: 177, endPoint x: 424, endPoint y: 168, distance: 12.7
click at [431, 177] on button "查 询" at bounding box center [424, 168] width 37 height 19
click at [424, 168] on button "查 询" at bounding box center [424, 168] width 37 height 19
click at [424, 168] on div "重 置 查 询" at bounding box center [443, 168] width 154 height 19
click at [478, 89] on div "首页 / 会员管理 / 会员加扣款 / 会员加扣款" at bounding box center [630, 99] width 936 height 50
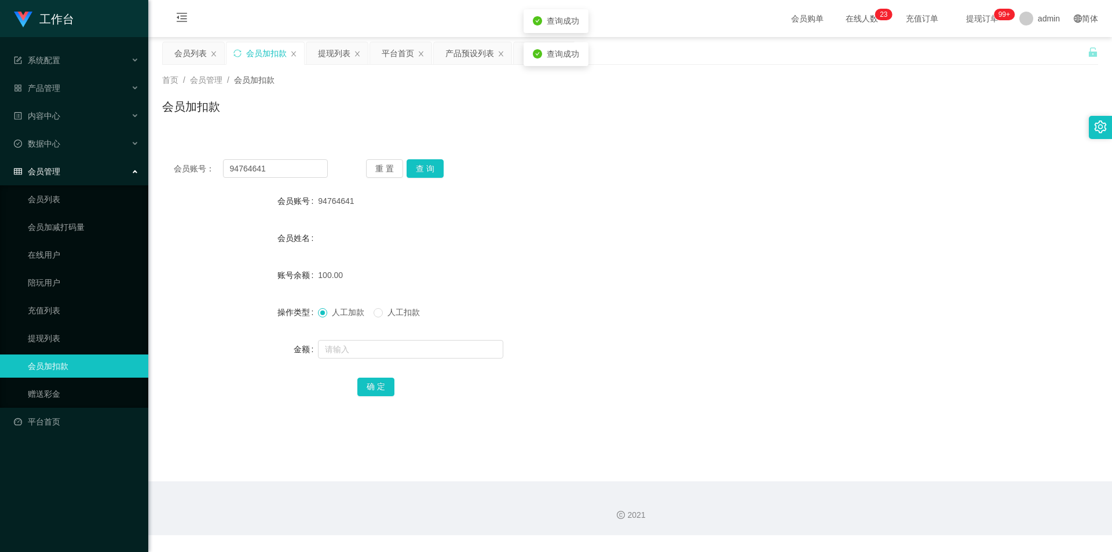
click at [519, 57] on div "注单管理" at bounding box center [544, 53] width 61 height 22
click at [516, 60] on div "注单管理" at bounding box center [544, 53] width 61 height 22
click at [538, 52] on div "注单管理" at bounding box center [541, 53] width 32 height 22
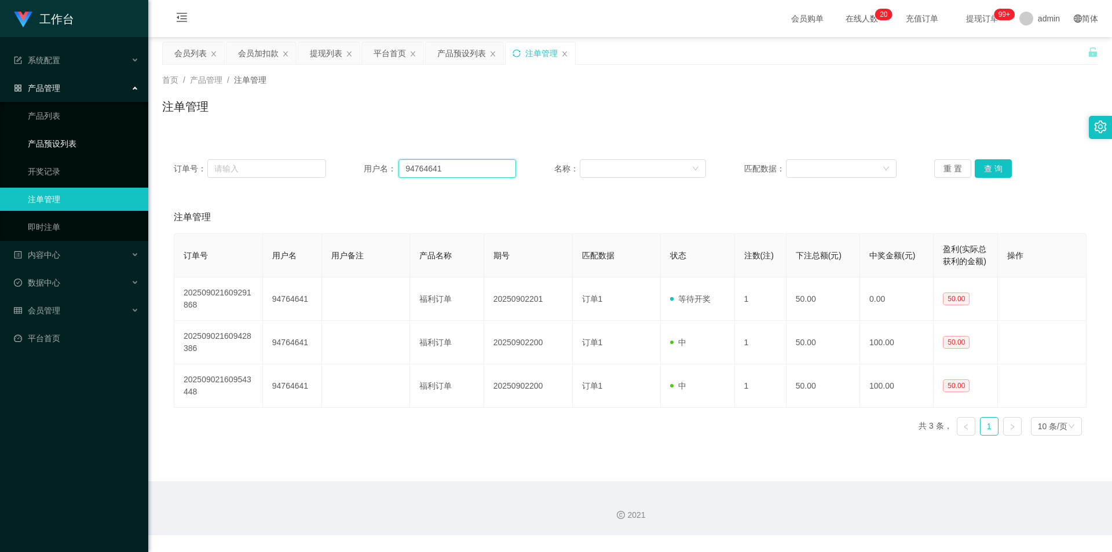
drag, startPoint x: 460, startPoint y: 167, endPoint x: 86, endPoint y: 151, distance: 374.4
click at [86, 151] on section "工作台 系统配置 系统配置列表 管理员列表 管理员分组 支付通道 产品管理 产品列表 产品预设列表 开奖记录 注单管理 即时注单 内容中心 数据中心 会员管理…" at bounding box center [556, 267] width 1112 height 535
click at [980, 163] on button "查 询" at bounding box center [992, 168] width 37 height 19
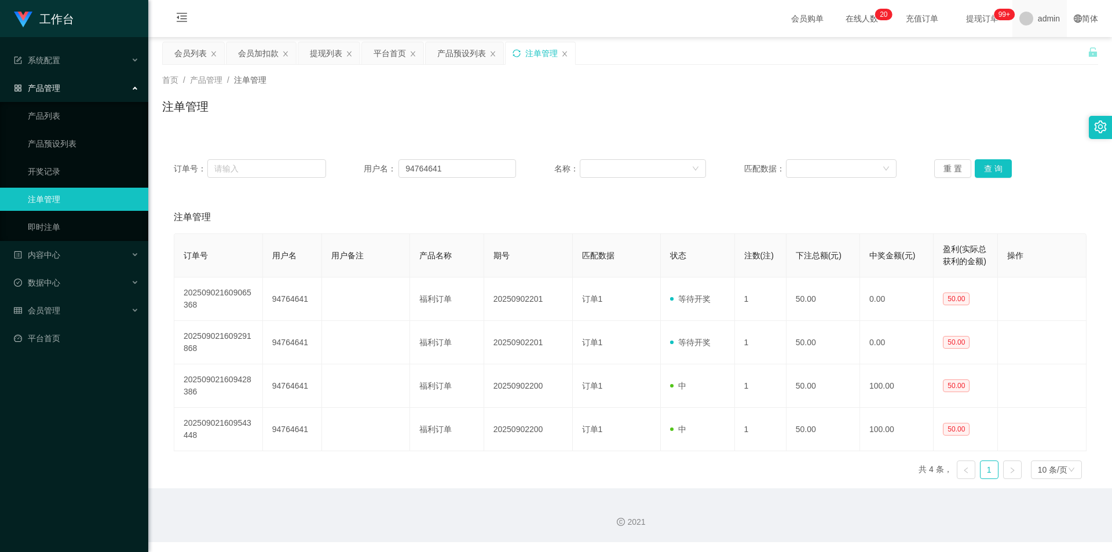
drag, startPoint x: 1015, startPoint y: 107, endPoint x: 1044, endPoint y: 10, distance: 100.2
click at [1017, 102] on div "注单管理" at bounding box center [630, 111] width 936 height 27
click at [529, 43] on div "注单管理" at bounding box center [541, 53] width 32 height 22
click at [996, 168] on button "查 询" at bounding box center [992, 168] width 37 height 19
click at [952, 116] on div "注单管理" at bounding box center [630, 111] width 936 height 27
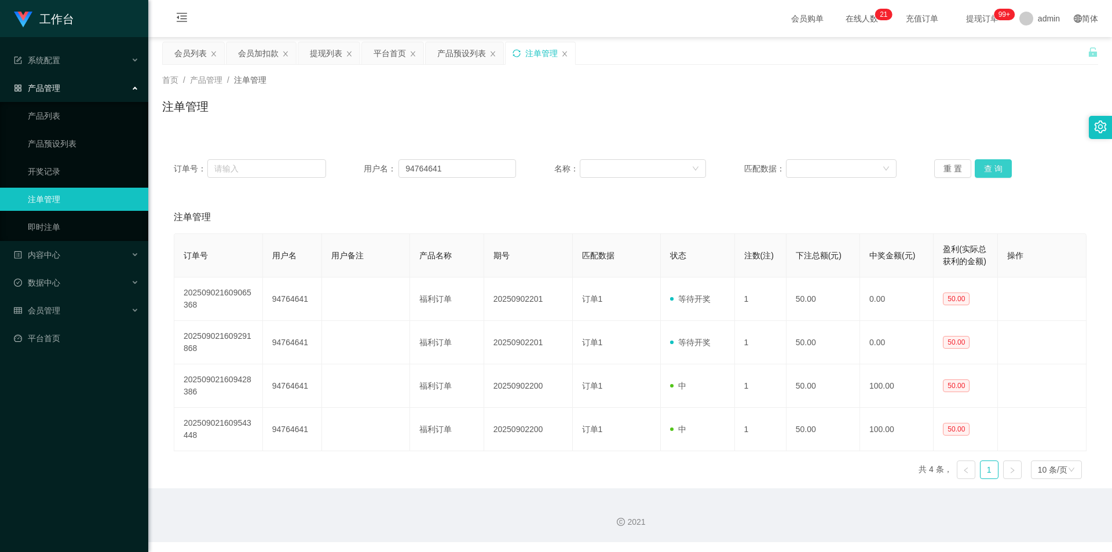
click at [992, 168] on button "查 询" at bounding box center [992, 168] width 37 height 19
click at [251, 52] on div "会员加扣款" at bounding box center [258, 53] width 41 height 22
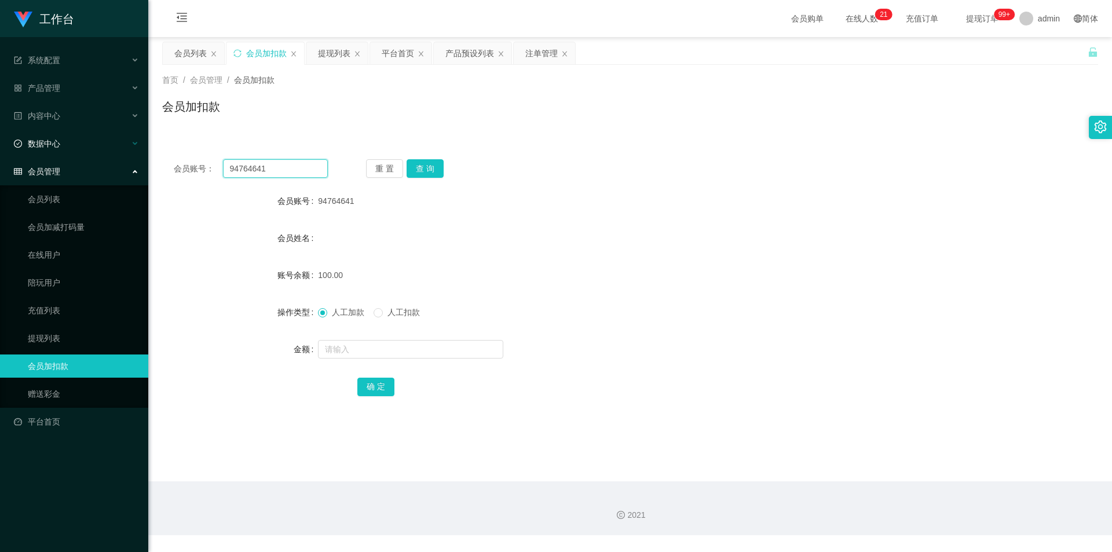
drag, startPoint x: 181, startPoint y: 171, endPoint x: 0, endPoint y: 148, distance: 182.8
click at [0, 148] on section "工作台 系统配置 系统配置列表 管理员列表 管理员分组 支付通道 产品管理 产品列表 产品预设列表 开奖记录 注单管理 即时注单 内容中心 数据中心 会员管理…" at bounding box center [556, 267] width 1112 height 535
paste input "升级任务完成，申请提现后将提现截图发给我"
type input "升级任务完成，申请提现后将提现截图发给我"
drag, startPoint x: 321, startPoint y: 167, endPoint x: 9, endPoint y: 142, distance: 313.1
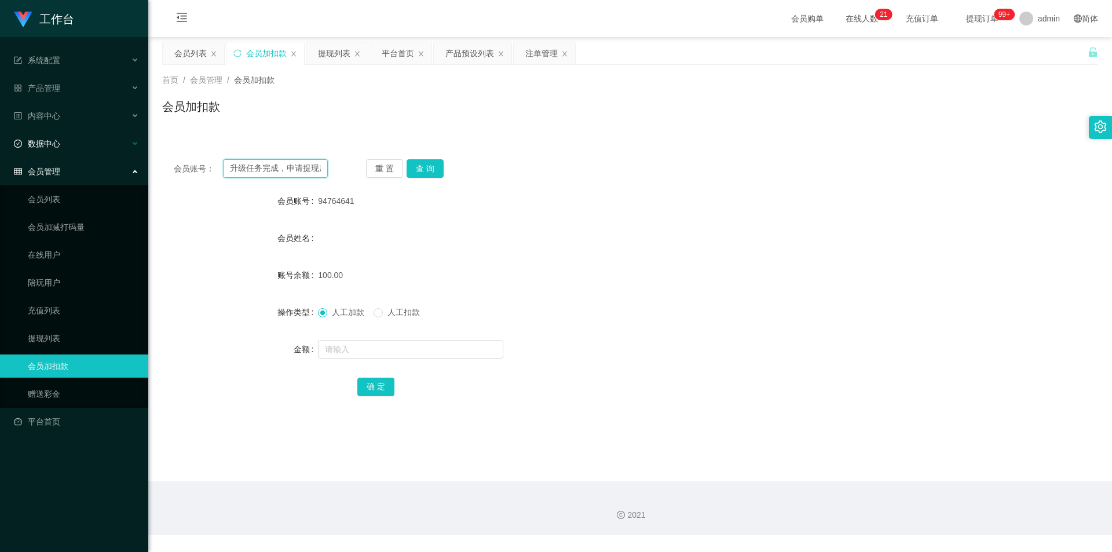
click at [0, 144] on section "工作台 系统配置 系统配置列表 管理员列表 管理员分组 支付通道 产品管理 产品列表 产品预设列表 开奖记录 注单管理 即时注单 内容中心 数据中心 会员管理…" at bounding box center [556, 267] width 1112 height 535
click at [537, 60] on div "注单管理" at bounding box center [541, 53] width 32 height 22
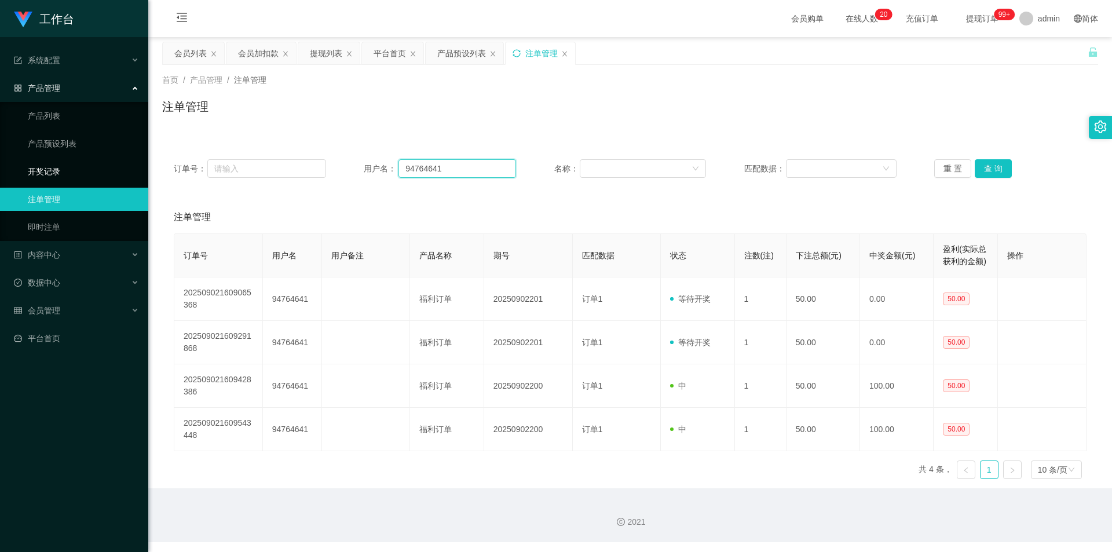
drag, startPoint x: 276, startPoint y: 173, endPoint x: 39, endPoint y: 179, distance: 236.9
click at [42, 184] on section "工作台 系统配置 系统配置列表 管理员列表 管理员分组 支付通道 产品管理 产品列表 产品预设列表 开奖记录 注单管理 即时注单 内容中心 数据中心 会员管理…" at bounding box center [556, 271] width 1112 height 542
click at [251, 51] on div "会员加扣款" at bounding box center [258, 53] width 41 height 22
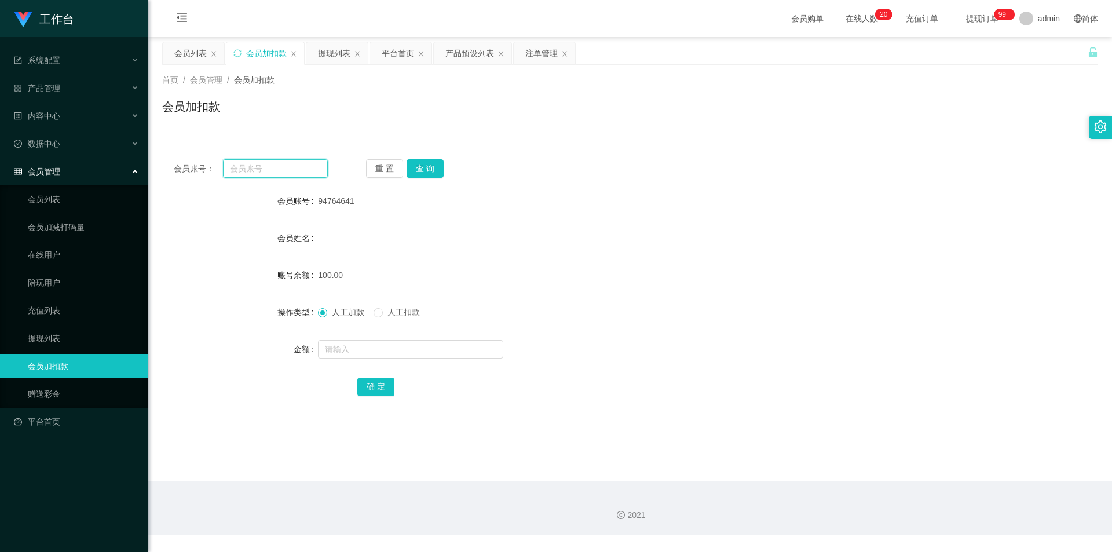
click at [280, 170] on input "text" at bounding box center [275, 168] width 105 height 19
paste input "94764641"
type input "94764641"
click at [427, 168] on button "查 询" at bounding box center [424, 168] width 37 height 19
click at [340, 349] on input "text" at bounding box center [410, 349] width 185 height 19
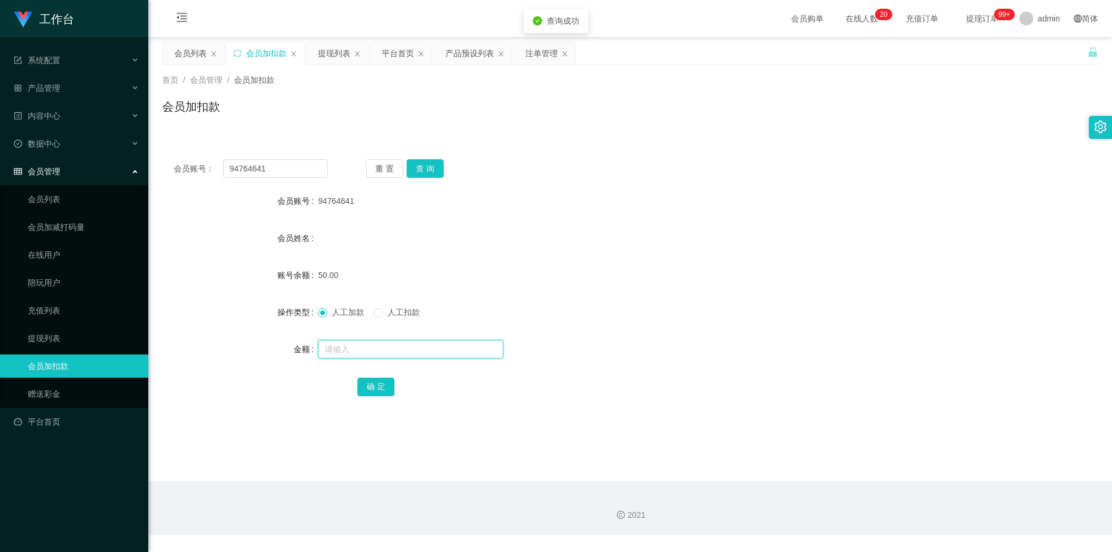
type input "1"
click at [392, 314] on span "人工扣款" at bounding box center [404, 311] width 42 height 9
click at [382, 389] on button "确 定" at bounding box center [375, 386] width 37 height 19
click at [375, 386] on button "确 定" at bounding box center [375, 386] width 37 height 19
click at [374, 385] on button "确 定" at bounding box center [375, 386] width 37 height 19
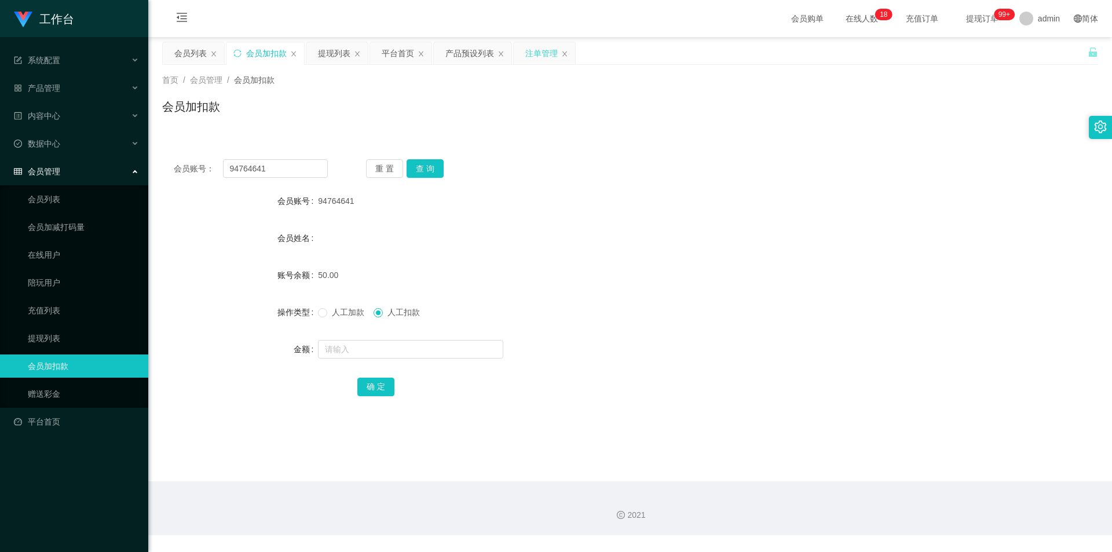
click at [566, 42] on div "注单管理" at bounding box center [544, 53] width 61 height 22
click at [415, 172] on button "查 询" at bounding box center [424, 168] width 37 height 19
drag, startPoint x: 279, startPoint y: 166, endPoint x: 0, endPoint y: 160, distance: 279.1
click at [0, 160] on section "工作台 系统配置 系统配置列表 管理员列表 管理员分组 支付通道 产品管理 产品列表 产品预设列表 开奖记录 注单管理 即时注单 内容中心 数据中心 会员管理…" at bounding box center [556, 267] width 1112 height 535
click at [433, 170] on button "查 询" at bounding box center [424, 168] width 37 height 19
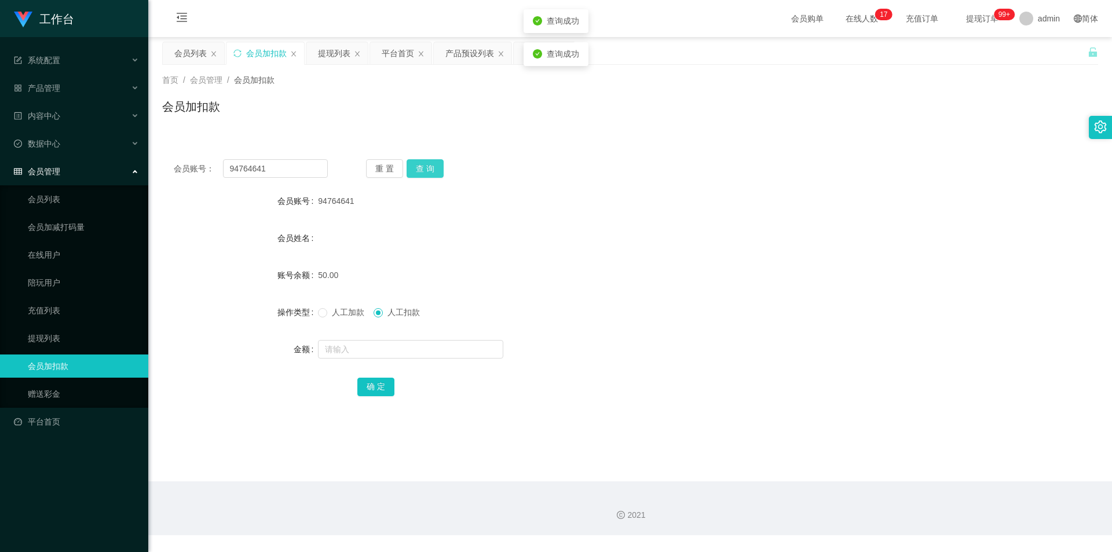
click at [433, 170] on button "查 询" at bounding box center [424, 168] width 37 height 19
click at [338, 352] on input "text" at bounding box center [410, 349] width 185 height 19
click at [239, 53] on icon "图标: sync" at bounding box center [237, 53] width 8 height 8
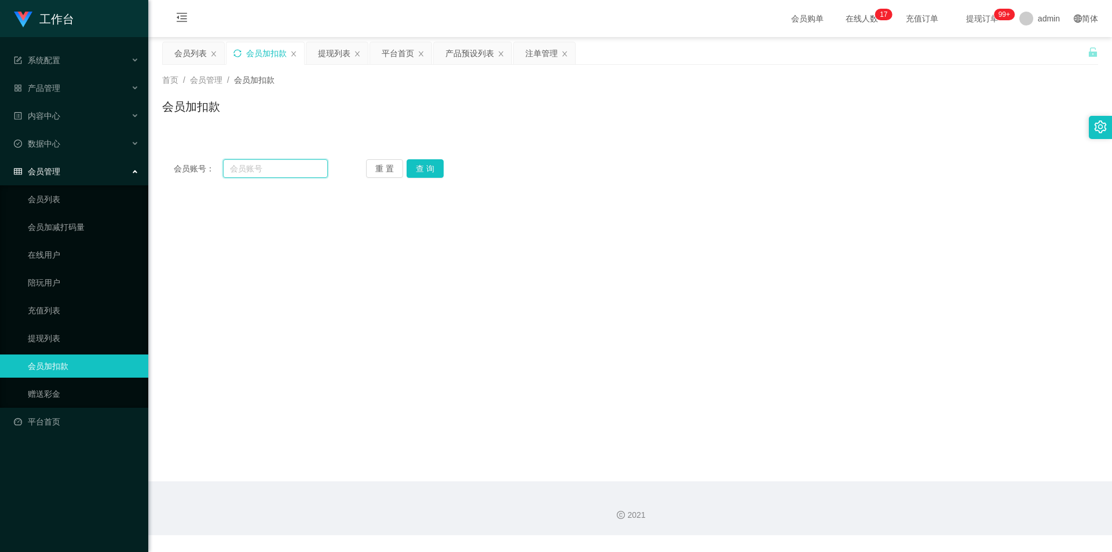
click at [280, 167] on input "text" at bounding box center [275, 168] width 105 height 19
paste input "94764641"
type input "94764641"
click at [433, 164] on button "查 询" at bounding box center [424, 168] width 37 height 19
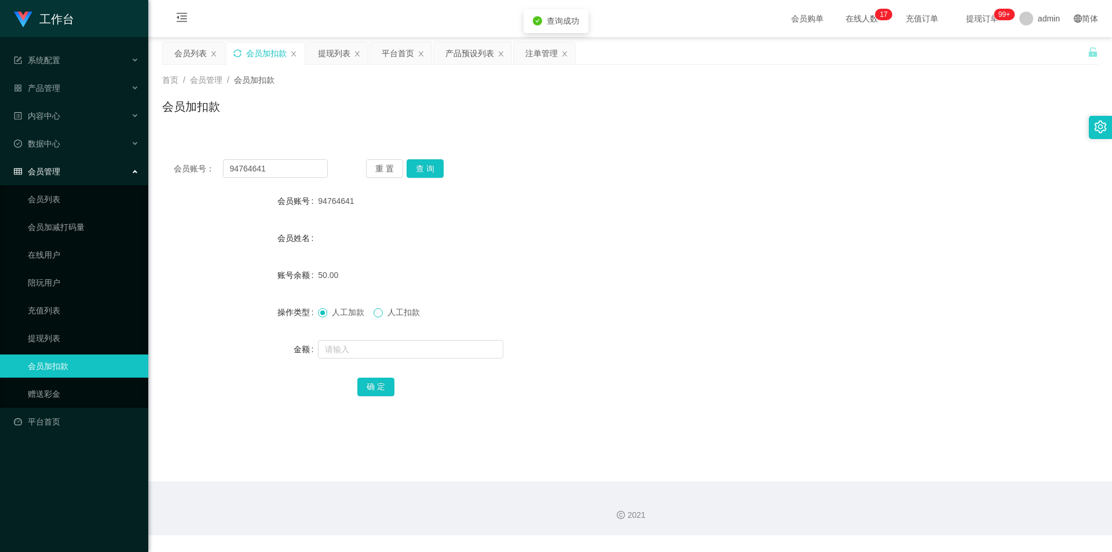
click at [383, 312] on span at bounding box center [377, 312] width 9 height 9
click at [332, 349] on input "text" at bounding box center [410, 349] width 185 height 19
type input "50"
click at [377, 384] on button "确 定" at bounding box center [375, 386] width 37 height 19
click at [579, 228] on div "会员姓名" at bounding box center [630, 237] width 936 height 23
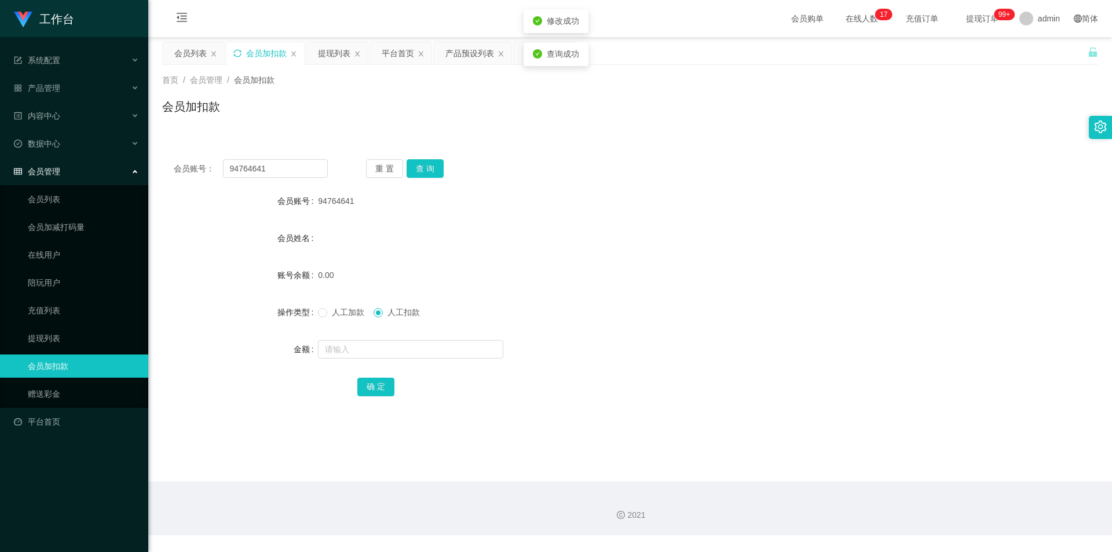
click at [577, 173] on div "会员账号： 94764641 重 置 查 询" at bounding box center [630, 168] width 936 height 19
click at [517, 52] on div "注单管理" at bounding box center [544, 53] width 61 height 22
click at [799, 178] on div "会员账号： 94764641 重 置 查 询 会员账号 94764641 会员姓名 账号余额 0.00 操作类型 人工加款 人工扣款 金额 确 定" at bounding box center [630, 286] width 936 height 276
click at [542, 50] on div "注单管理" at bounding box center [541, 53] width 32 height 22
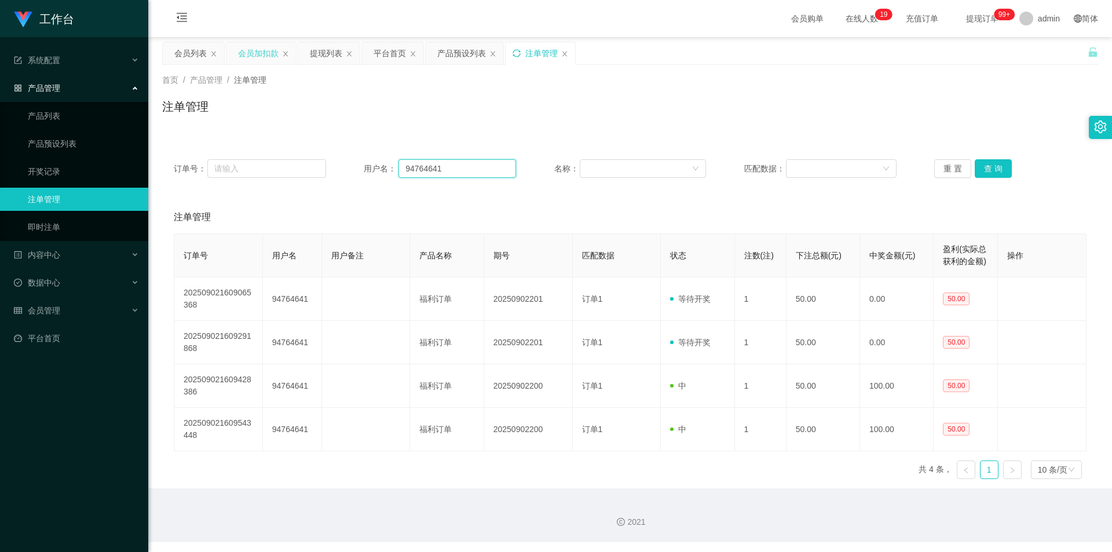
drag, startPoint x: 354, startPoint y: 164, endPoint x: 344, endPoint y: 163, distance: 9.3
click at [344, 163] on div "订单号： 用户名： 94764641 名称： 匹配数据： 重 置 查 询" at bounding box center [630, 168] width 912 height 19
drag, startPoint x: 988, startPoint y: 170, endPoint x: 979, endPoint y: 186, distance: 18.9
click at [985, 177] on button "查 询" at bounding box center [992, 168] width 37 height 19
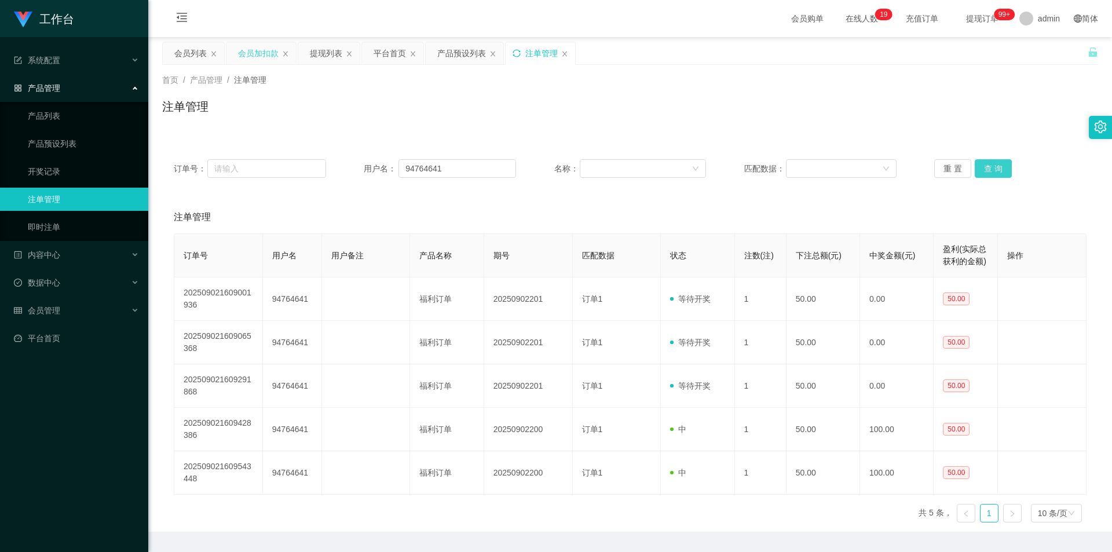
click at [985, 167] on button "查 询" at bounding box center [992, 168] width 37 height 19
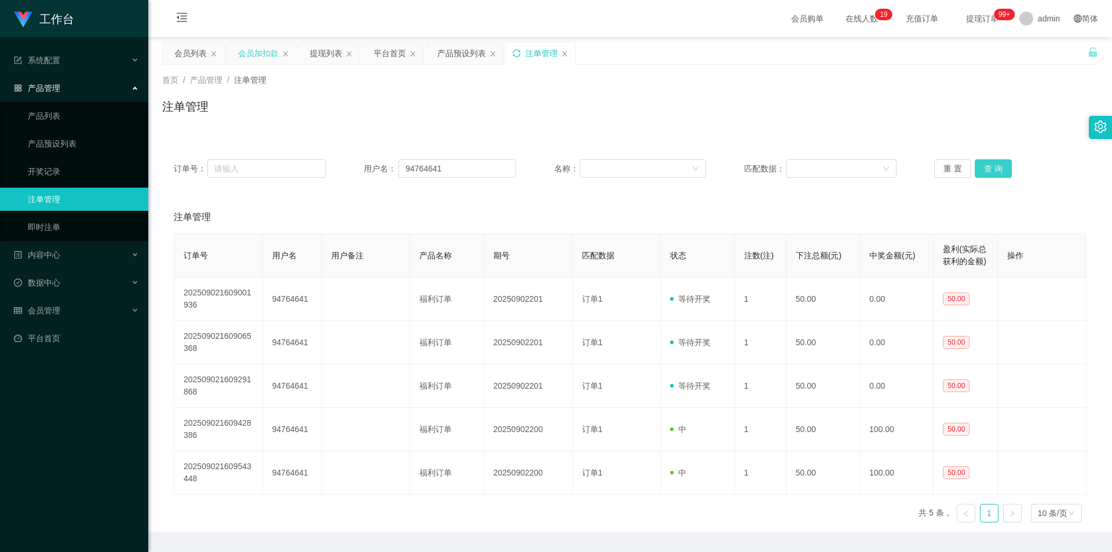
click at [985, 167] on button "查 询" at bounding box center [992, 168] width 37 height 19
click at [834, 126] on div "首页 / 产品管理 / 注单管理 / 注单管理" at bounding box center [629, 99] width 963 height 69
click at [652, 115] on div "注单管理" at bounding box center [630, 111] width 936 height 27
click at [633, 111] on div "注单管理" at bounding box center [630, 111] width 936 height 27
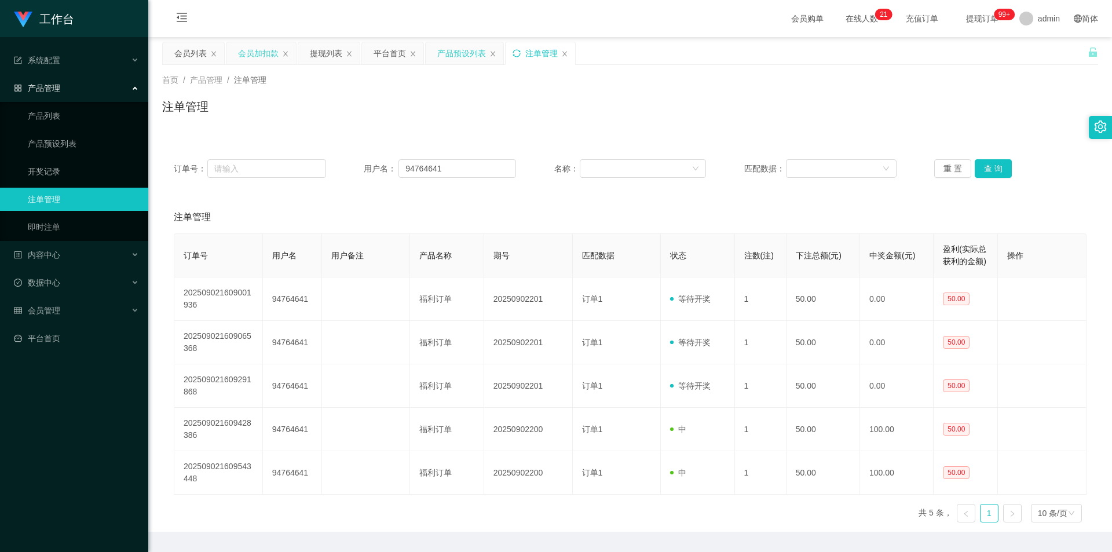
click at [456, 56] on div "产品预设列表" at bounding box center [461, 53] width 49 height 22
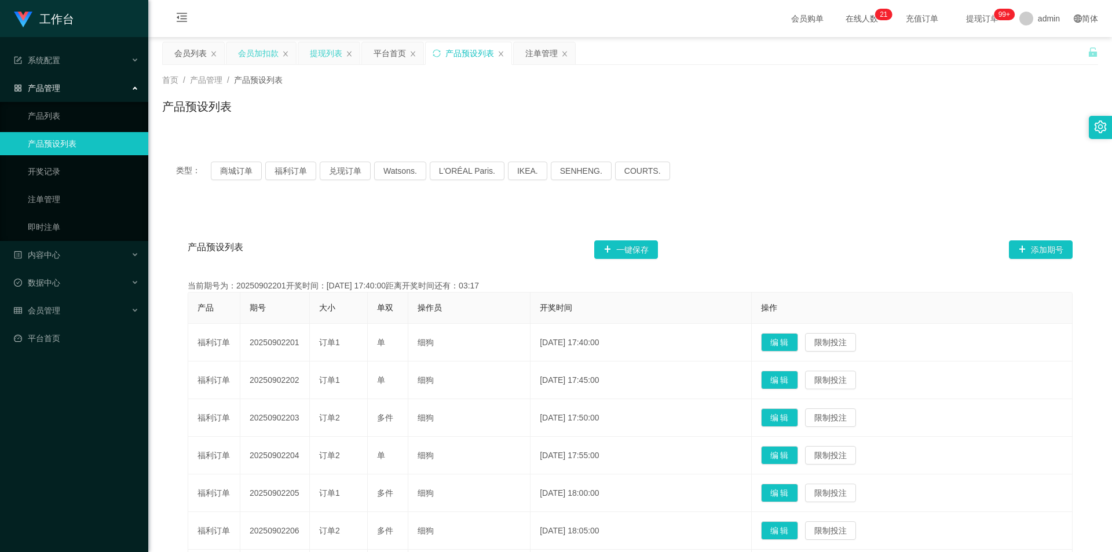
click at [316, 53] on div "提现列表" at bounding box center [326, 53] width 32 height 22
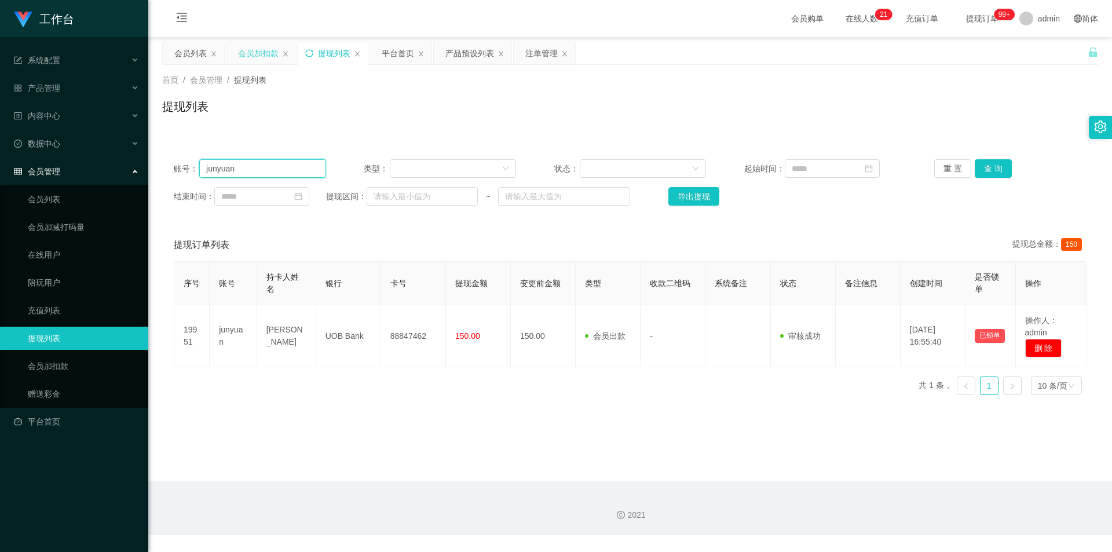
drag, startPoint x: 280, startPoint y: 168, endPoint x: 0, endPoint y: 153, distance: 280.6
click at [0, 160] on section "工作台 系统配置 系统配置列表 管理员列表 管理员分组 支付通道 产品管理 产品列表 产品预设列表 开奖记录 注单管理 即时注单 内容中心 数据中心 会员管理…" at bounding box center [556, 267] width 1112 height 535
paste input "94764641"
type input "94764641"
click at [990, 167] on button "查 询" at bounding box center [992, 168] width 37 height 19
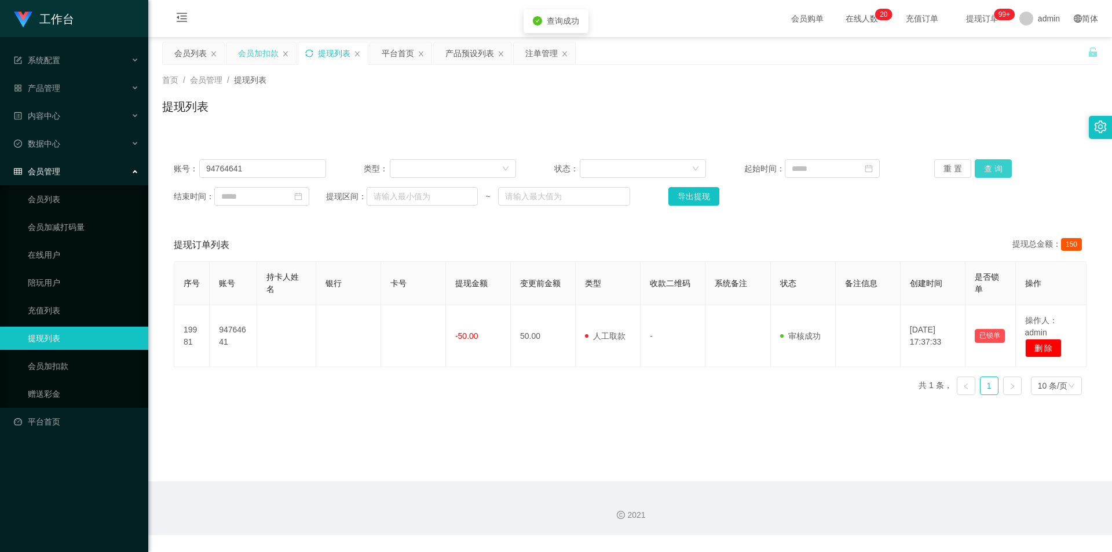
click at [990, 167] on button "查 询" at bounding box center [992, 168] width 37 height 19
click at [1033, 154] on div "账号： 94764641 类型： 状态： 起始时间： 重 置 查 询 结束时间： 提现区间： ~ 导出提现" at bounding box center [630, 182] width 936 height 69
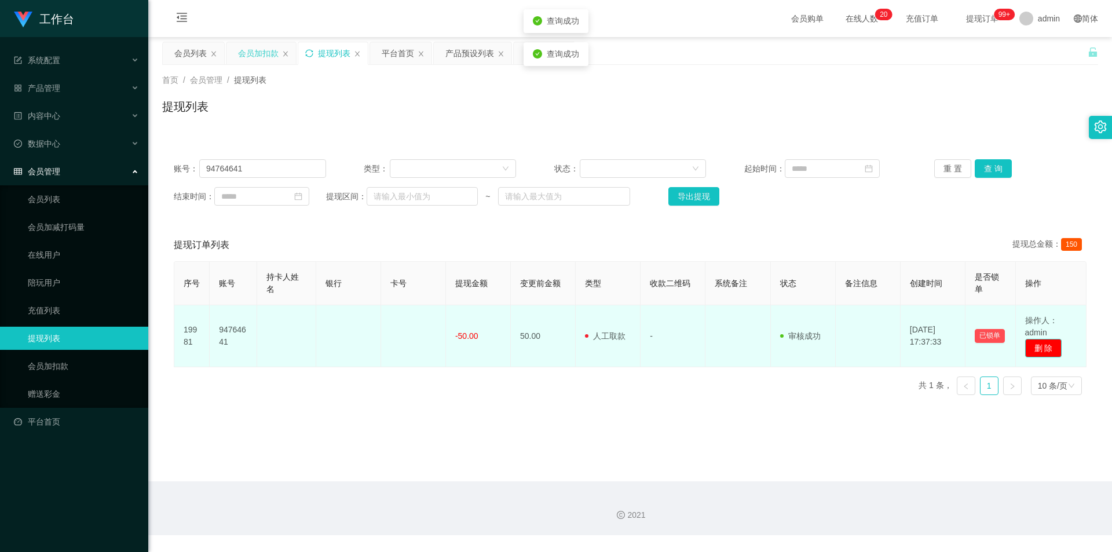
click at [1042, 341] on button "删 除" at bounding box center [1043, 348] width 37 height 19
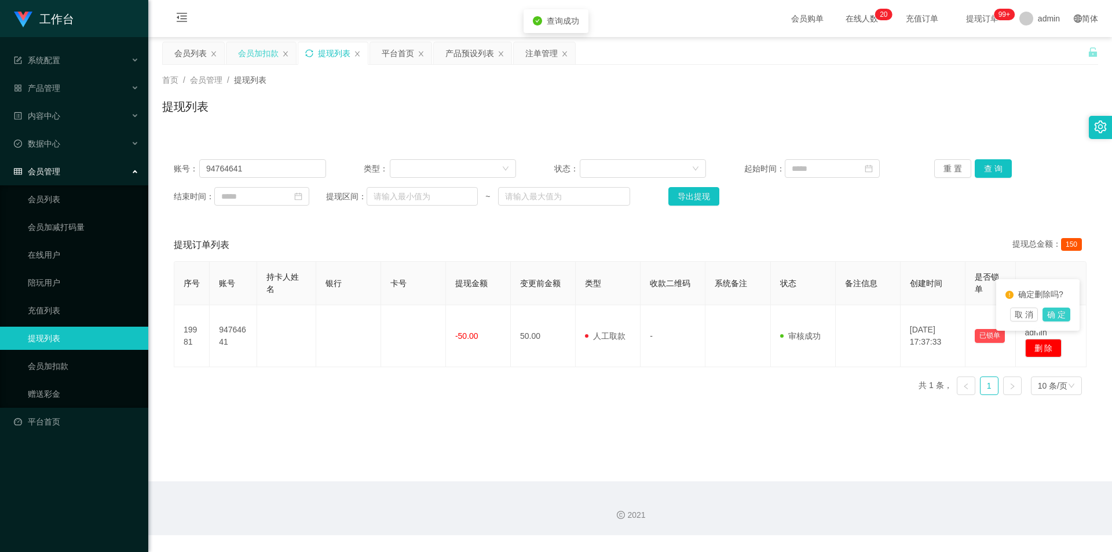
click at [1057, 311] on button "确 定" at bounding box center [1056, 314] width 28 height 14
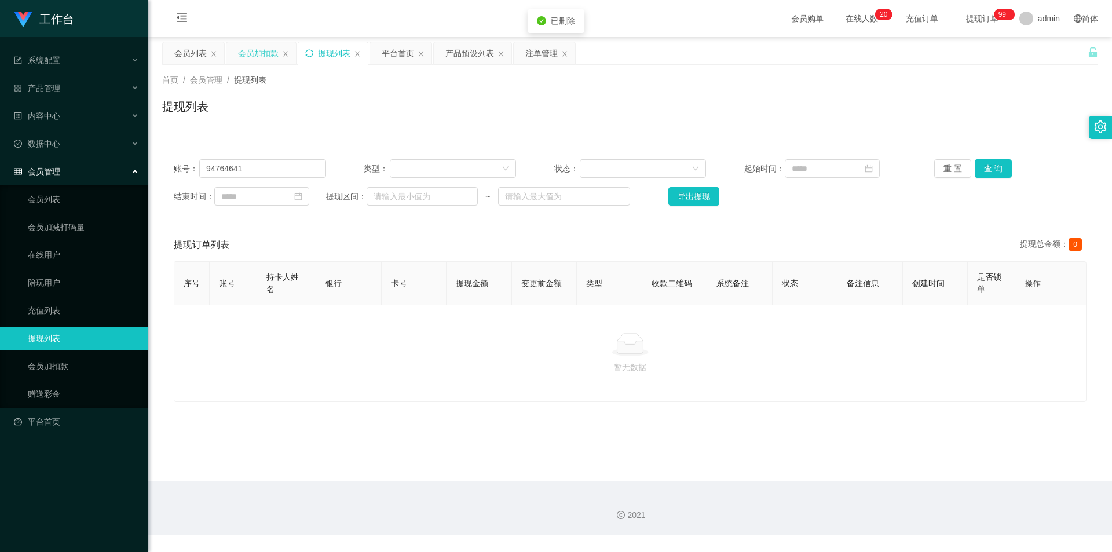
click at [900, 132] on div "首页 / 会员管理 / 提现列表 / 提现列表" at bounding box center [629, 99] width 963 height 69
drag, startPoint x: 271, startPoint y: 170, endPoint x: 0, endPoint y: 140, distance: 272.6
click at [0, 143] on section "工作台 系统配置 系统配置列表 管理员列表 管理员分组 支付通道 产品管理 产品列表 产品预设列表 开奖记录 注单管理 即时注单 内容中心 数据中心 会员管理…" at bounding box center [556, 267] width 1112 height 535
click at [989, 168] on button "查 询" at bounding box center [992, 168] width 37 height 19
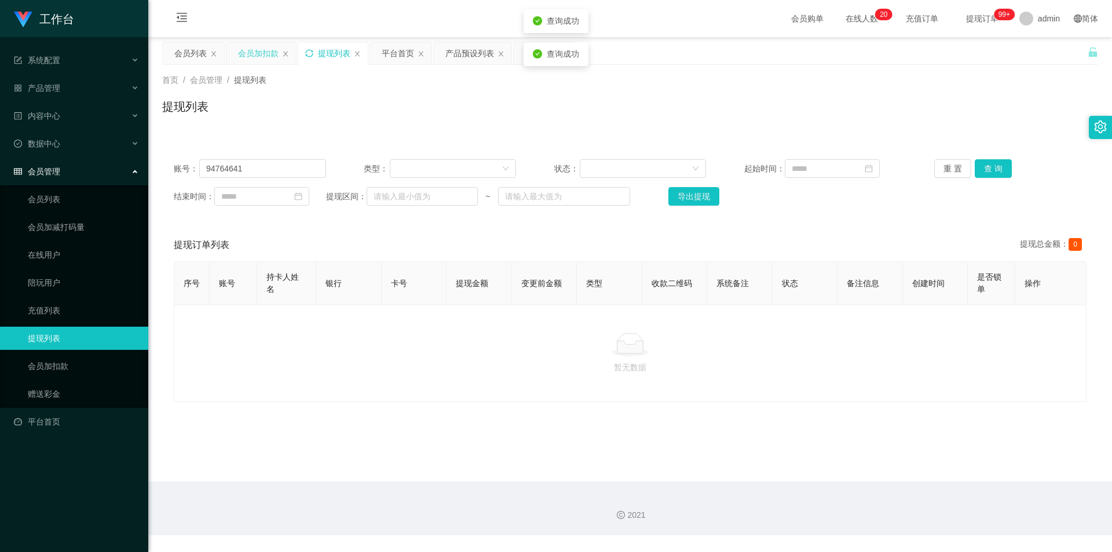
click at [910, 137] on div "账号： 94764641 类型： 状态： 起始时间： 重 置 查 询 结束时间： 提现区间： ~ 导出提现 提现订单列表 提现总金额： 0 序号 账号 持卡人…" at bounding box center [630, 268] width 936 height 268
click at [544, 54] on div "注单管理" at bounding box center [541, 53] width 32 height 22
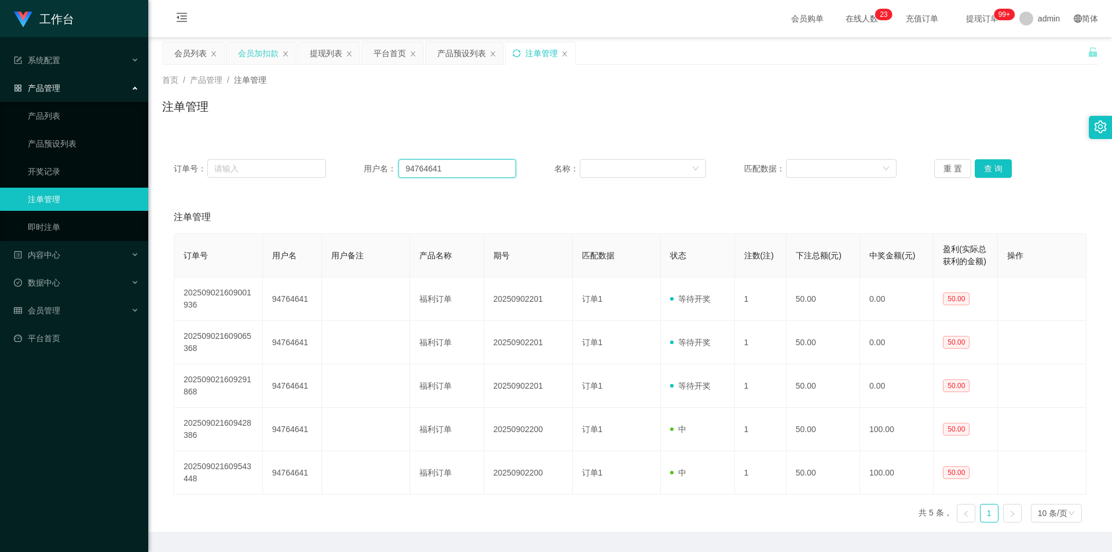
drag, startPoint x: 461, startPoint y: 173, endPoint x: 0, endPoint y: 128, distance: 463.6
click at [0, 128] on section "工作台 系统配置 系统配置列表 管理员列表 管理员分组 支付通道 产品管理 产品列表 产品预设列表 开奖记录 注单管理 即时注单 内容中心 数据中心 会员管理…" at bounding box center [556, 292] width 1112 height 585
click at [993, 163] on button "查 询" at bounding box center [992, 168] width 37 height 19
click at [989, 164] on button "查 询" at bounding box center [992, 168] width 37 height 19
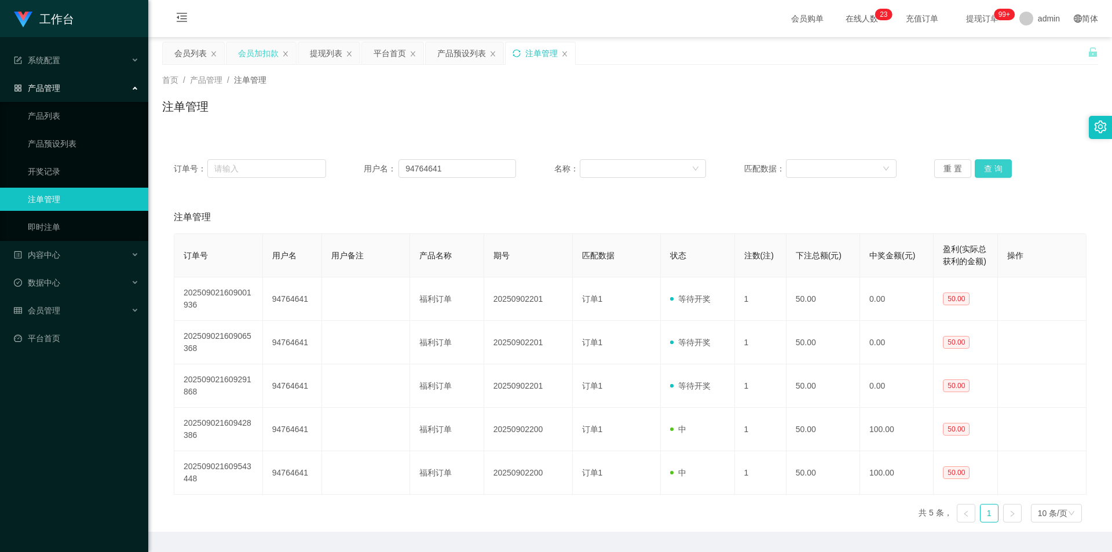
click at [989, 164] on button "查 询" at bounding box center [992, 168] width 37 height 19
click at [872, 131] on div "首页 / 产品管理 / 注单管理 / 注单管理" at bounding box center [629, 99] width 963 height 69
click at [838, 118] on div "注单管理" at bounding box center [630, 111] width 936 height 27
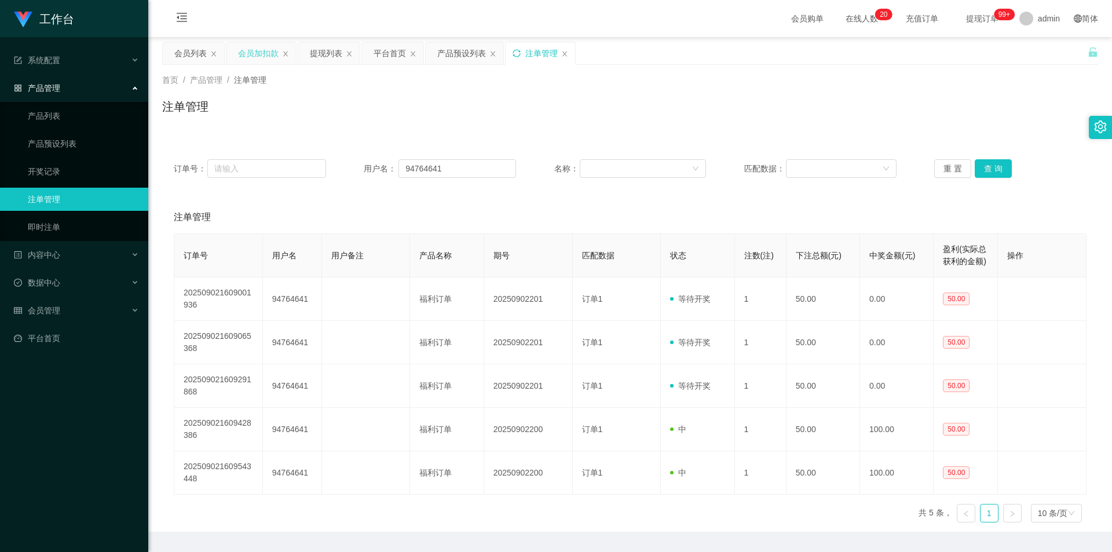
click at [658, 113] on div "注单管理" at bounding box center [630, 111] width 936 height 27
click at [461, 53] on div "产品预设列表" at bounding box center [461, 53] width 49 height 22
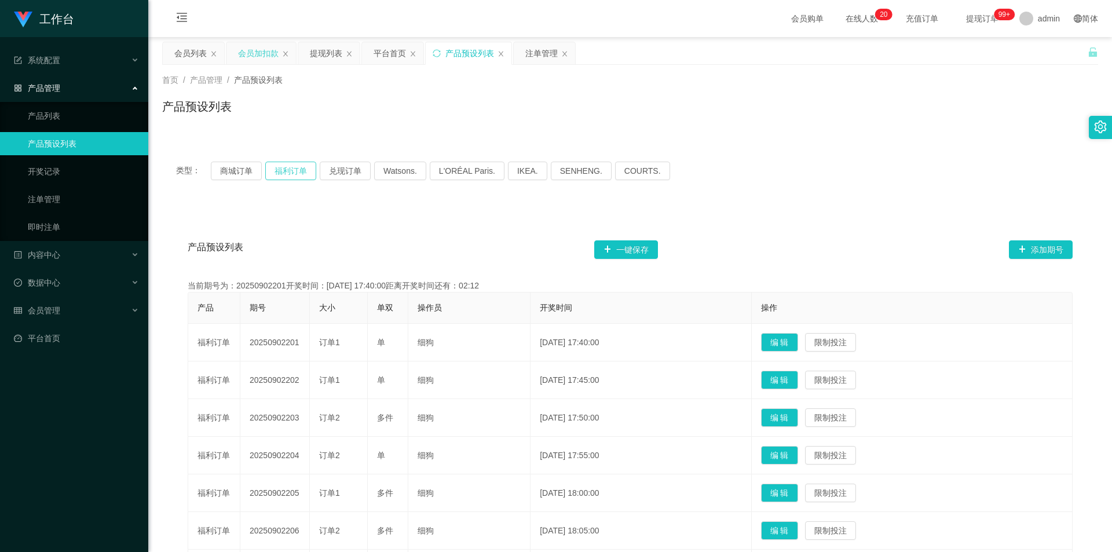
click at [284, 168] on button "福利订单" at bounding box center [290, 171] width 51 height 19
click at [283, 168] on button "福利订单" at bounding box center [290, 171] width 51 height 19
click at [282, 168] on button "福利订单" at bounding box center [290, 171] width 51 height 19
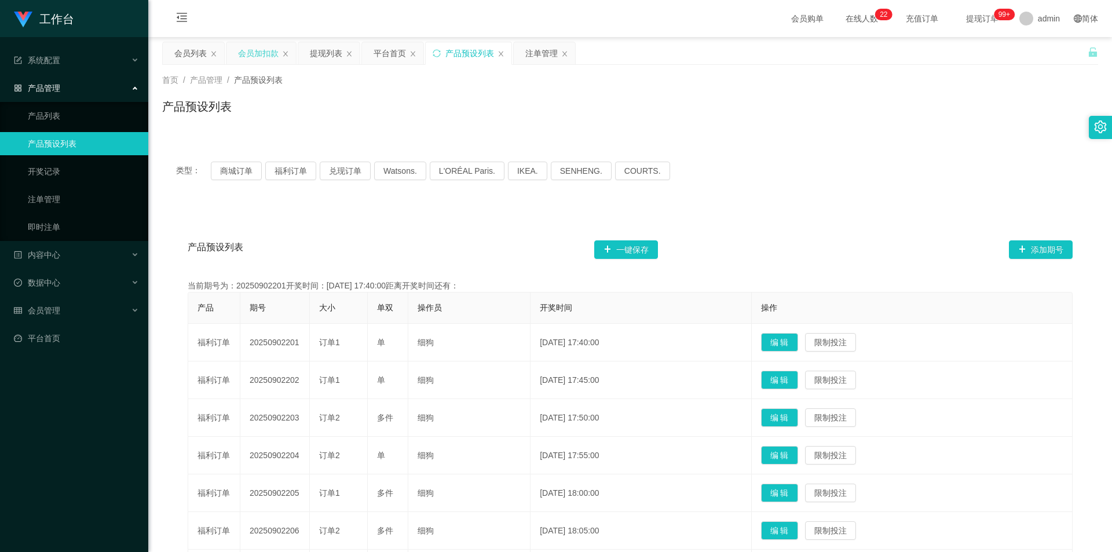
click at [731, 164] on div "类型： 商城订单 福利订单 兑现订单 Watsons. L'ORÉAL Paris. IKEA. [GEOGRAPHIC_DATA]. COURTS." at bounding box center [630, 171] width 908 height 19
click at [527, 54] on div "注单管理" at bounding box center [541, 53] width 32 height 22
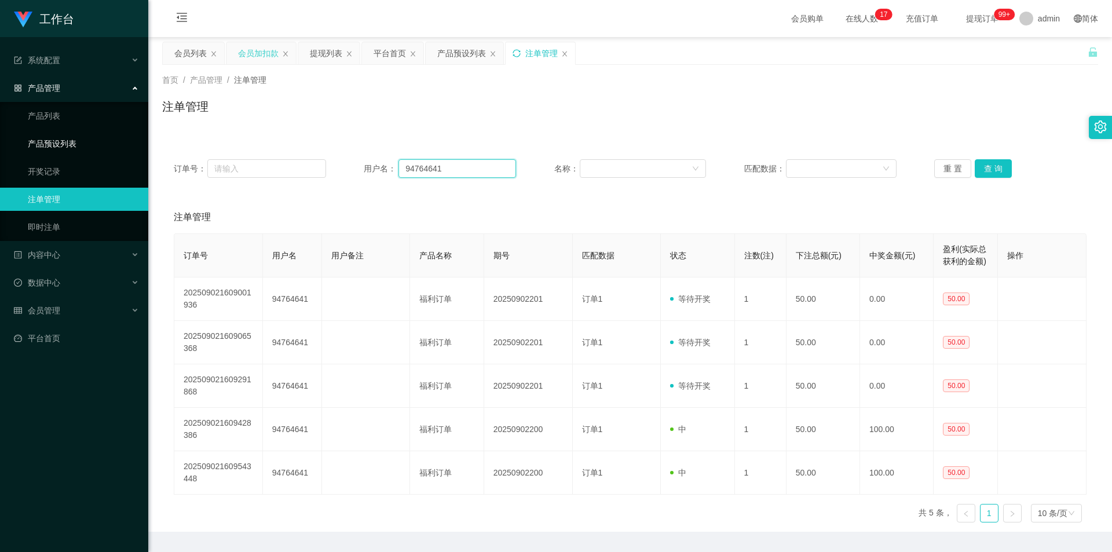
drag, startPoint x: 483, startPoint y: 170, endPoint x: 34, endPoint y: 151, distance: 449.7
click at [34, 151] on section "工作台 系统配置 系统配置列表 管理员列表 管理员分组 支付通道 产品管理 产品列表 产品预设列表 开奖记录 注单管理 即时注单 内容中心 数据中心 会员管理…" at bounding box center [556, 292] width 1112 height 585
click at [985, 163] on button "查 询" at bounding box center [992, 168] width 37 height 19
drag, startPoint x: 736, startPoint y: 113, endPoint x: 714, endPoint y: 111, distance: 22.1
click at [725, 112] on div "注单管理" at bounding box center [630, 111] width 936 height 27
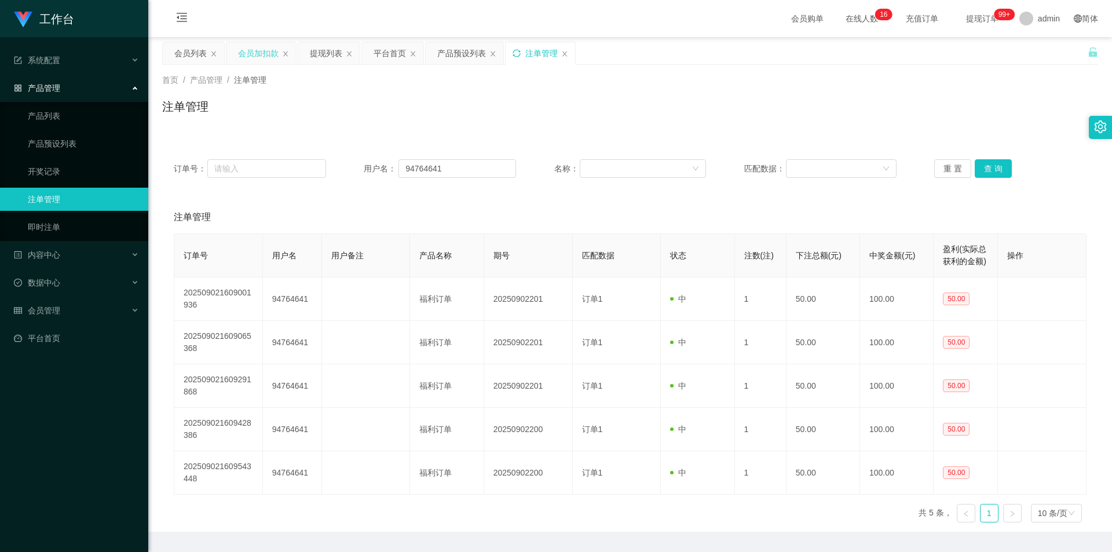
click at [259, 50] on div "会员加扣款" at bounding box center [258, 53] width 41 height 22
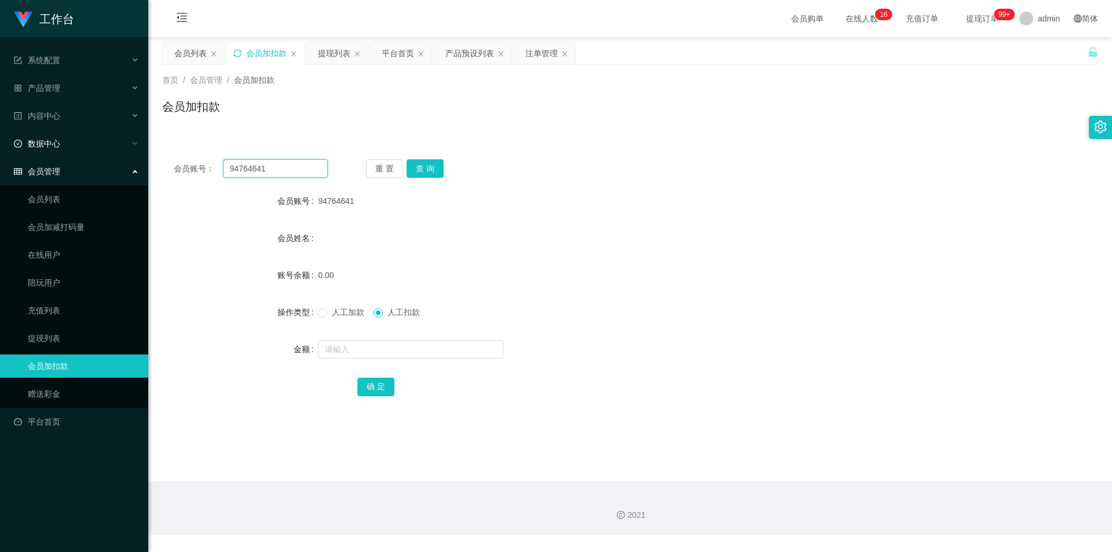
drag, startPoint x: 287, startPoint y: 172, endPoint x: 0, endPoint y: 151, distance: 287.3
click at [0, 151] on section "工作台 系统配置 系统配置列表 管理员列表 管理员分组 支付通道 产品管理 产品列表 产品预设列表 开奖记录 注单管理 即时注单 内容中心 数据中心 会员管理…" at bounding box center [556, 267] width 1112 height 535
click at [428, 163] on button "查 询" at bounding box center [424, 168] width 37 height 19
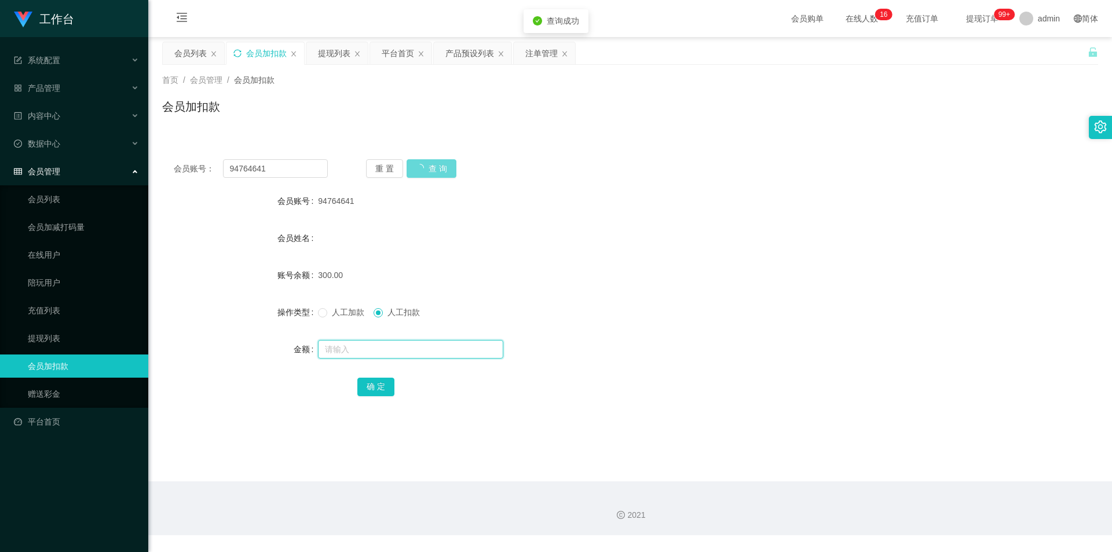
click at [364, 351] on input "text" at bounding box center [410, 349] width 185 height 19
type input "1"
type input "200"
click at [375, 389] on button "确 定" at bounding box center [375, 386] width 37 height 19
click at [505, 276] on div "100.00" at bounding box center [591, 274] width 546 height 23
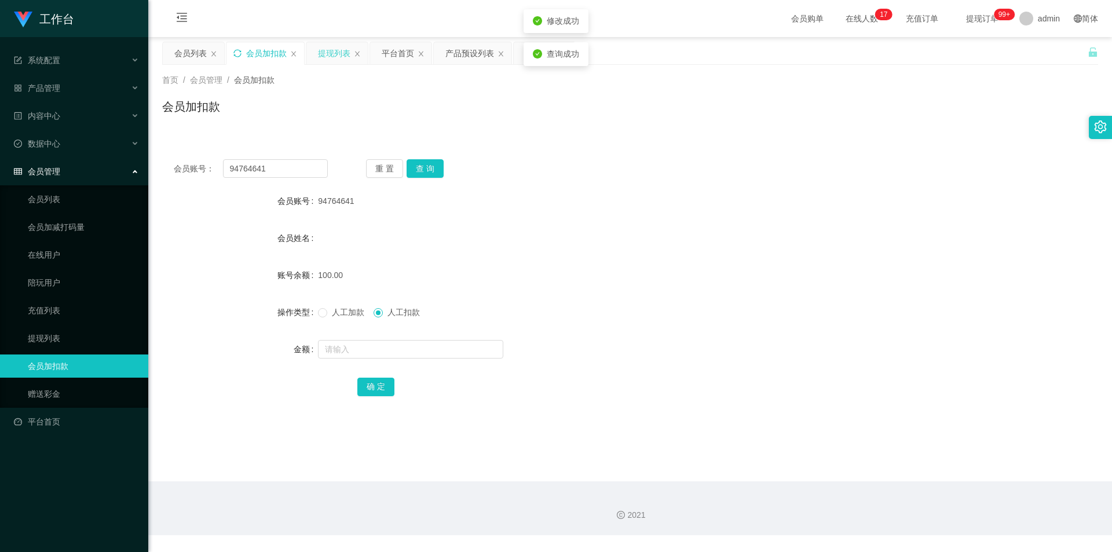
click at [331, 55] on div "提现列表" at bounding box center [334, 53] width 32 height 22
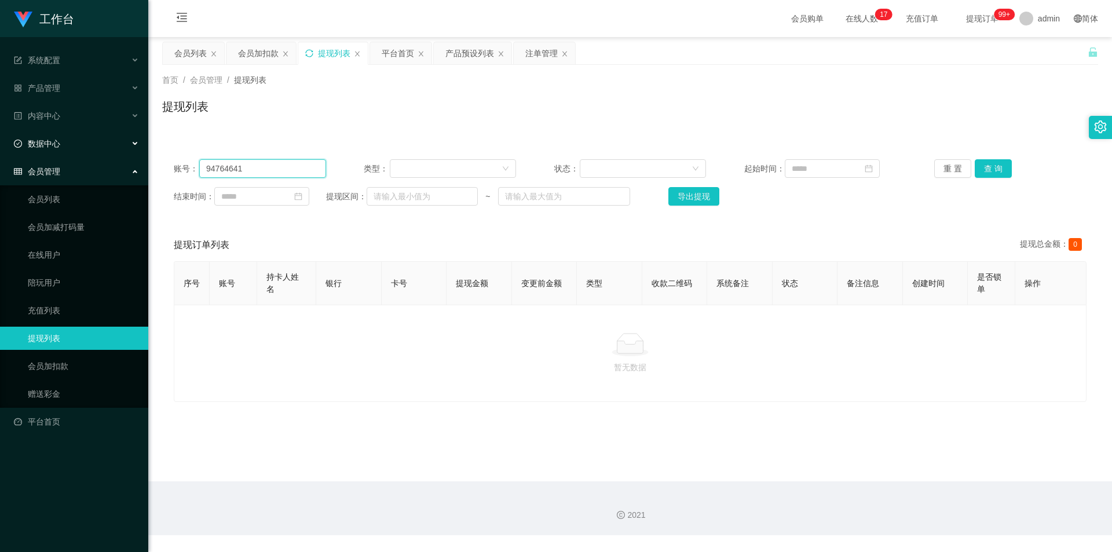
drag, startPoint x: 247, startPoint y: 168, endPoint x: 0, endPoint y: 151, distance: 247.3
click at [0, 151] on section "工作台 系统配置 系统配置列表 管理员列表 管理员分组 支付通道 产品管理 产品列表 产品预设列表 开奖记录 注单管理 即时注单 内容中心 数据中心 会员管理…" at bounding box center [556, 267] width 1112 height 535
click at [984, 164] on button "查 询" at bounding box center [992, 168] width 37 height 19
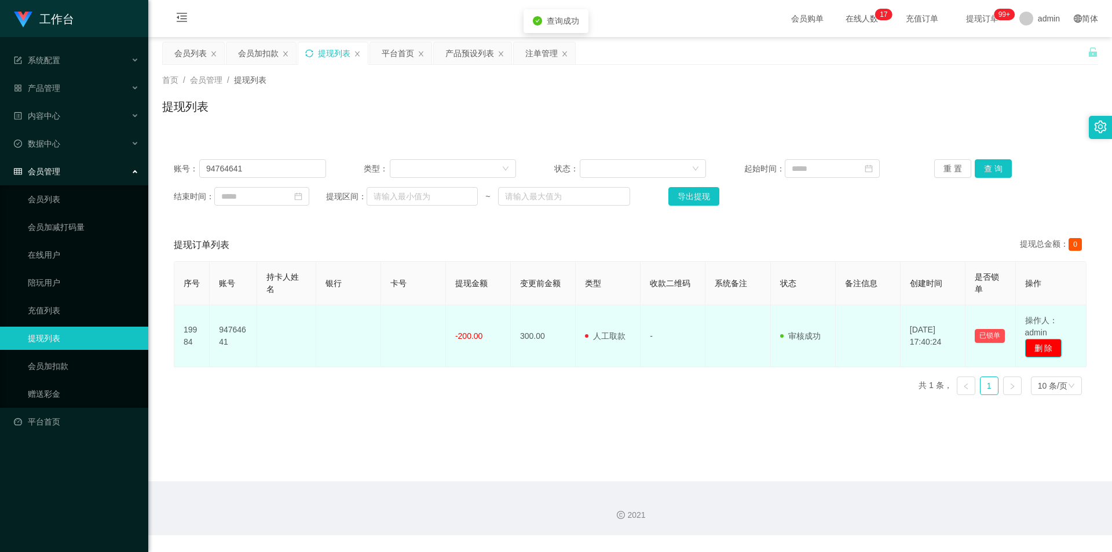
click at [1046, 350] on button "删 除" at bounding box center [1043, 348] width 37 height 19
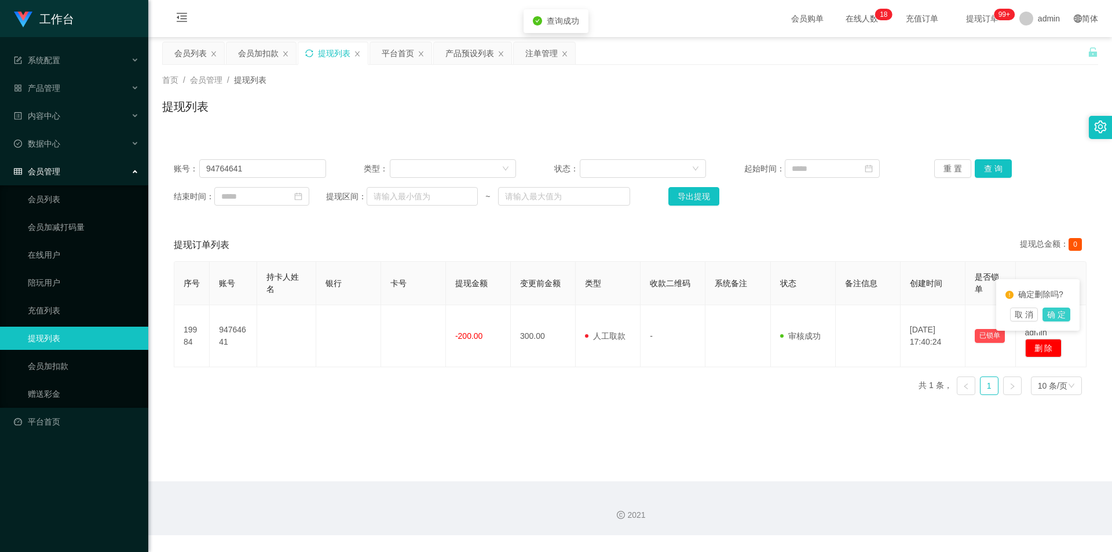
click at [1055, 314] on button "确 定" at bounding box center [1056, 314] width 28 height 14
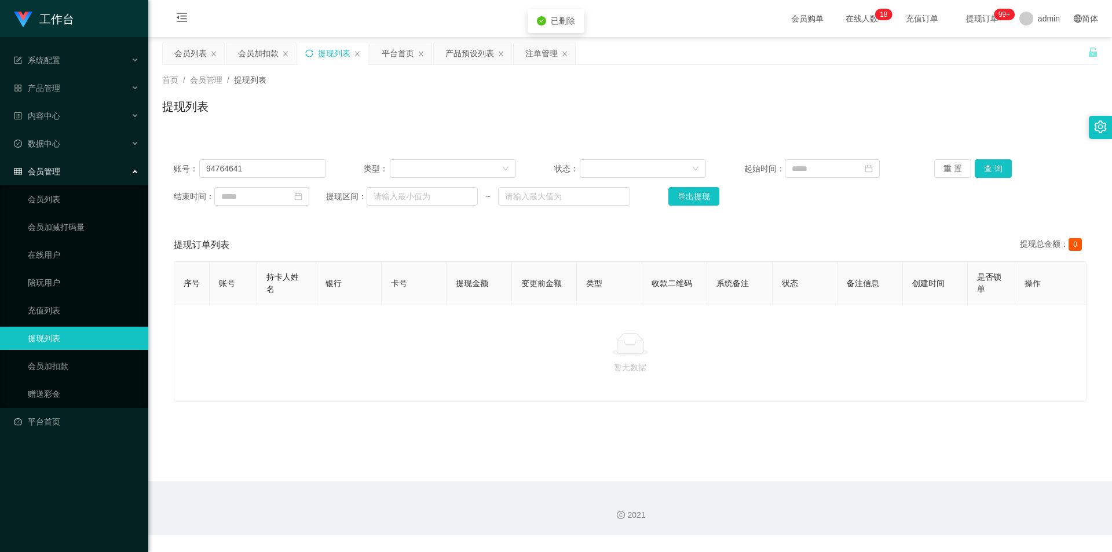
drag, startPoint x: 828, startPoint y: 217, endPoint x: 922, endPoint y: 116, distance: 137.6
click at [830, 215] on div "账号： 94764641 类型： 状态： 起始时间： 重 置 查 询 结束时间： 提现区间： ~ 导出提现" at bounding box center [630, 182] width 936 height 69
click at [923, 116] on div "提现列表" at bounding box center [630, 111] width 936 height 27
click at [462, 54] on div "产品预设列表" at bounding box center [469, 53] width 49 height 22
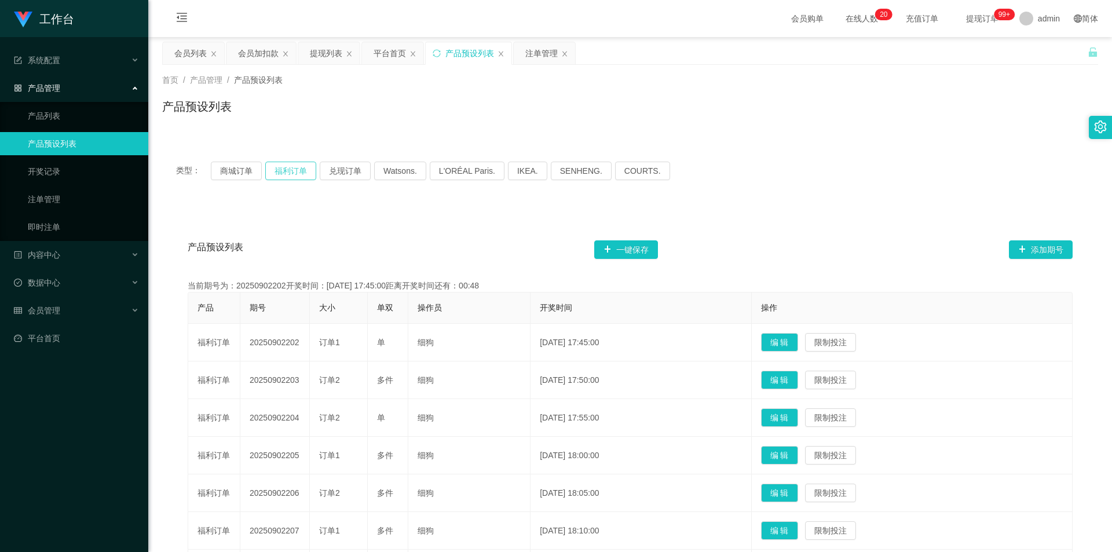
click at [290, 167] on button "福利订单" at bounding box center [290, 171] width 51 height 19
click at [838, 193] on div "类型： 商城订单 福利订单 兑现订单 Watsons. L'ORÉAL Paris. IKEA. [GEOGRAPHIC_DATA]. COURTS." at bounding box center [630, 171] width 936 height 46
click at [542, 51] on div "注单管理" at bounding box center [541, 53] width 32 height 22
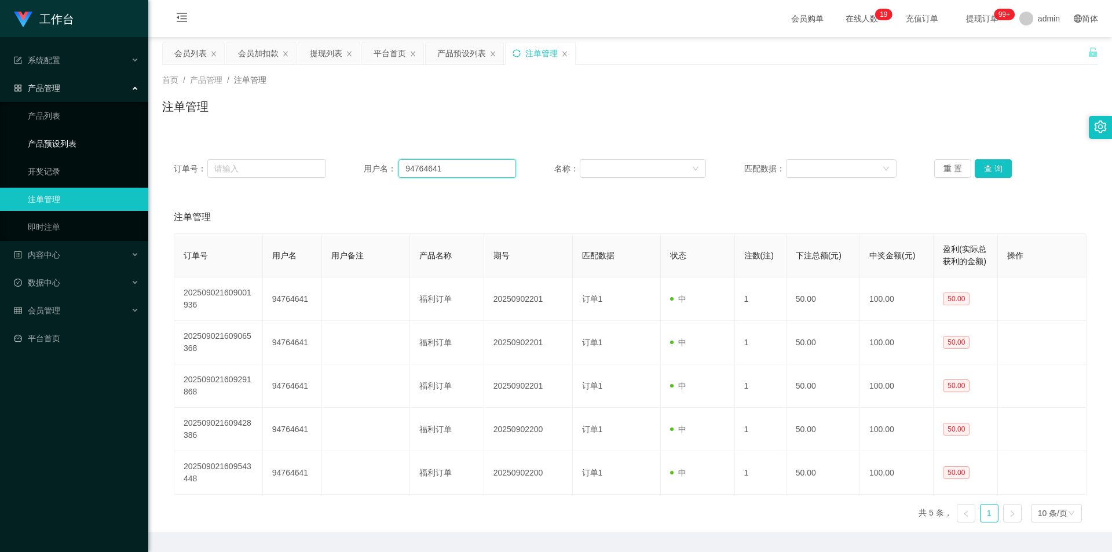
drag, startPoint x: 452, startPoint y: 167, endPoint x: 58, endPoint y: 150, distance: 393.5
click at [59, 150] on section "工作台 系统配置 系统配置列表 管理员列表 管理员分组 支付通道 产品管理 产品列表 产品预设列表 开奖记录 注单管理 即时注单 内容中心 数据中心 会员管理…" at bounding box center [556, 292] width 1112 height 585
paste input "✅新人订阅价：每单 S$ 5 🟣学员订阅价：每单 S$ 8 🟢代理订阅价：每单 S$ 15 🔔官方任务群每【20分钟】更新任务 📌新人任务结算制度：累计完成【…"
type input "✅新人订阅价：每单 S$ 5 🟣学员订阅价：每单 S$ 8 🟢代理订阅价：每单 S$ 15 🔔官方任务群每【20分钟】更新任务 📌新人任务结算制度：累计完成【…"
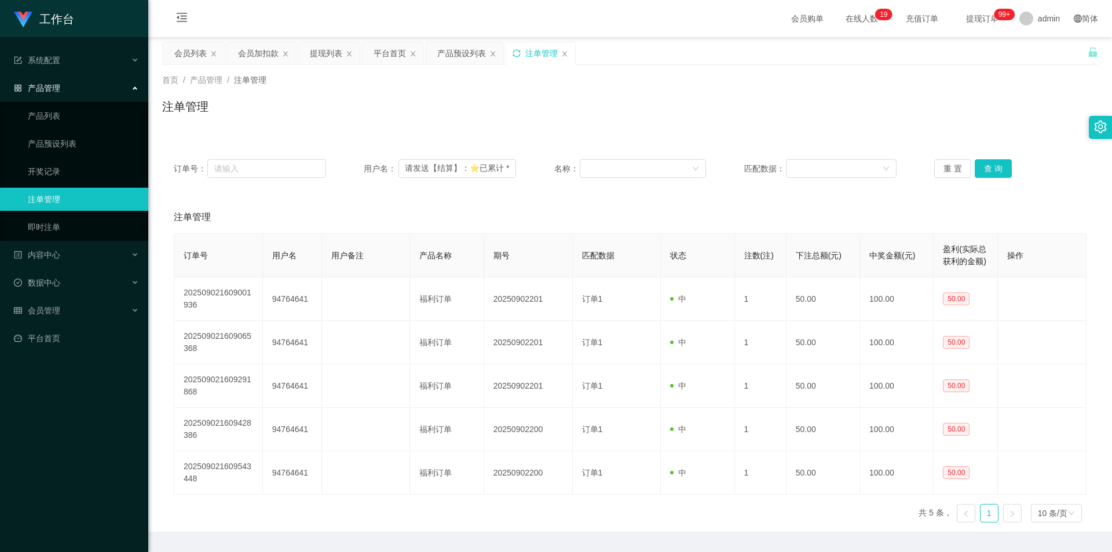
scroll to position [0, 0]
click at [513, 53] on icon "图标: sync" at bounding box center [516, 53] width 8 height 8
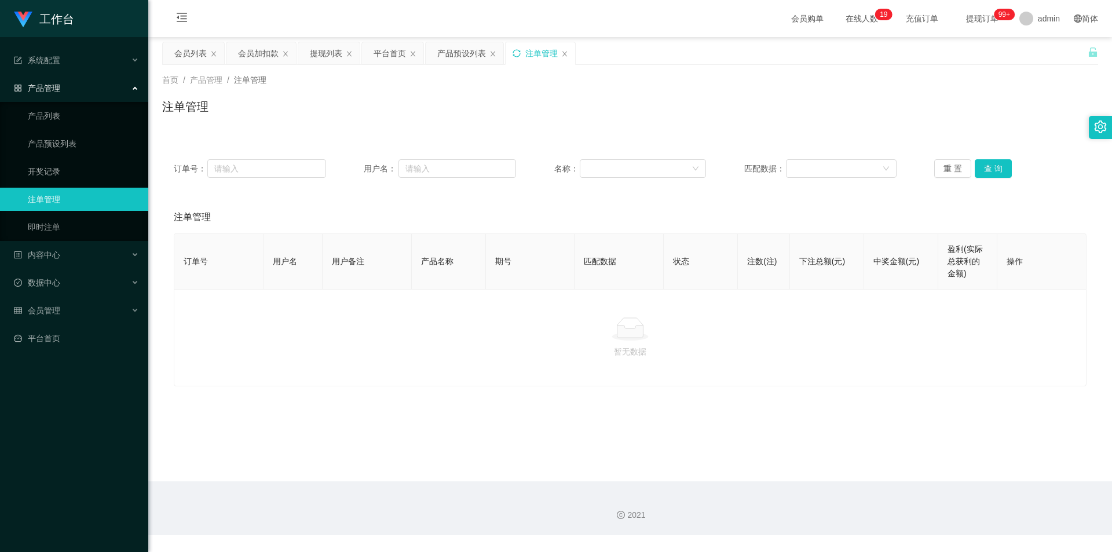
click at [767, 107] on main "关闭左侧 关闭右侧 关闭其它 刷新页面 会员列表 会员加扣款 提现列表 平台首页 产品预设列表 注单管理 首页 / 产品管理 / 注单管理 / 注单管理 订单…" at bounding box center [629, 259] width 963 height 444
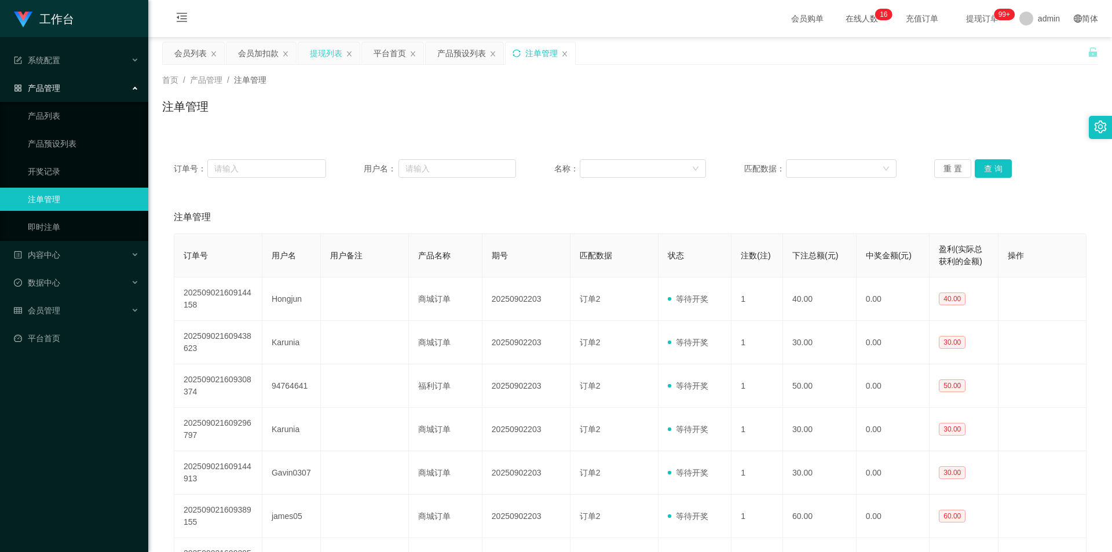
click at [316, 60] on div "提现列表" at bounding box center [326, 53] width 32 height 22
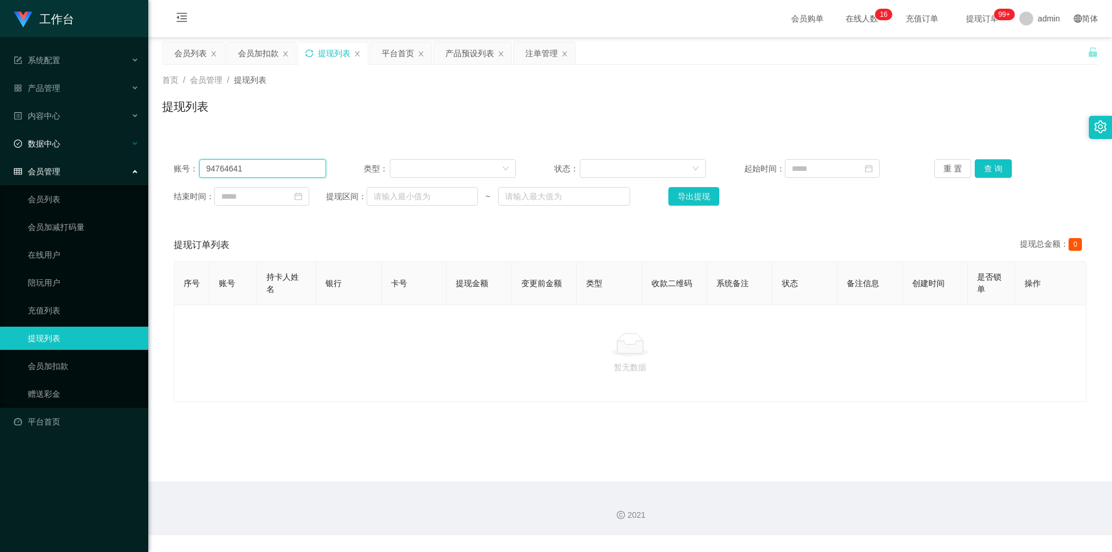
drag, startPoint x: 287, startPoint y: 171, endPoint x: 0, endPoint y: 141, distance: 288.7
click at [0, 141] on section "工作台 系统配置 系统配置列表 管理员列表 管理员分组 支付通道 产品管理 产品列表 产品预设列表 开奖记录 注单管理 即时注单 内容中心 数据中心 会员管理…" at bounding box center [556, 267] width 1112 height 535
drag, startPoint x: 526, startPoint y: 59, endPoint x: 526, endPoint y: 81, distance: 22.0
click at [526, 59] on div "注单管理" at bounding box center [541, 53] width 32 height 22
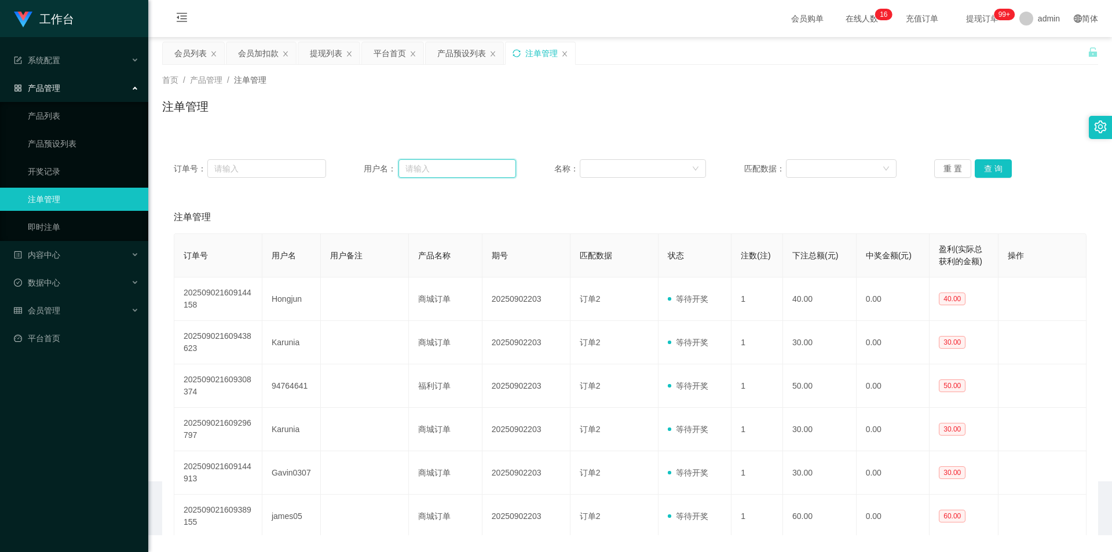
click at [445, 166] on input "text" at bounding box center [457, 168] width 118 height 19
paste input "94764641"
type input "94764641"
click at [991, 164] on button "查 询" at bounding box center [992, 168] width 37 height 19
click at [793, 122] on div "注单管理" at bounding box center [630, 111] width 936 height 27
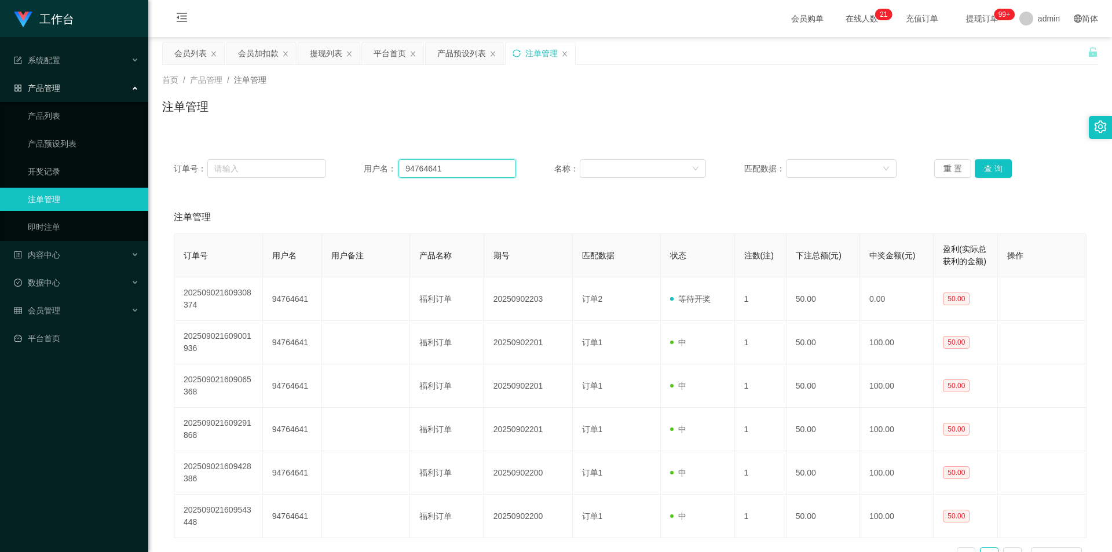
drag, startPoint x: 450, startPoint y: 165, endPoint x: 0, endPoint y: 130, distance: 451.2
click at [0, 130] on section "工作台 系统配置 系统配置列表 管理员列表 管理员分组 支付通道 产品管理 产品列表 产品预设列表 开奖记录 注单管理 即时注单 内容中心 数据中心 会员管理…" at bounding box center [556, 314] width 1112 height 629
click at [464, 58] on div "产品预设列表" at bounding box center [461, 53] width 49 height 22
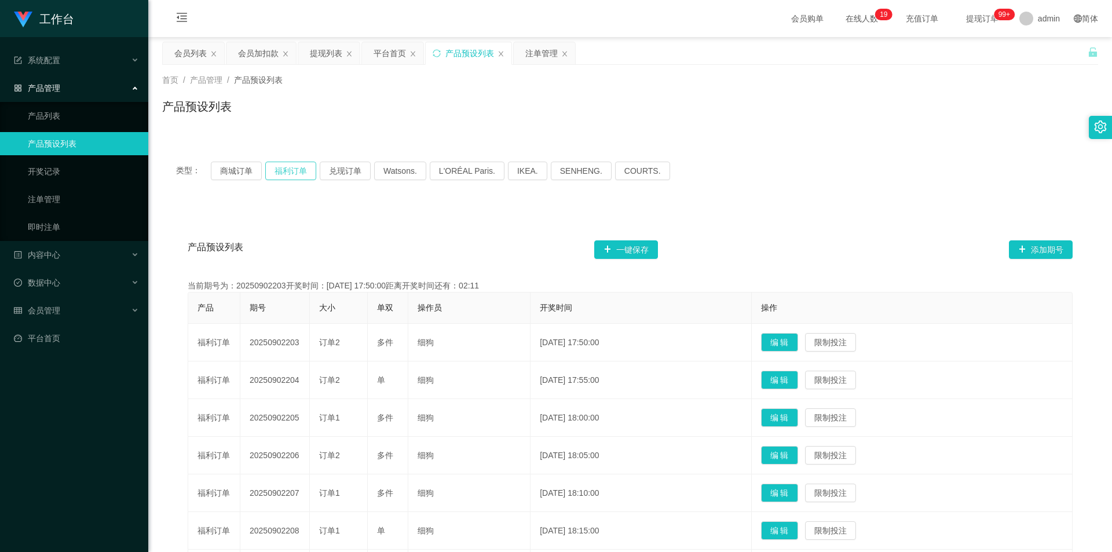
click at [287, 169] on button "福利订单" at bounding box center [290, 171] width 51 height 19
click at [1013, 164] on div "类型： 商城订单 福利订单 兑现订单 Watsons. L'ORÉAL Paris. IKEA. [GEOGRAPHIC_DATA]. COURTS." at bounding box center [630, 171] width 908 height 19
click at [522, 58] on div "注单管理" at bounding box center [544, 53] width 61 height 22
click at [528, 50] on div "注单管理" at bounding box center [541, 53] width 32 height 22
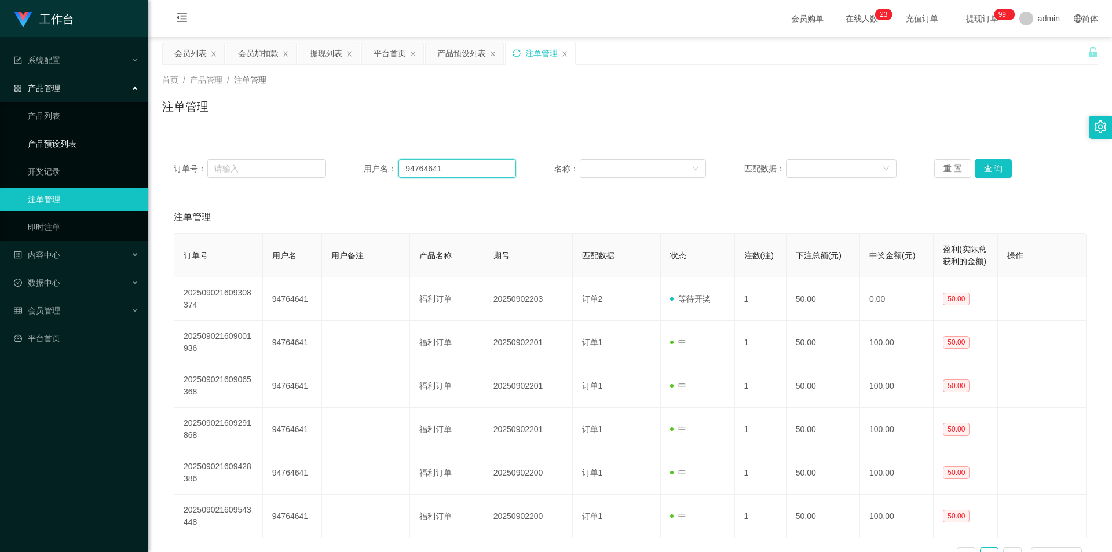
drag, startPoint x: 447, startPoint y: 168, endPoint x: 0, endPoint y: 135, distance: 448.2
click at [0, 135] on section "工作台 系统配置 系统配置列表 管理员列表 管理员分组 支付通道 产品管理 产品列表 产品预设列表 开奖记录 注单管理 即时注单 内容中心 数据中心 会员管理…" at bounding box center [556, 314] width 1112 height 629
click at [983, 168] on button "查 询" at bounding box center [992, 168] width 37 height 19
click at [983, 169] on button "查 询" at bounding box center [992, 168] width 37 height 19
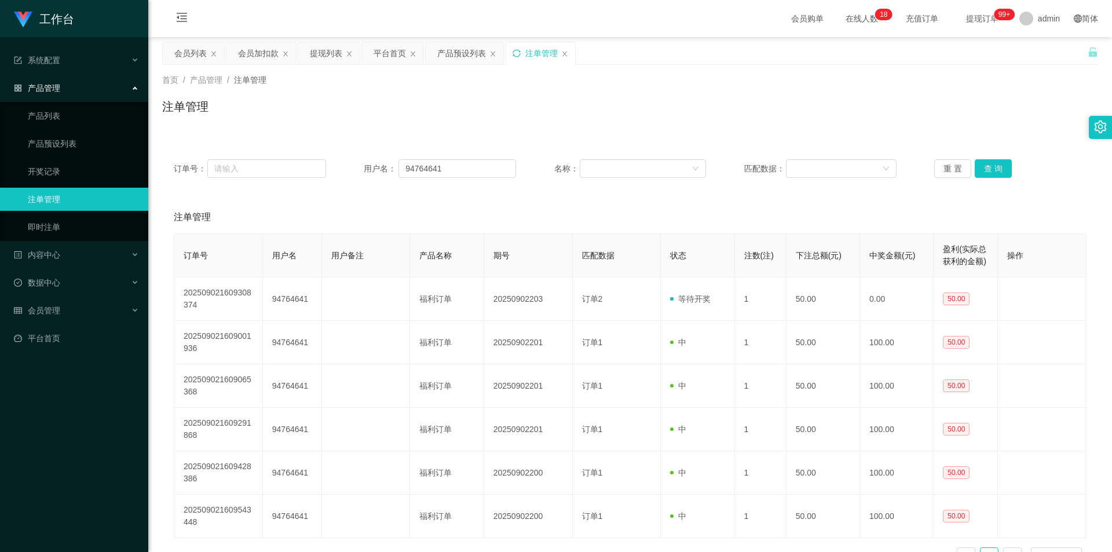
click at [897, 131] on div "首页 / 产品管理 / 注单管理 / 注单管理" at bounding box center [629, 99] width 963 height 69
click at [916, 124] on div "注单管理" at bounding box center [630, 111] width 936 height 27
click at [995, 71] on div "首页 / 产品管理 / 注单管理 / 注单管理" at bounding box center [629, 99] width 963 height 69
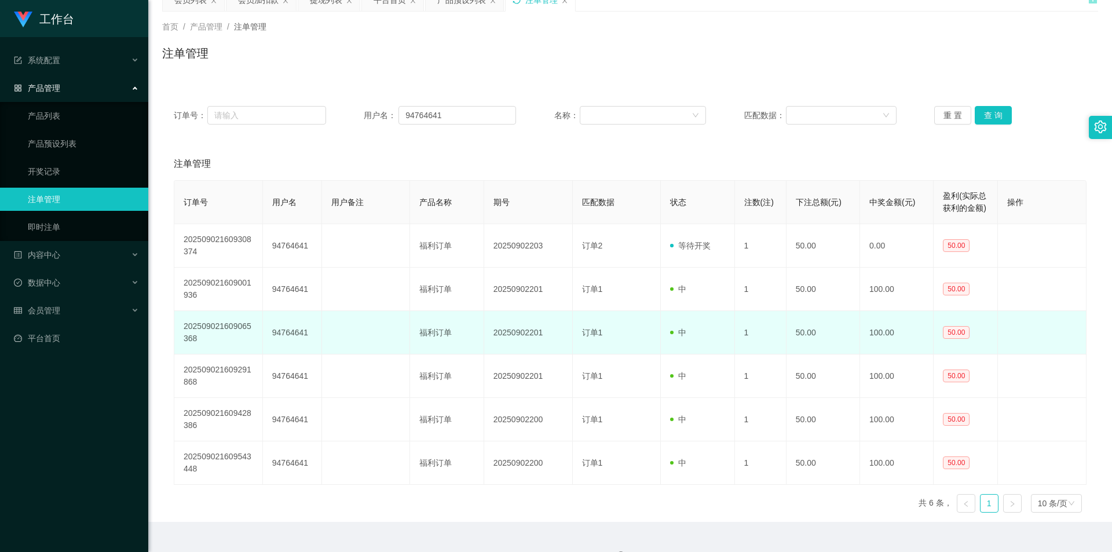
scroll to position [77, 0]
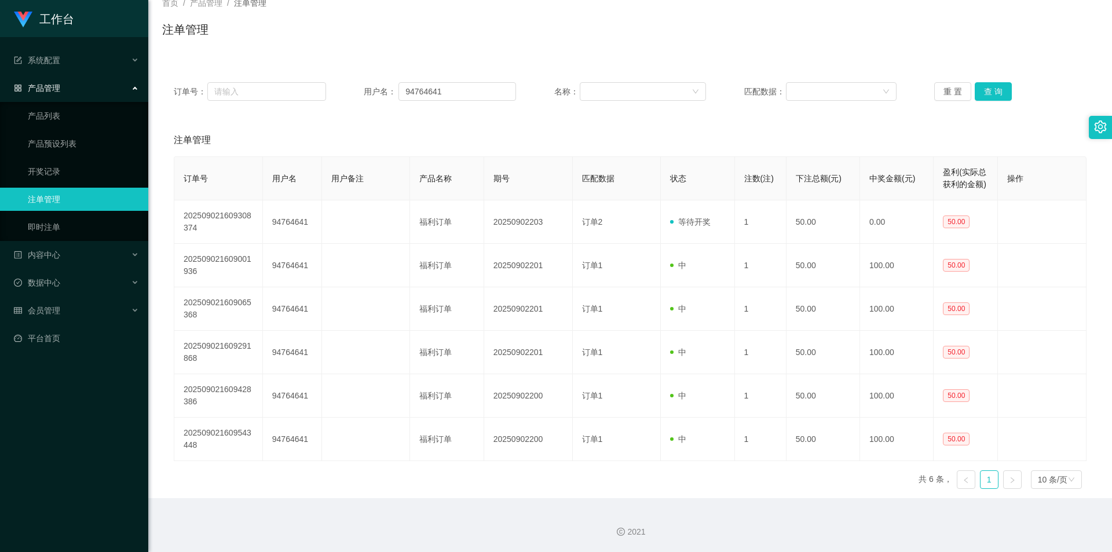
click at [861, 41] on div "注单管理" at bounding box center [630, 34] width 936 height 27
drag, startPoint x: 458, startPoint y: 92, endPoint x: 122, endPoint y: 68, distance: 336.6
click at [123, 68] on section "工作台 系统配置 系统配置列表 管理员列表 管理员分组 支付通道 产品管理 产品列表 产品预设列表 开奖记录 注单管理 即时注单 内容中心 数据中心 会员管理…" at bounding box center [556, 237] width 1112 height 629
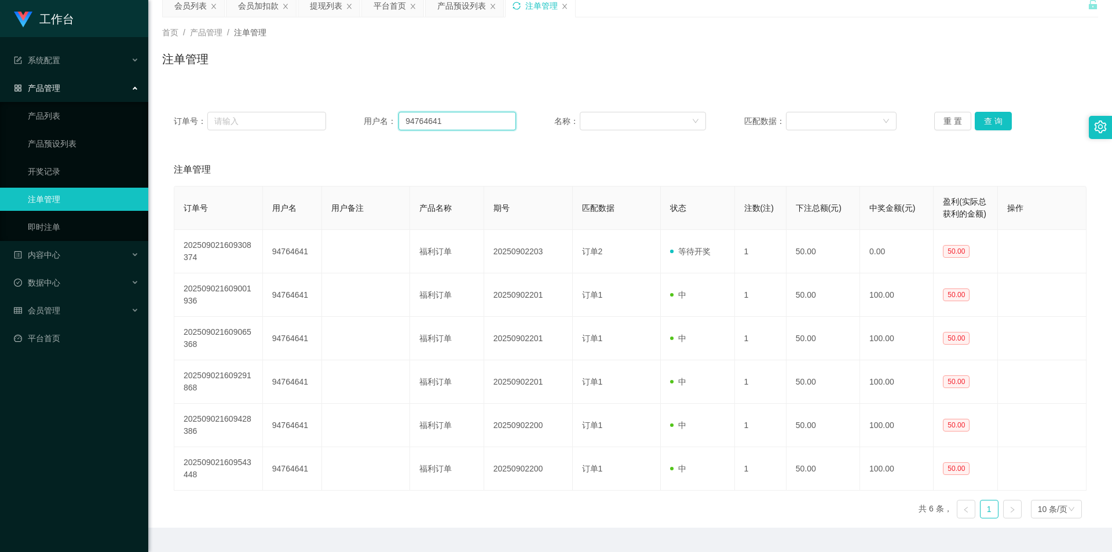
scroll to position [0, 0]
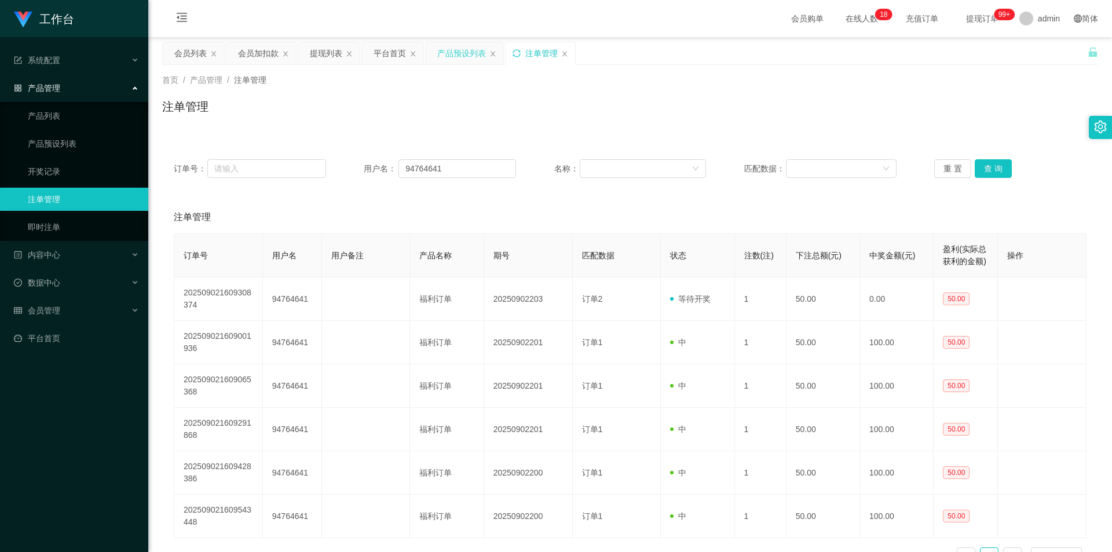
click at [456, 52] on div "产品预设列表" at bounding box center [461, 53] width 49 height 22
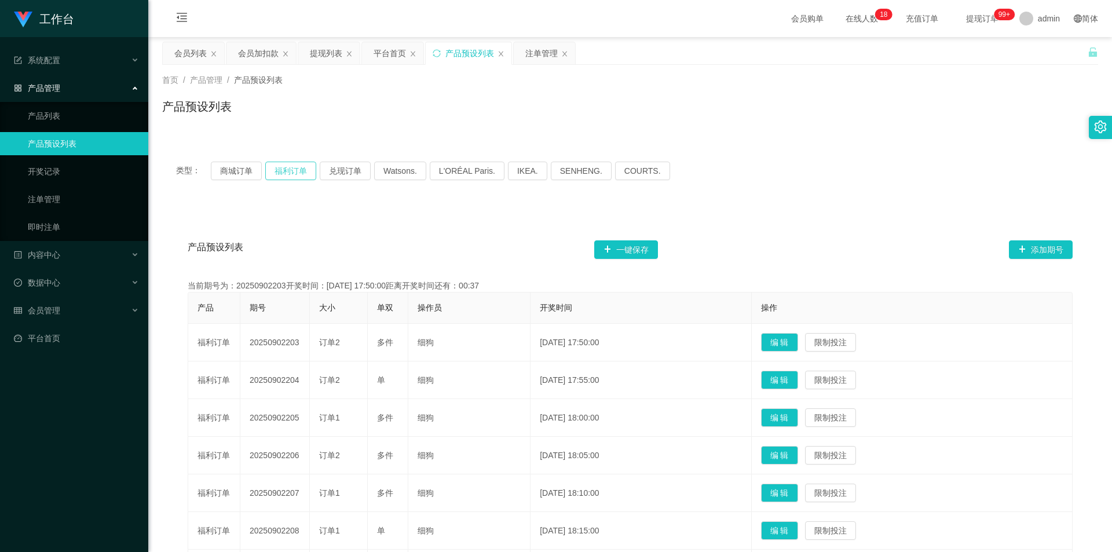
click at [285, 170] on button "福利订单" at bounding box center [290, 171] width 51 height 19
click at [882, 189] on div "类型： 商城订单 福利订单 兑现订单 Watsons. L'ORÉAL Paris. IKEA. [GEOGRAPHIC_DATA]. COURTS." at bounding box center [630, 171] width 936 height 46
drag, startPoint x: 246, startPoint y: 50, endPoint x: 264, endPoint y: 78, distance: 33.6
click at [245, 50] on div "会员加扣款" at bounding box center [258, 53] width 41 height 22
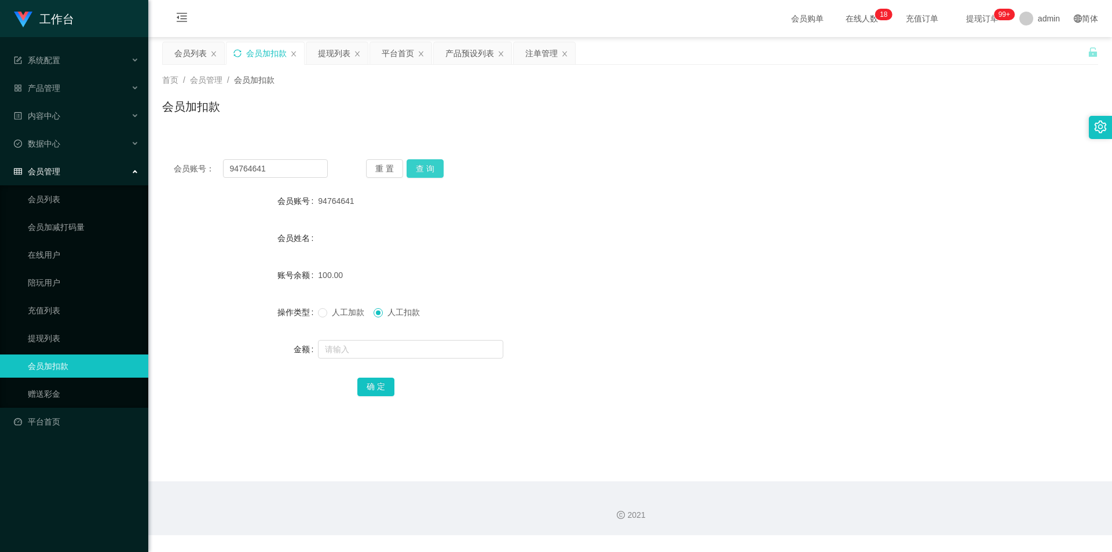
click at [416, 170] on button "查 询" at bounding box center [424, 168] width 37 height 19
drag, startPoint x: 723, startPoint y: 179, endPoint x: 838, endPoint y: 188, distance: 115.5
click at [736, 182] on div "会员账号： 94764641 重 置 查 询 会员账号 94764641 会员姓名 账号余额 150.00 操作类型 人工加款 人工扣款 金额 确 定" at bounding box center [630, 286] width 936 height 276
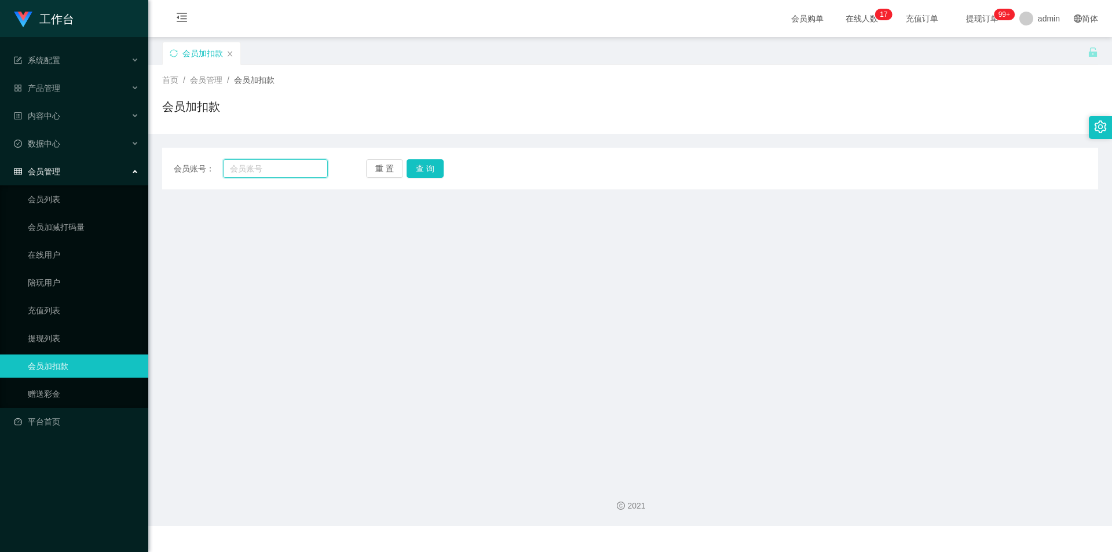
click at [261, 167] on input "text" at bounding box center [275, 168] width 105 height 19
paste input "94764641"
type input "94764641"
click at [423, 163] on button "查 询" at bounding box center [424, 168] width 37 height 19
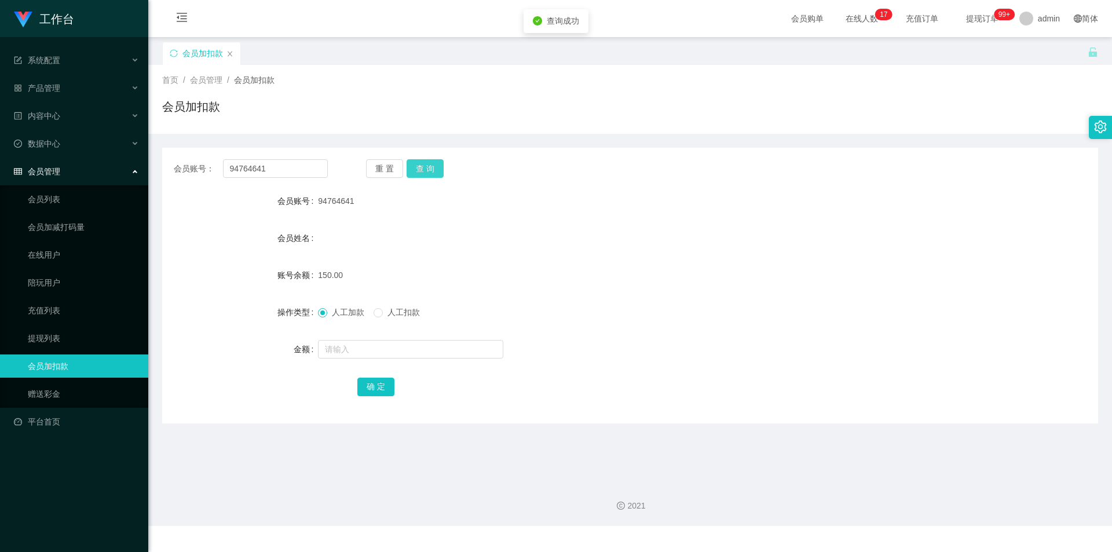
click at [423, 163] on button "查 询" at bounding box center [424, 168] width 37 height 19
click at [423, 165] on button "查 询" at bounding box center [424, 168] width 37 height 19
click at [54, 333] on link "提现列表" at bounding box center [83, 338] width 111 height 23
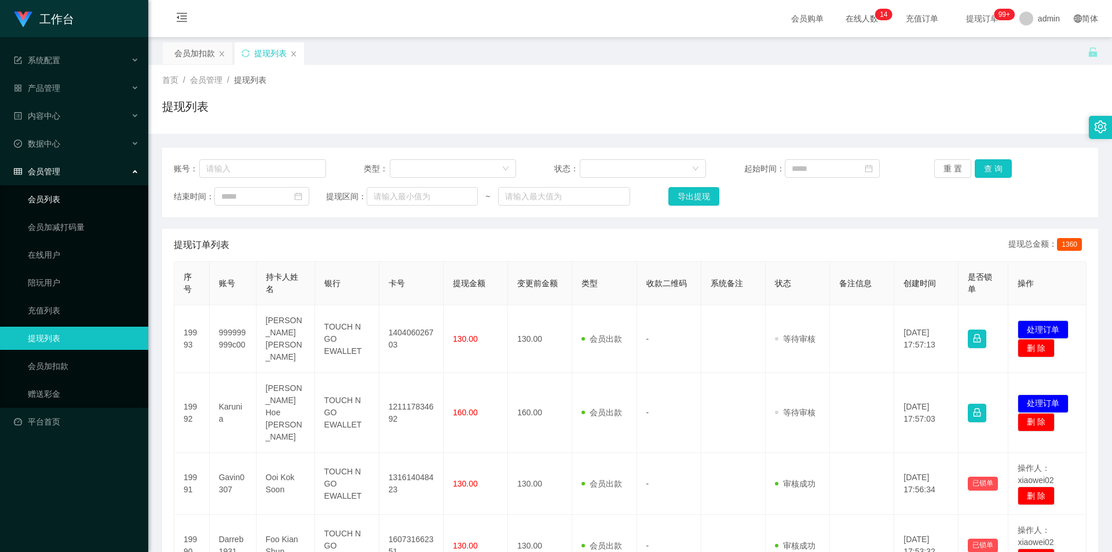
click at [60, 197] on link "会员列表" at bounding box center [83, 199] width 111 height 23
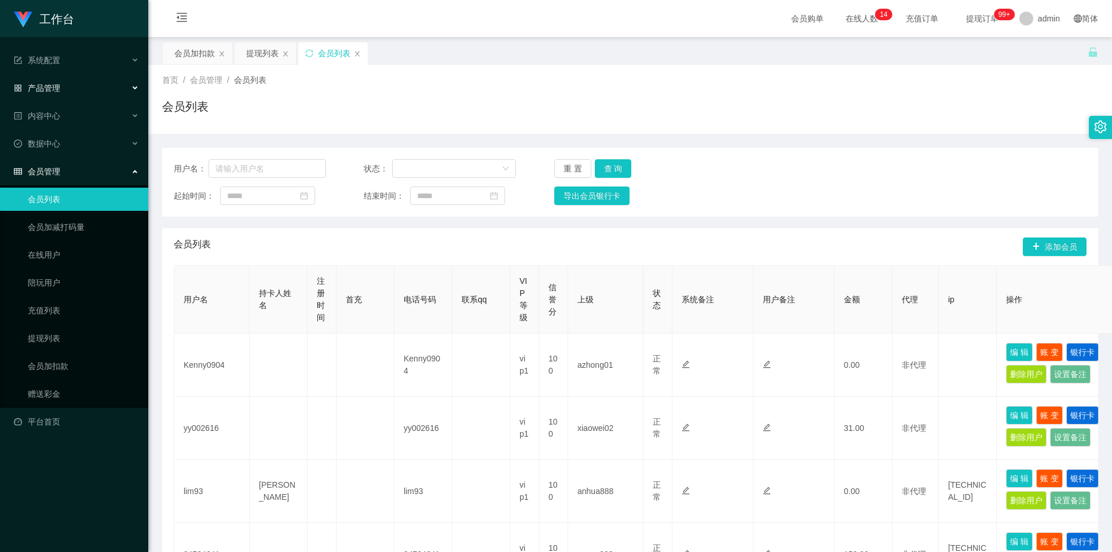
click at [76, 79] on div "产品管理" at bounding box center [74, 87] width 148 height 23
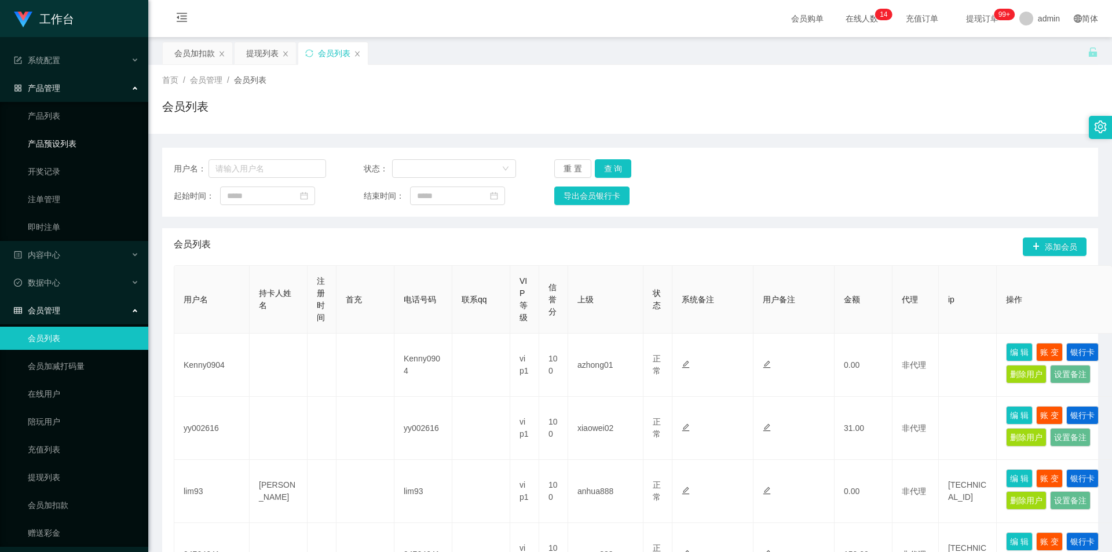
click at [66, 145] on link "产品预设列表" at bounding box center [83, 143] width 111 height 23
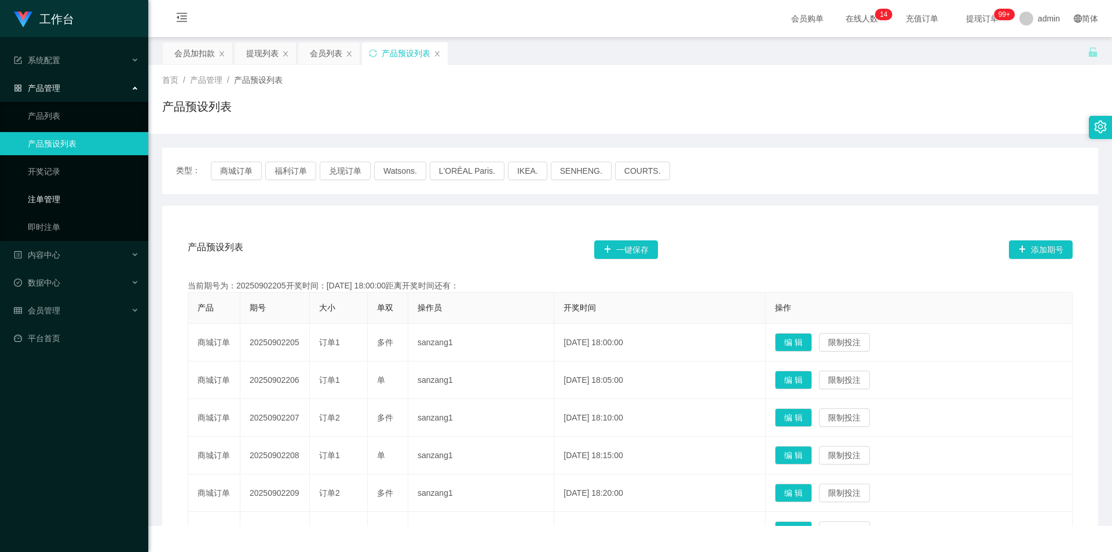
click at [57, 190] on link "注单管理" at bounding box center [83, 199] width 111 height 23
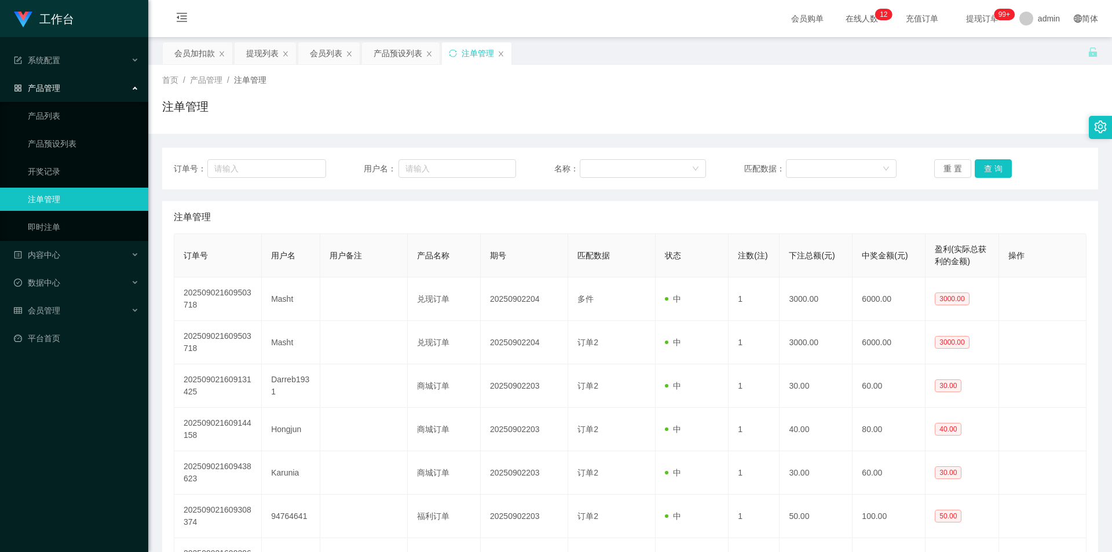
click at [461, 119] on div "注单管理" at bounding box center [630, 111] width 936 height 27
click at [257, 56] on div "提现列表" at bounding box center [262, 53] width 32 height 22
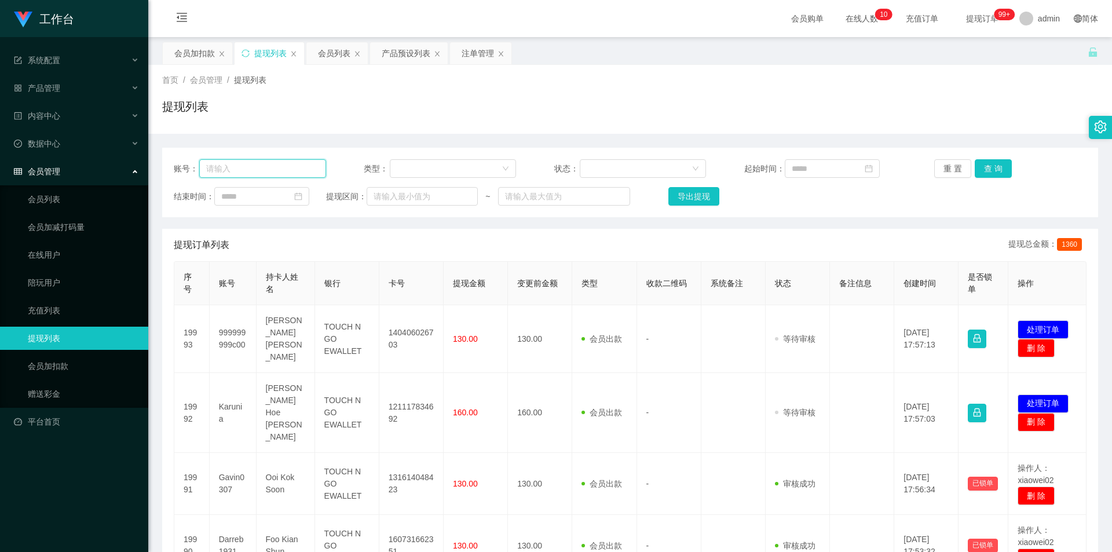
click at [278, 166] on input "text" at bounding box center [262, 168] width 127 height 19
paste input "94764641"
type input "94764641"
click at [461, 167] on button "查 询" at bounding box center [992, 168] width 37 height 19
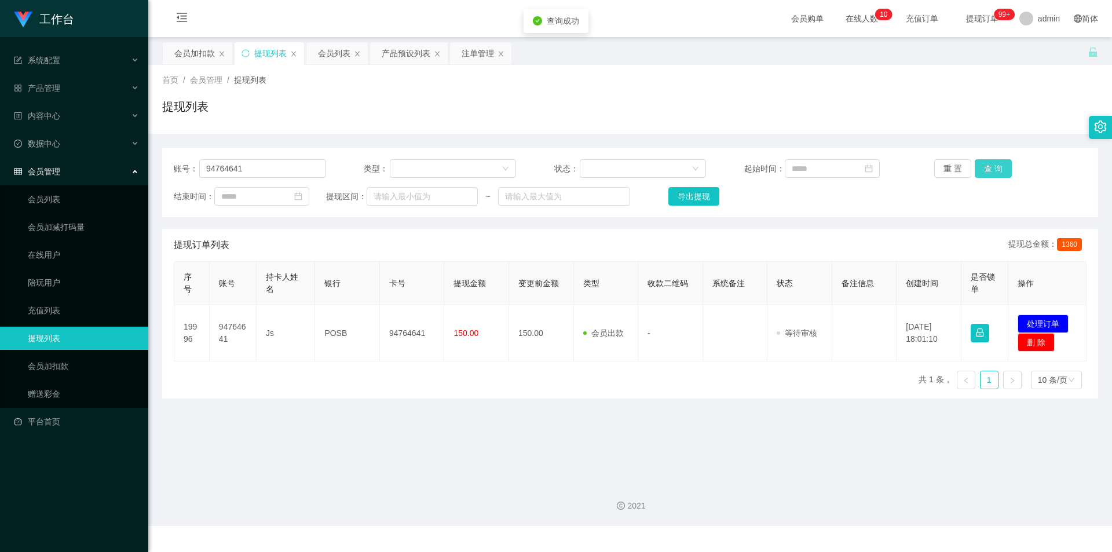
click at [461, 167] on button "查 询" at bounding box center [992, 168] width 37 height 19
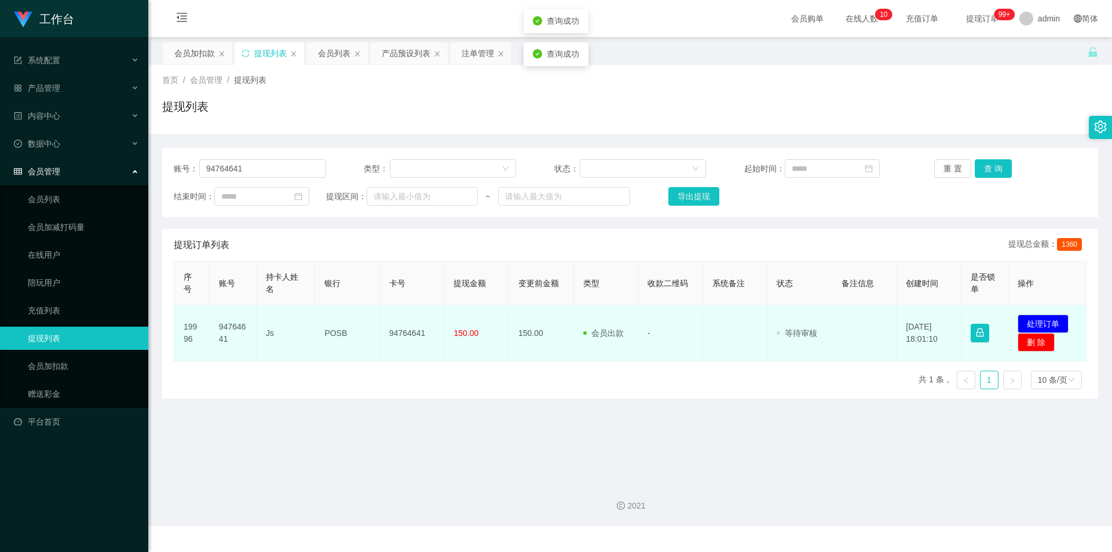
click at [408, 333] on td "94764641" at bounding box center [412, 333] width 65 height 56
copy td "94764641"
click at [461, 324] on button "处理订单" at bounding box center [1042, 323] width 51 height 19
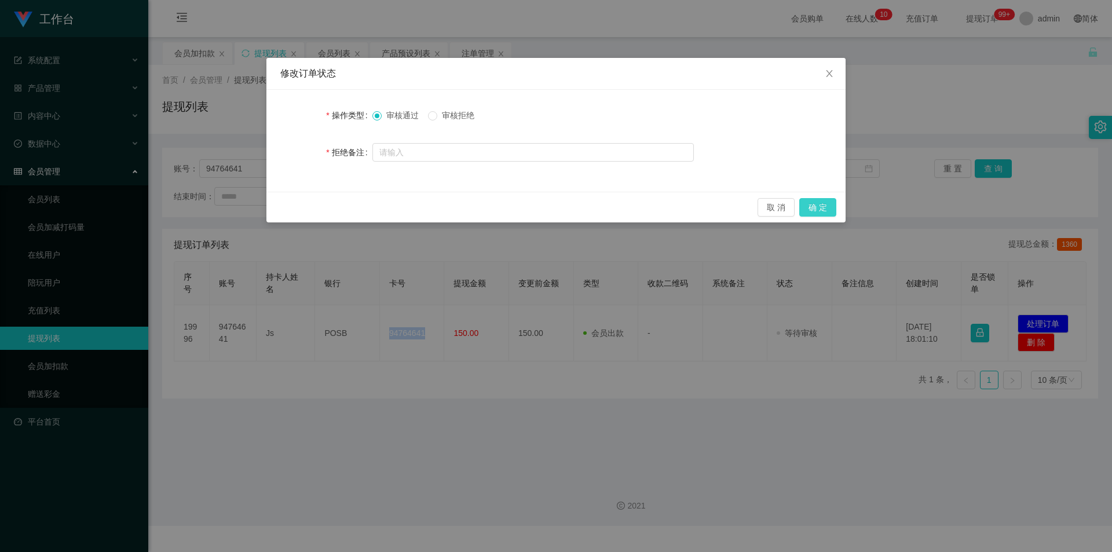
click at [461, 206] on button "确 定" at bounding box center [817, 207] width 37 height 19
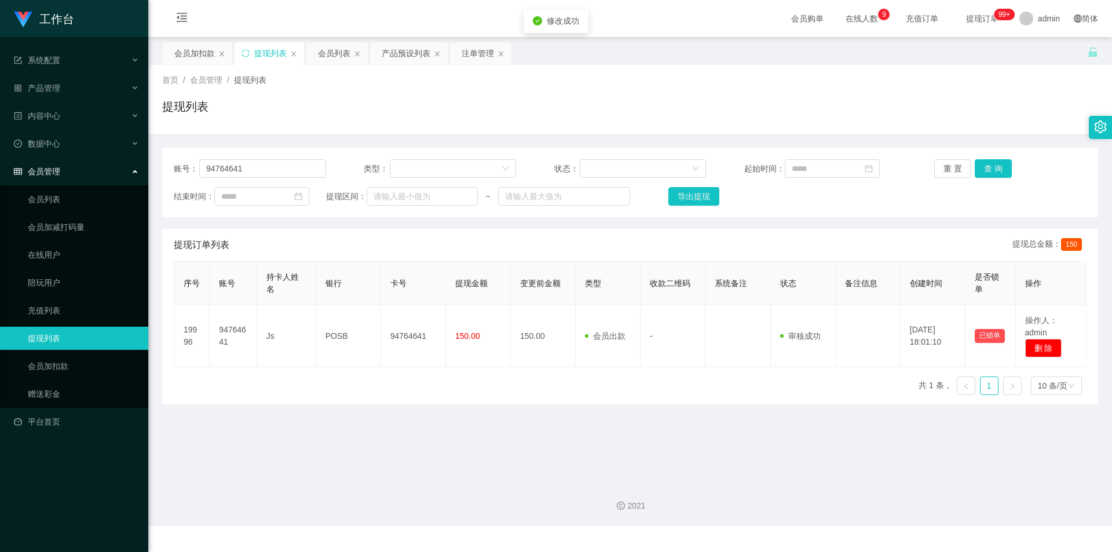
click at [461, 122] on div "提现列表" at bounding box center [630, 111] width 936 height 27
